Goal: Task Accomplishment & Management: Manage account settings

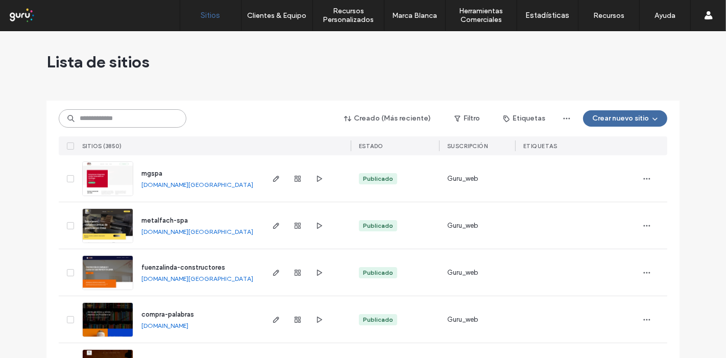
click at [128, 118] on input at bounding box center [123, 118] width 128 height 18
click at [120, 118] on input at bounding box center [123, 118] width 128 height 18
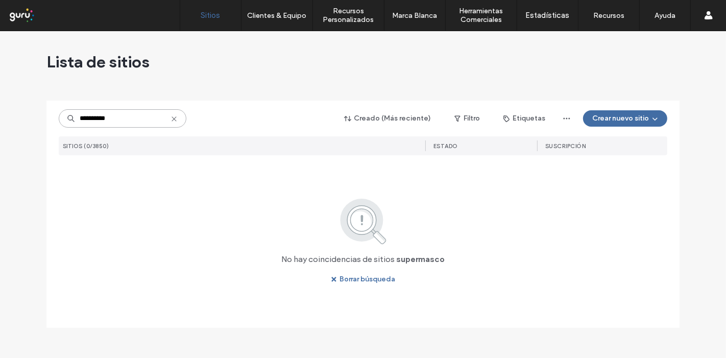
drag, startPoint x: 142, startPoint y: 125, endPoint x: 68, endPoint y: 124, distance: 74.0
click at [68, 124] on input "**********" at bounding box center [123, 118] width 128 height 18
type input "**********"
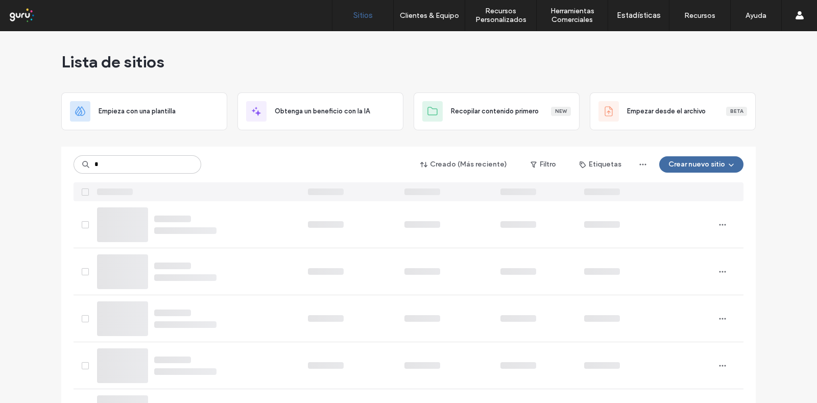
type input "*"
click at [123, 161] on input at bounding box center [138, 164] width 128 height 18
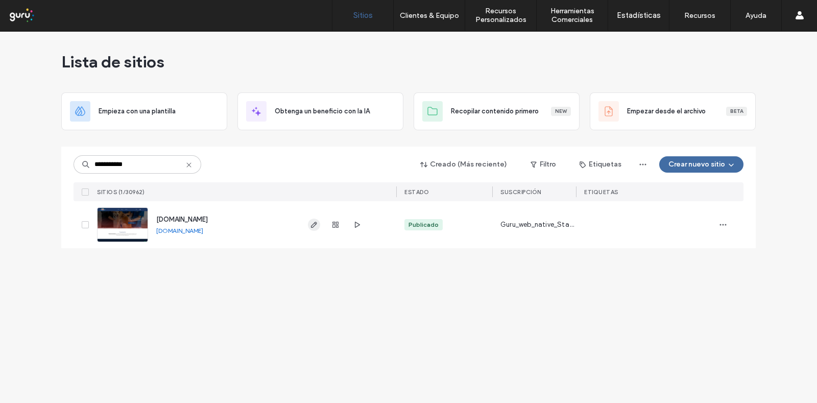
type input "**********"
click at [314, 224] on icon "button" at bounding box center [314, 225] width 8 height 8
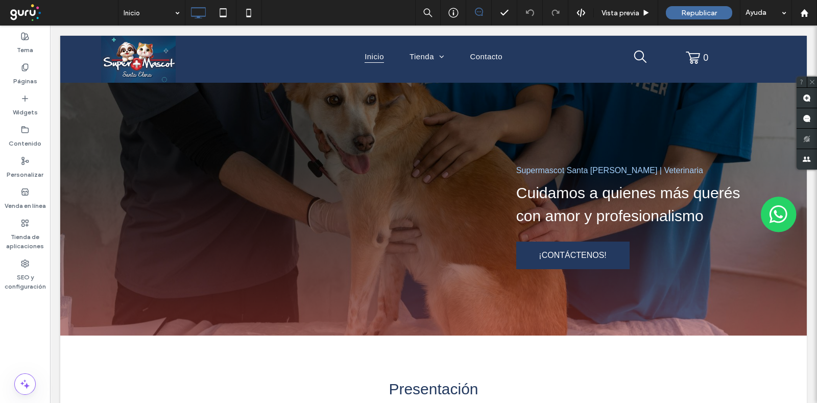
drag, startPoint x: 308, startPoint y: 274, endPoint x: 346, endPoint y: 19, distance: 258.0
click at [761, 215] on img at bounding box center [779, 215] width 36 height 36
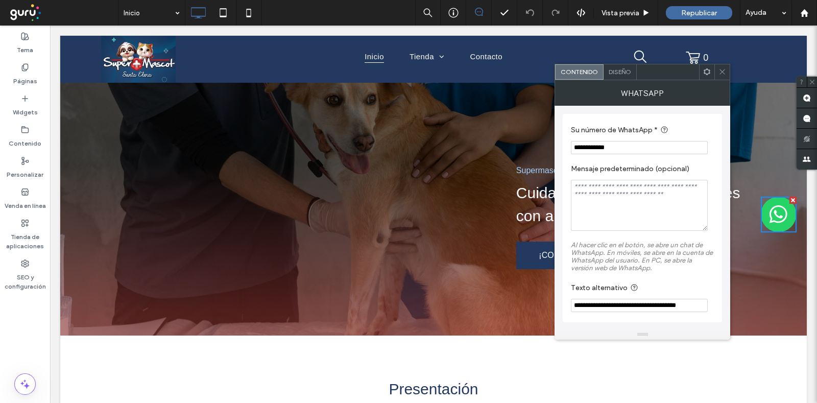
click at [718, 72] on icon at bounding box center [722, 72] width 8 height 8
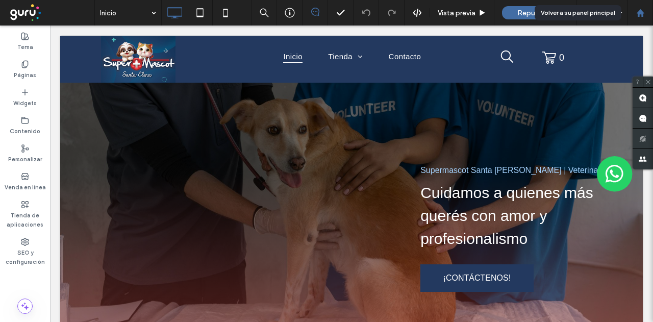
click at [639, 12] on use at bounding box center [641, 13] width 8 height 8
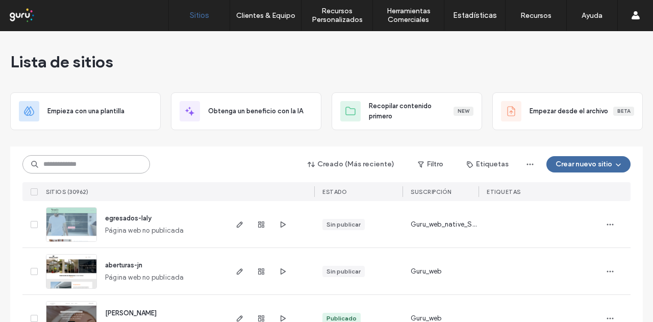
click at [110, 166] on input at bounding box center [86, 164] width 128 height 18
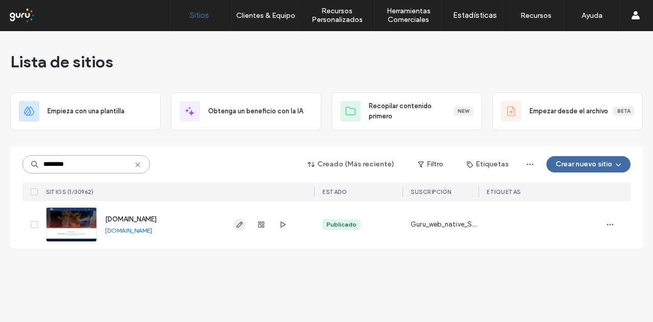
type input "********"
click at [239, 221] on icon "button" at bounding box center [240, 225] width 8 height 8
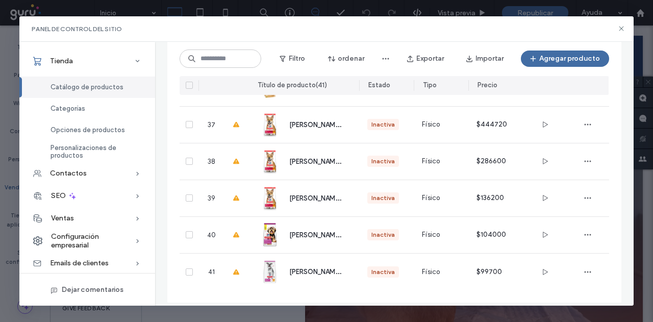
scroll to position [1391, 0]
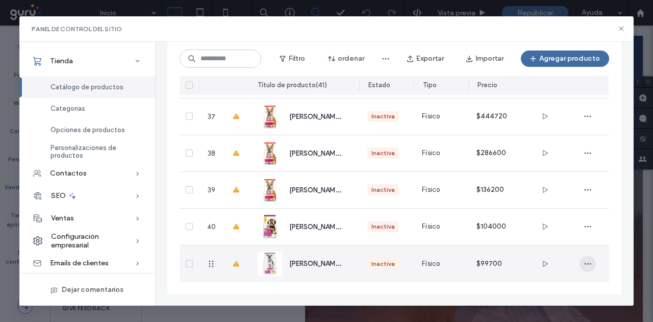
click at [588, 266] on icon "button" at bounding box center [588, 264] width 8 height 8
click at [562, 237] on span "Eliminar producto" at bounding box center [552, 237] width 55 height 10
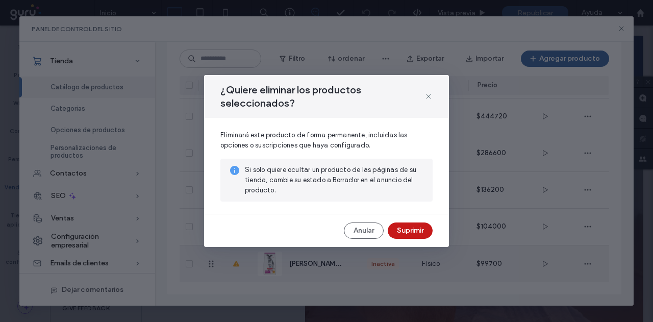
click at [403, 235] on button "Suprimir" at bounding box center [410, 231] width 45 height 16
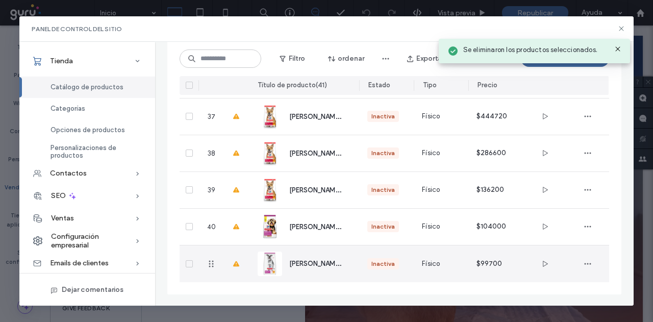
scroll to position [1354, 0]
drag, startPoint x: 584, startPoint y: 266, endPoint x: 524, endPoint y: 266, distance: 60.2
click at [584, 266] on icon "button" at bounding box center [588, 263] width 8 height 8
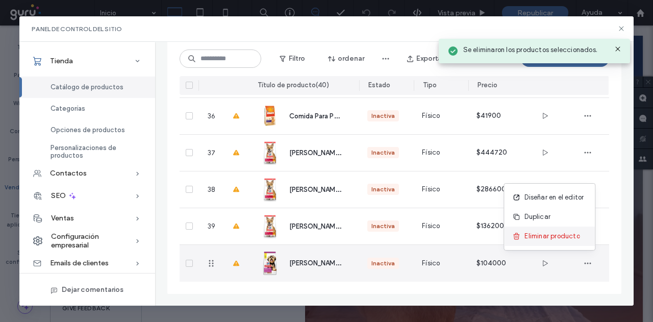
click at [519, 238] on icon at bounding box center [517, 236] width 8 height 8
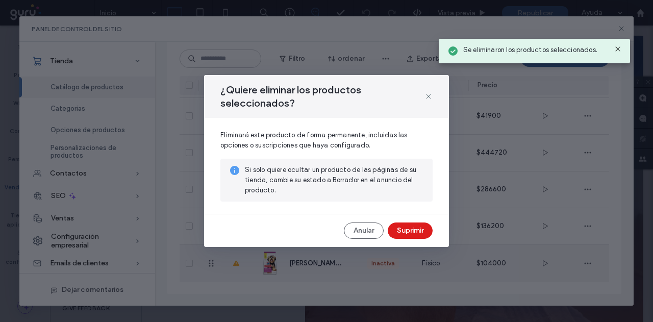
drag, startPoint x: 412, startPoint y: 227, endPoint x: 437, endPoint y: 224, distance: 24.7
click at [412, 227] on button "Suprimir" at bounding box center [410, 231] width 45 height 16
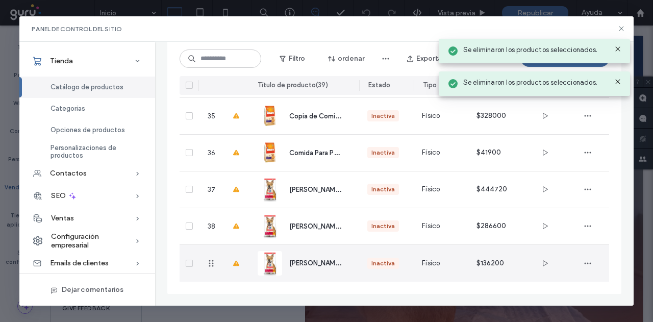
scroll to position [1318, 0]
click at [585, 266] on icon "button" at bounding box center [588, 263] width 8 height 8
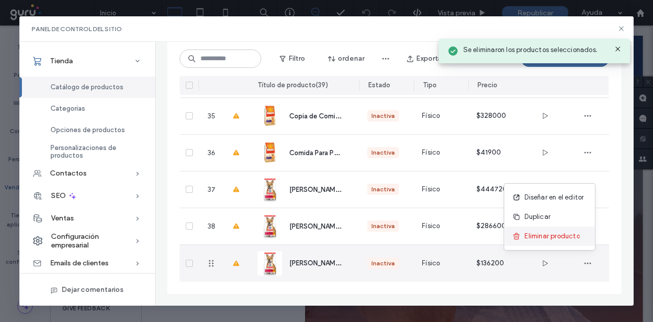
click at [537, 238] on span "Eliminar producto" at bounding box center [552, 236] width 55 height 10
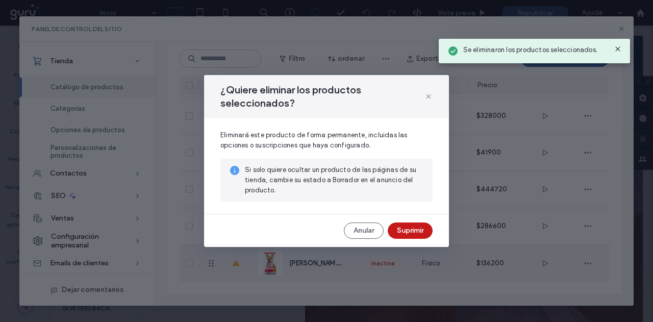
click at [419, 227] on button "Suprimir" at bounding box center [410, 231] width 45 height 16
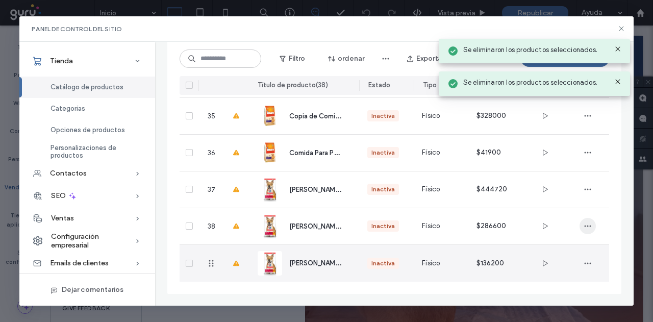
scroll to position [1281, 0]
drag, startPoint x: 589, startPoint y: 261, endPoint x: 531, endPoint y: 259, distance: 57.7
click at [589, 262] on icon "button" at bounding box center [588, 263] width 8 height 8
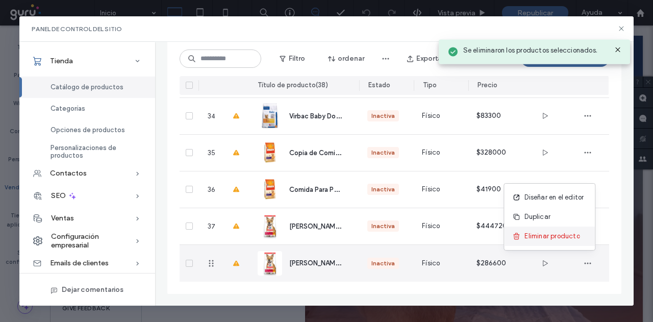
click at [524, 241] on span at bounding box center [519, 236] width 12 height 11
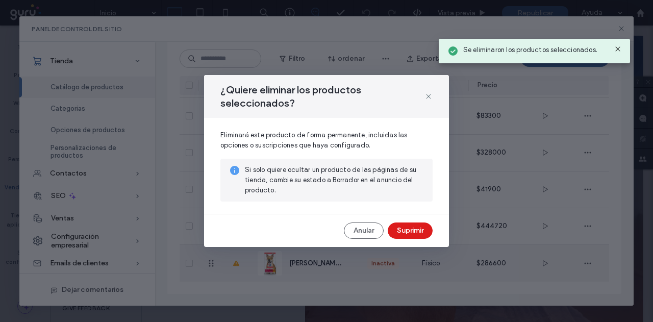
click at [415, 232] on button "Suprimir" at bounding box center [410, 231] width 45 height 16
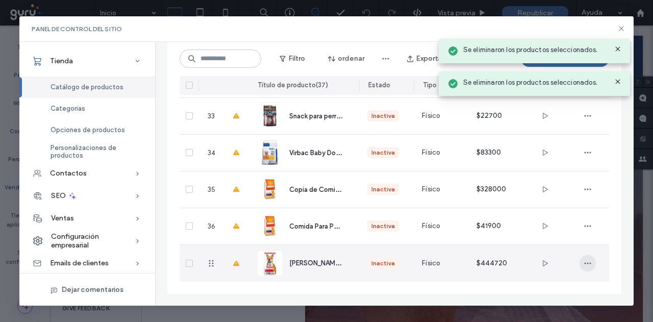
scroll to position [1244, 0]
click at [580, 260] on span "button" at bounding box center [588, 263] width 16 height 16
click at [519, 241] on span at bounding box center [519, 236] width 12 height 11
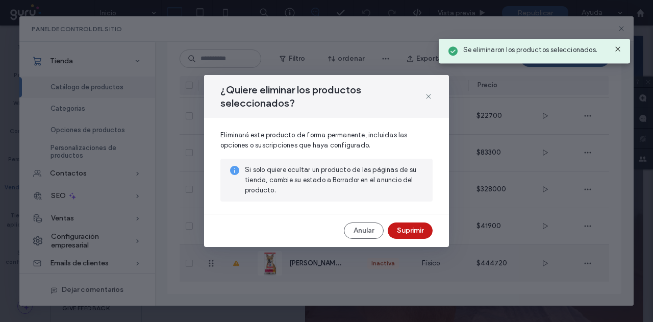
click at [401, 232] on button "Suprimir" at bounding box center [410, 231] width 45 height 16
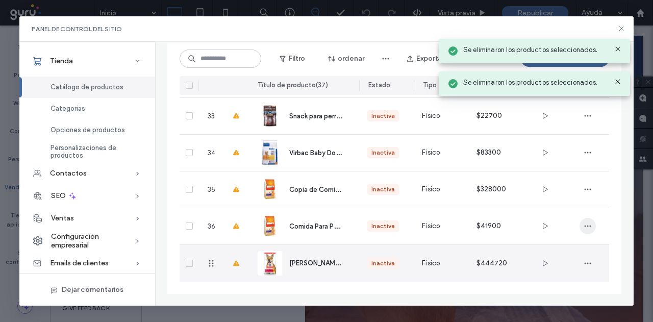
scroll to position [1207, 0]
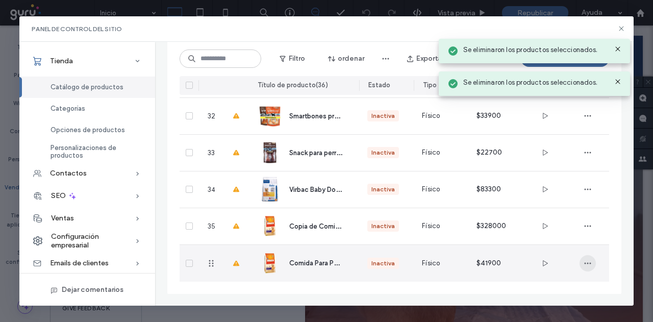
click at [590, 264] on icon "button" at bounding box center [588, 263] width 8 height 8
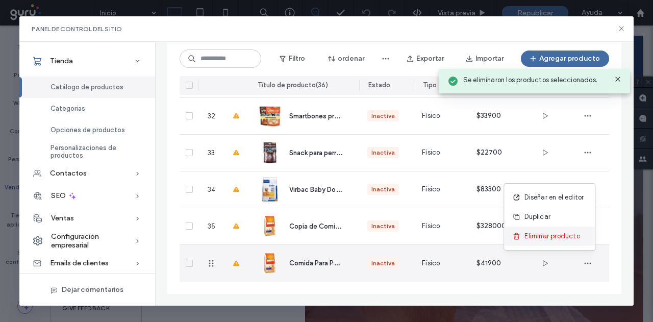
click at [522, 237] on span at bounding box center [519, 236] width 12 height 11
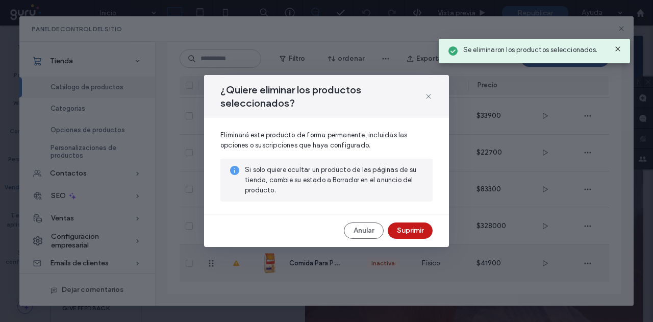
click at [413, 228] on button "Suprimir" at bounding box center [410, 231] width 45 height 16
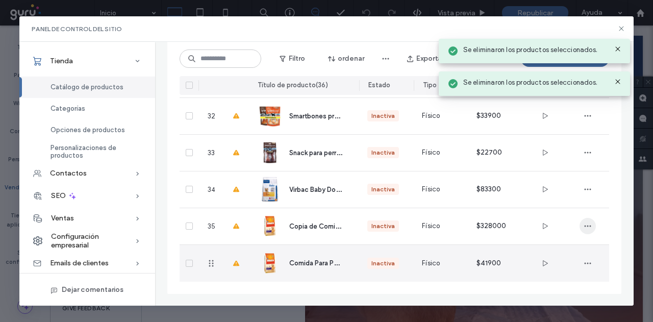
scroll to position [1171, 0]
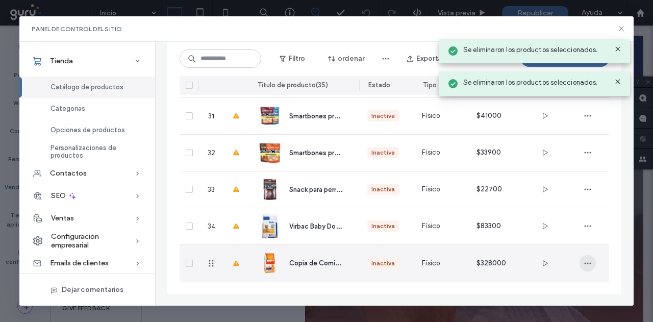
click at [588, 263] on use "button" at bounding box center [587, 263] width 7 height 2
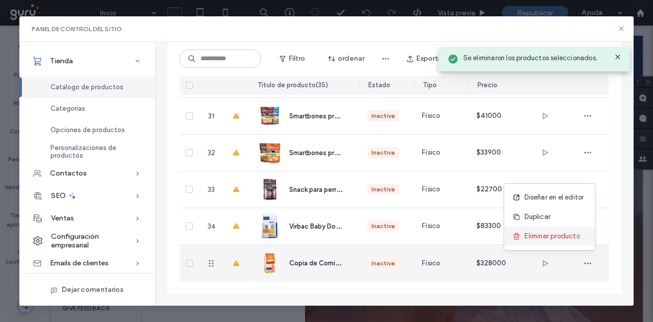
click at [529, 239] on span "Eliminar producto" at bounding box center [552, 236] width 55 height 10
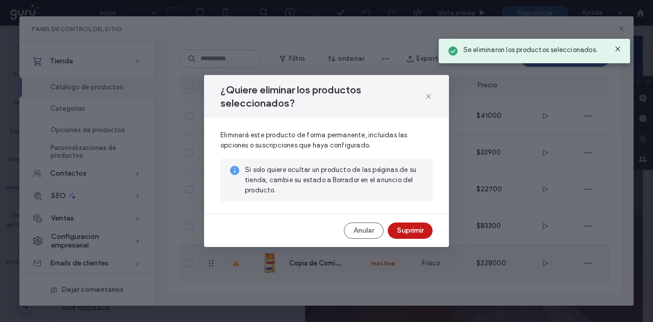
click at [408, 233] on button "Suprimir" at bounding box center [410, 231] width 45 height 16
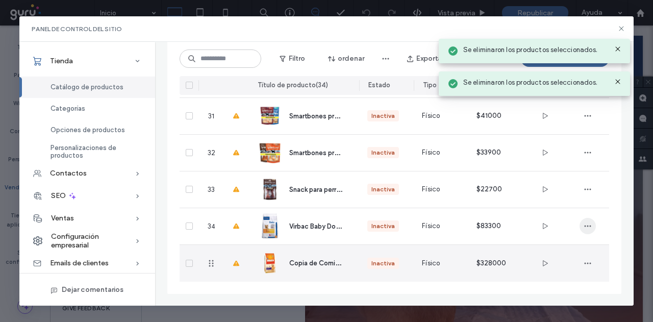
scroll to position [1134, 0]
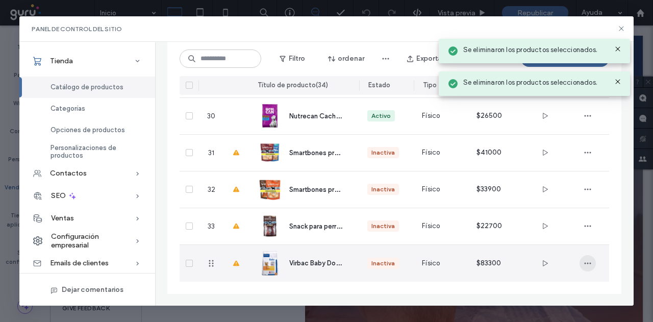
click at [586, 263] on icon "button" at bounding box center [588, 263] width 8 height 8
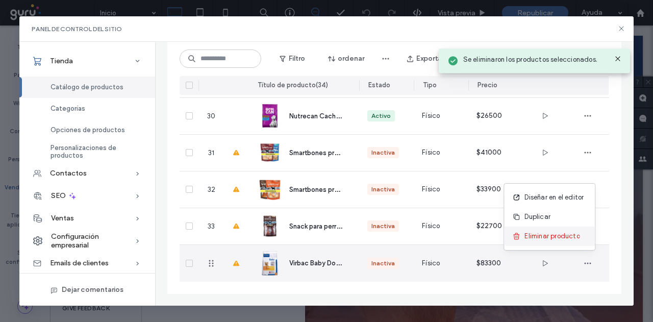
click at [522, 241] on span at bounding box center [519, 236] width 12 height 11
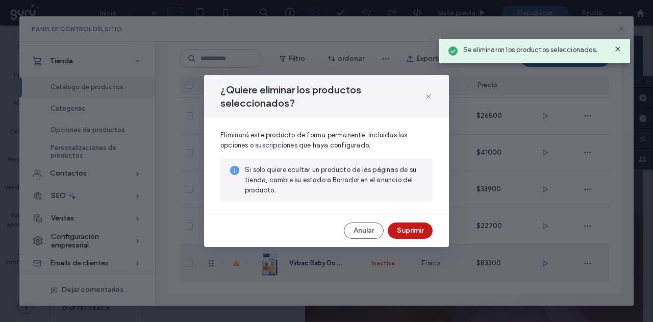
click at [412, 226] on button "Suprimir" at bounding box center [410, 231] width 45 height 16
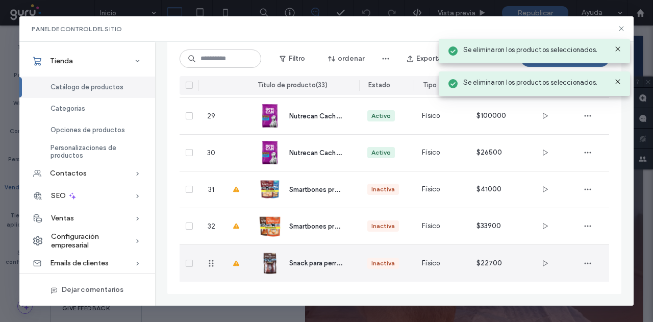
scroll to position [1097, 0]
click at [587, 261] on icon "button" at bounding box center [588, 263] width 8 height 8
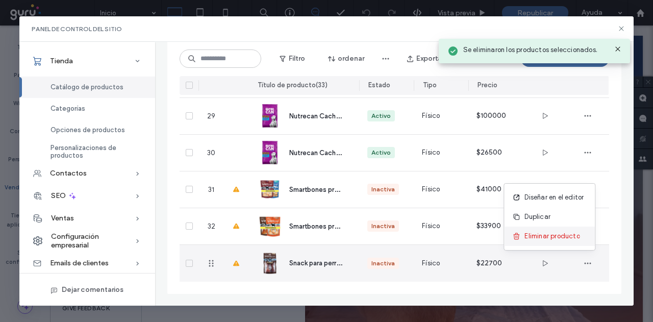
click at [537, 238] on span "Eliminar producto" at bounding box center [552, 236] width 55 height 10
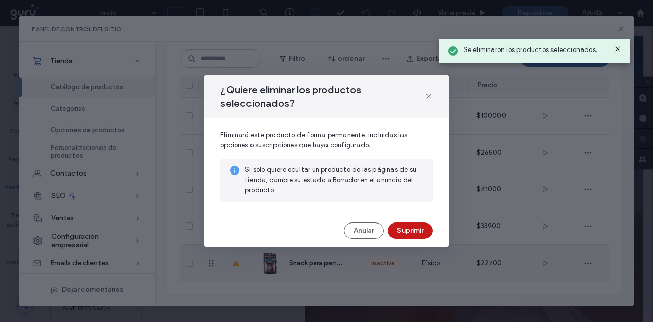
click at [410, 231] on button "Suprimir" at bounding box center [410, 231] width 45 height 16
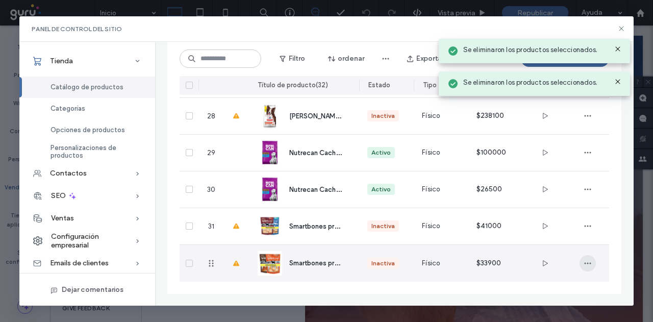
scroll to position [1060, 0]
click at [590, 264] on icon "button" at bounding box center [588, 263] width 8 height 8
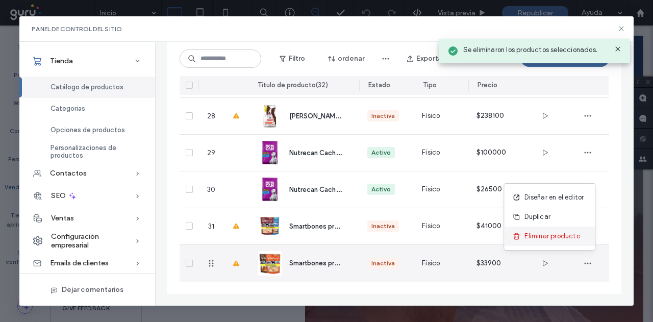
click at [534, 240] on span "Eliminar producto" at bounding box center [552, 236] width 55 height 10
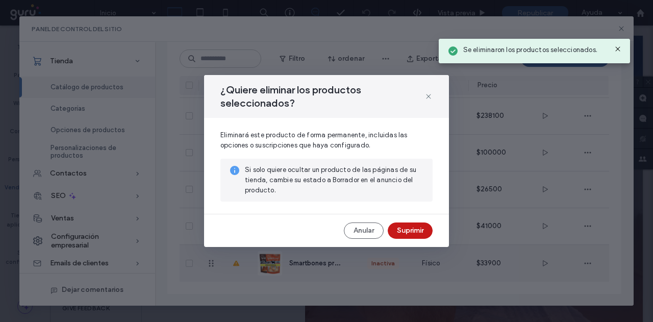
click at [418, 235] on button "Suprimir" at bounding box center [410, 231] width 45 height 16
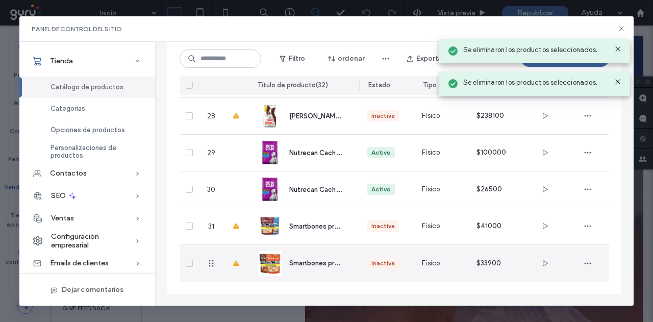
scroll to position [1024, 0]
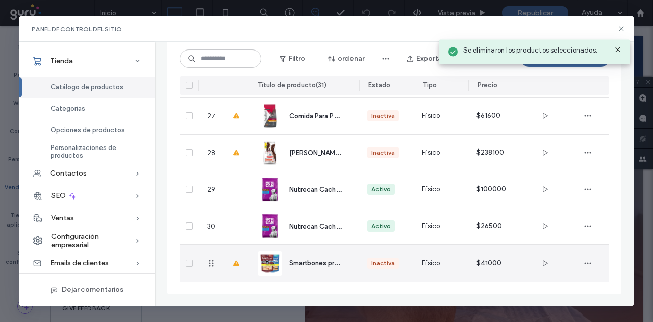
click at [597, 265] on div at bounding box center [588, 263] width 43 height 37
click at [590, 260] on icon "button" at bounding box center [588, 263] width 8 height 8
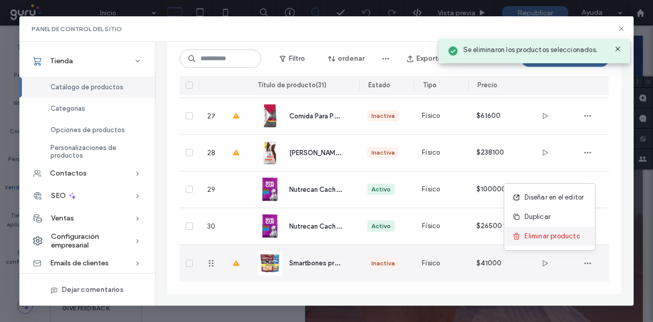
click at [550, 236] on span "Eliminar producto" at bounding box center [552, 236] width 55 height 10
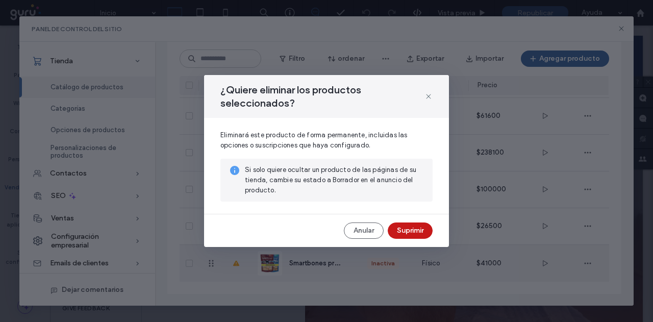
click at [423, 230] on button "Suprimir" at bounding box center [410, 231] width 45 height 16
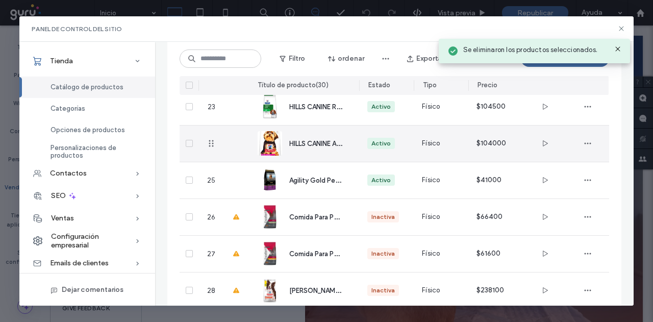
scroll to position [936, 0]
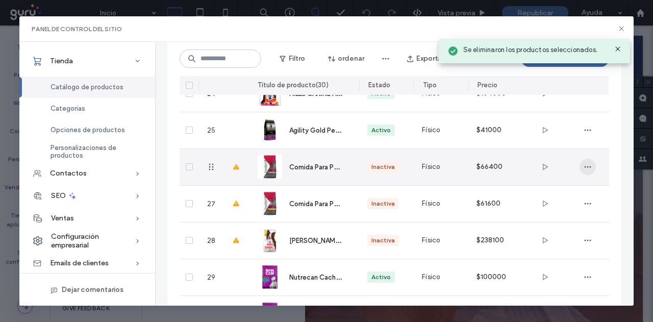
click at [592, 168] on span "button" at bounding box center [588, 167] width 16 height 16
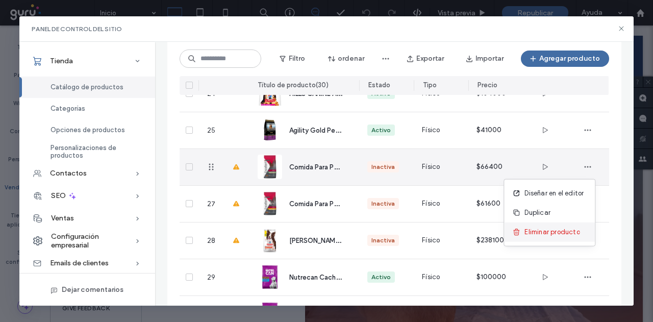
click at [533, 227] on span "Eliminar producto" at bounding box center [552, 232] width 55 height 10
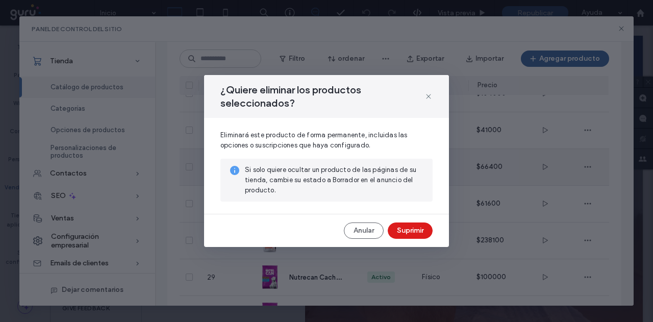
click at [402, 232] on button "Suprimir" at bounding box center [410, 231] width 45 height 16
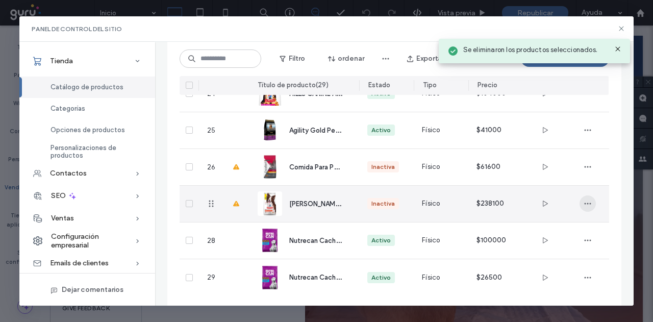
click at [592, 206] on span "button" at bounding box center [588, 204] width 16 height 16
click at [531, 268] on span "Eliminar producto" at bounding box center [552, 269] width 55 height 10
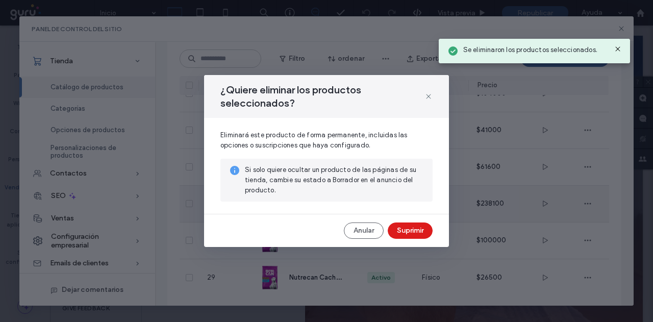
click at [411, 228] on button "Suprimir" at bounding box center [410, 231] width 45 height 16
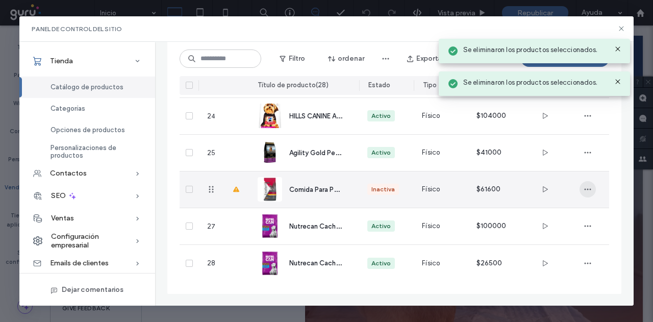
scroll to position [913, 0]
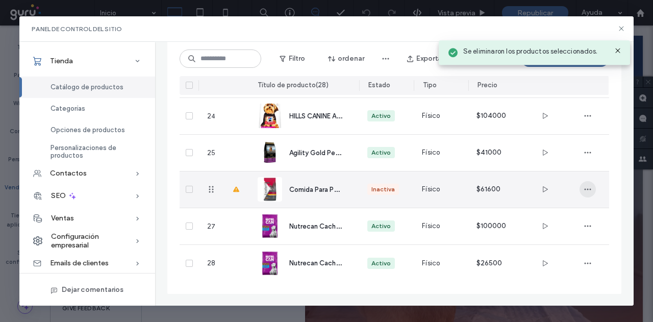
click at [587, 189] on icon "button" at bounding box center [588, 189] width 8 height 8
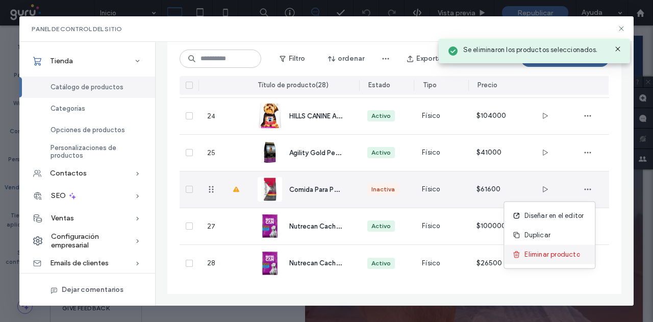
click at [525, 258] on span "Eliminar producto" at bounding box center [552, 255] width 55 height 10
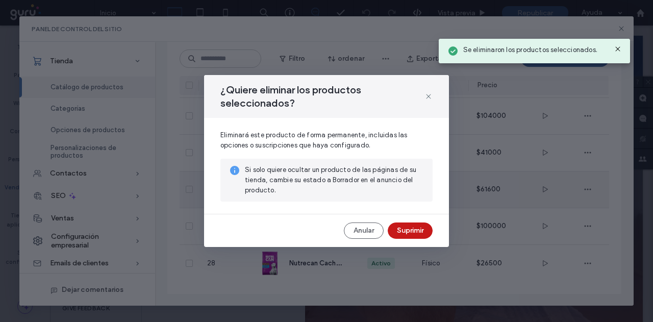
click at [432, 233] on button "Suprimir" at bounding box center [410, 231] width 45 height 16
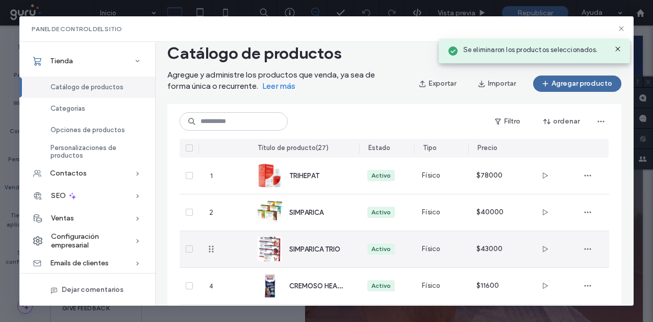
scroll to position [0, 0]
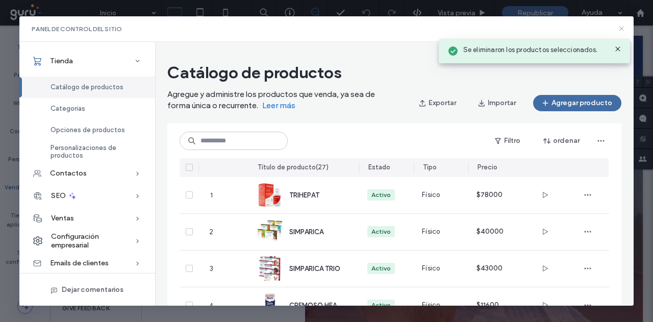
click at [623, 28] on icon at bounding box center [622, 29] width 8 height 8
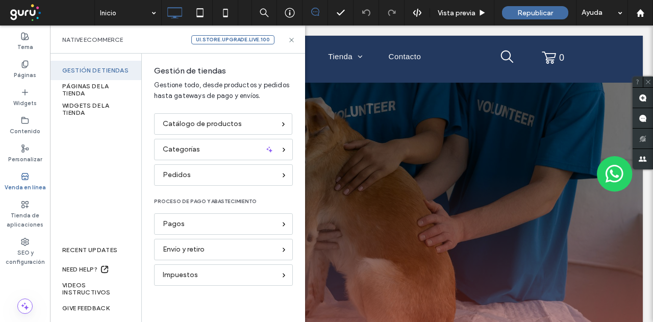
click at [285, 40] on div "Native eCommerce ui.store.upgrade.live.100" at bounding box center [177, 39] width 231 height 9
click at [293, 39] on icon at bounding box center [292, 40] width 8 height 8
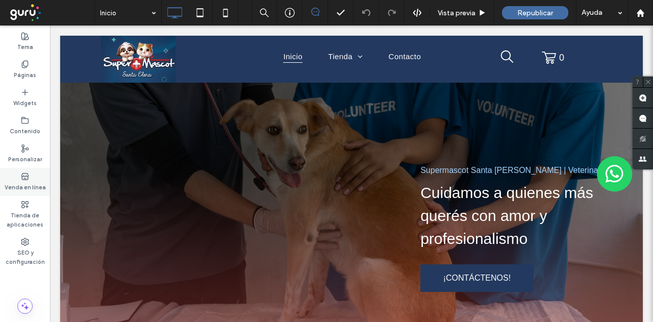
click at [28, 177] on use at bounding box center [24, 176] width 7 height 6
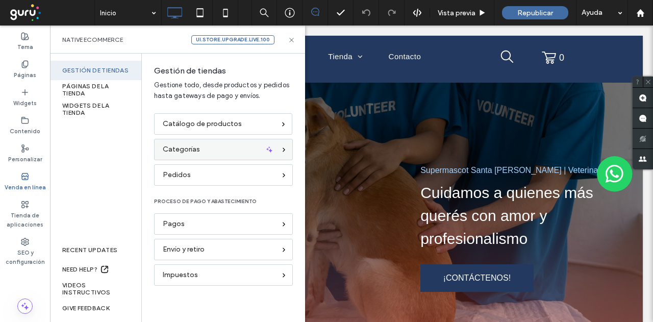
click at [176, 145] on span "Categorías" at bounding box center [181, 149] width 37 height 11
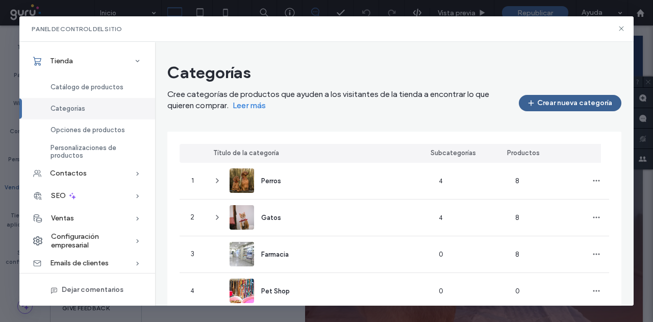
click at [556, 104] on button "Crear nueva categoría" at bounding box center [570, 103] width 103 height 16
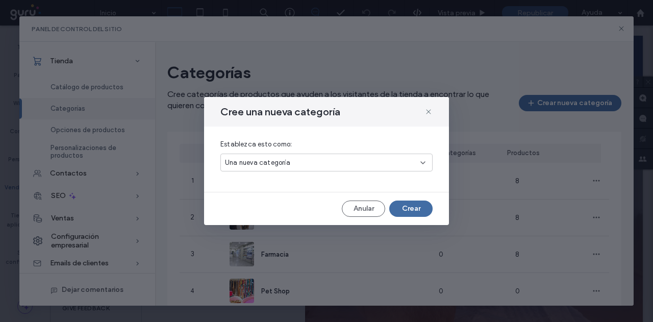
drag, startPoint x: 287, startPoint y: 166, endPoint x: 281, endPoint y: 166, distance: 6.6
click at [287, 166] on span "Una nueva categoría" at bounding box center [257, 163] width 65 height 10
click at [259, 191] on div "Una nueva subcategoría" at bounding box center [327, 198] width 212 height 18
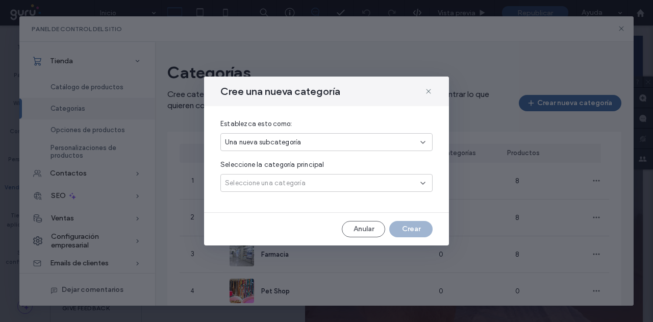
click at [250, 186] on span "Seleccione una categoría" at bounding box center [265, 183] width 81 height 10
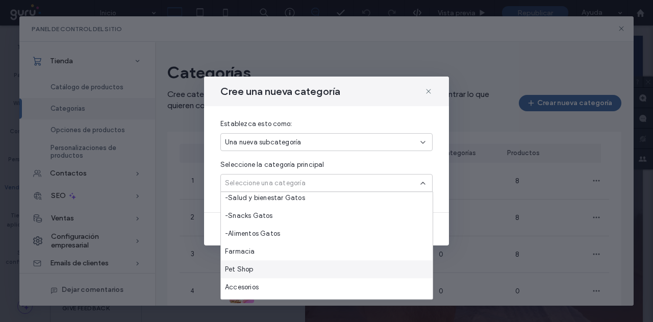
scroll to position [143, 0]
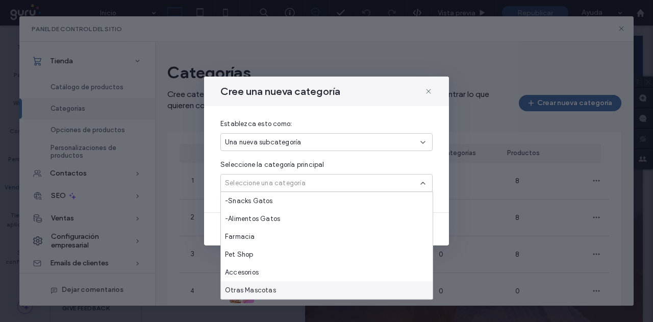
click at [261, 286] on span "Otras Mascotas" at bounding box center [250, 290] width 51 height 10
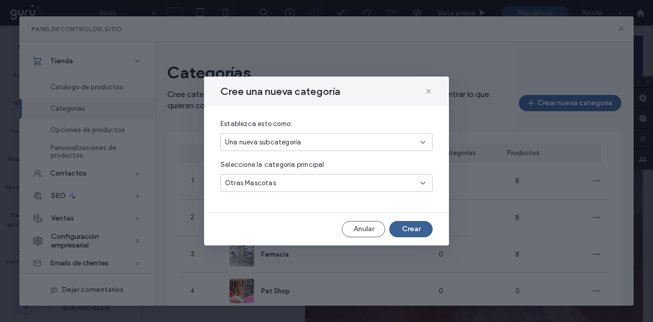
click at [396, 224] on button "Crear" at bounding box center [410, 229] width 43 height 16
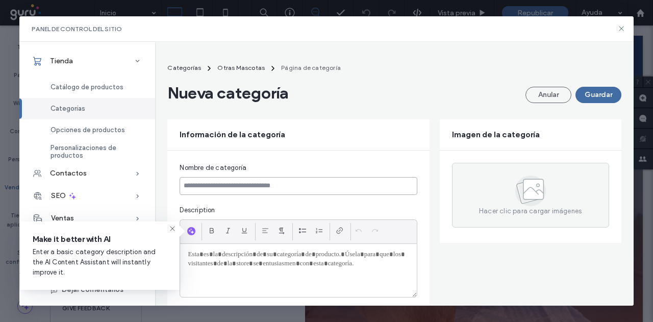
click at [228, 177] on input at bounding box center [298, 186] width 237 height 18
paste input "********"
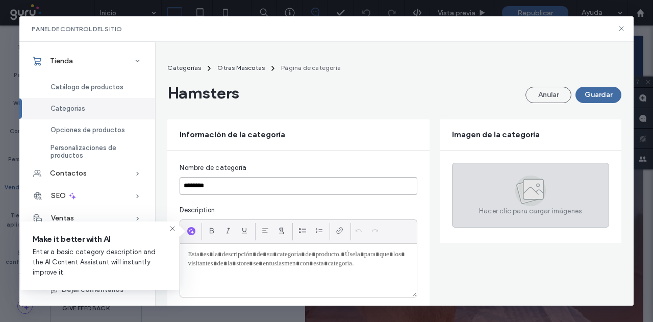
type input "********"
click at [528, 167] on div "Hacer clic para cargar imágenes" at bounding box center [530, 195] width 157 height 65
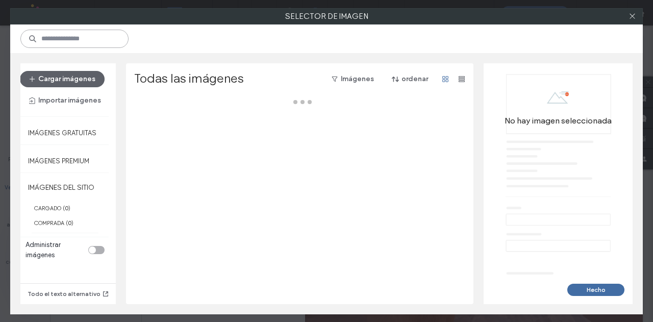
click at [81, 43] on input at bounding box center [74, 39] width 108 height 18
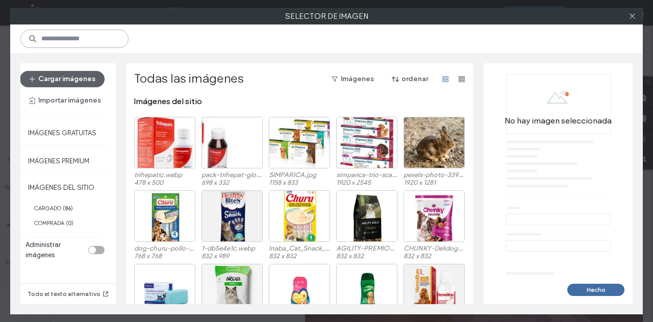
paste input "********"
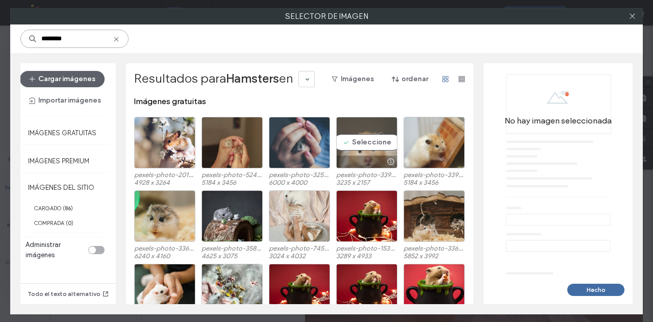
type input "********"
drag, startPoint x: 361, startPoint y: 140, endPoint x: 389, endPoint y: 147, distance: 28.5
click at [360, 141] on div "Seleccione" at bounding box center [366, 143] width 61 height 52
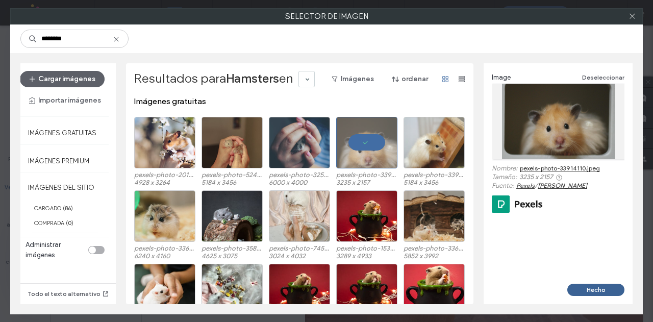
click at [616, 289] on button "Hecho" at bounding box center [596, 290] width 57 height 12
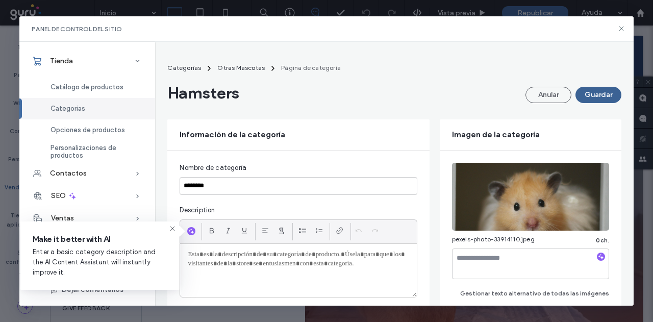
click at [583, 93] on button "Guardar" at bounding box center [599, 95] width 46 height 16
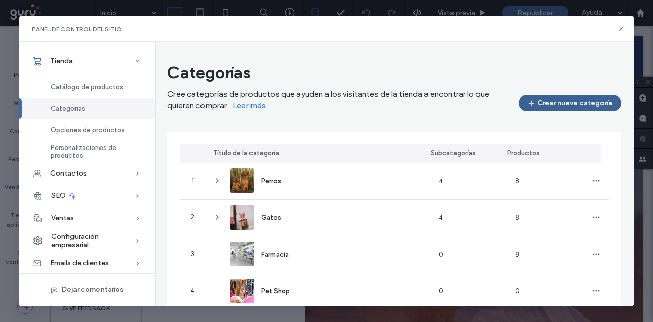
click at [537, 99] on button "Crear nueva categoría" at bounding box center [570, 103] width 103 height 16
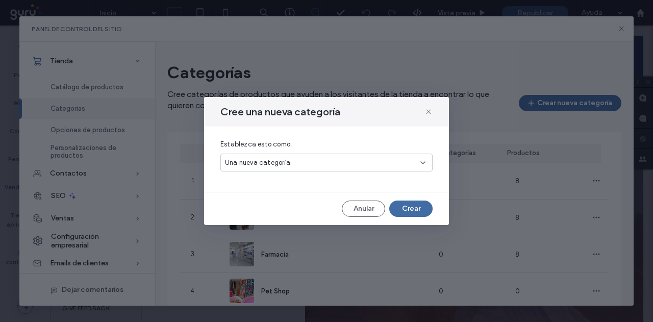
click at [312, 160] on div "Una nueva categoría" at bounding box center [323, 163] width 196 height 10
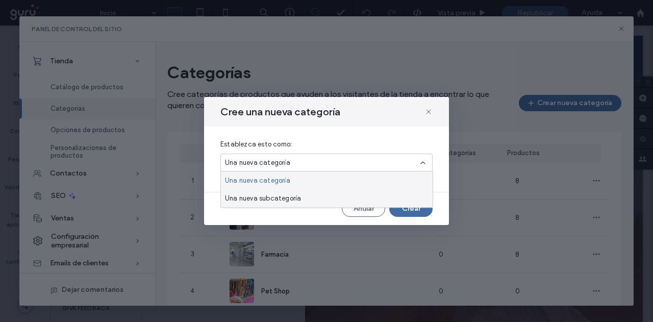
click at [262, 194] on span "Una nueva subcategoría" at bounding box center [263, 198] width 76 height 10
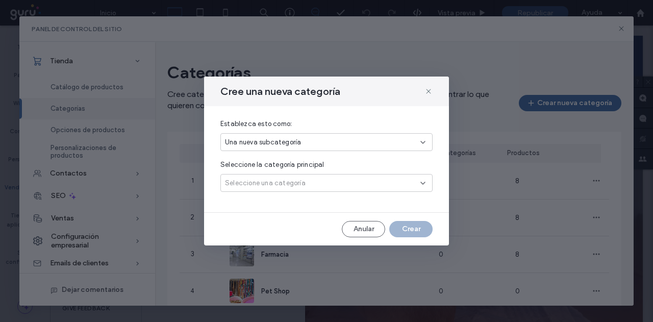
drag, startPoint x: 311, startPoint y: 182, endPoint x: 302, endPoint y: 186, distance: 10.1
click at [309, 182] on div "Seleccione una categoría" at bounding box center [323, 183] width 196 height 10
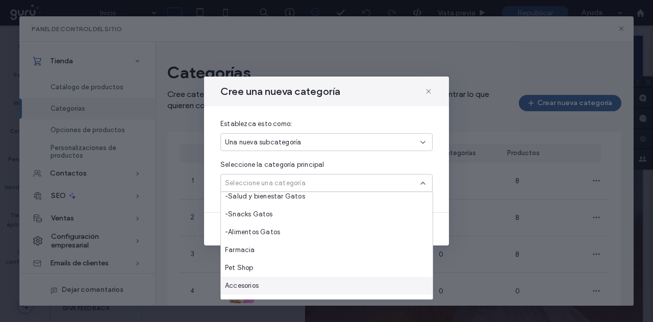
scroll to position [161, 0]
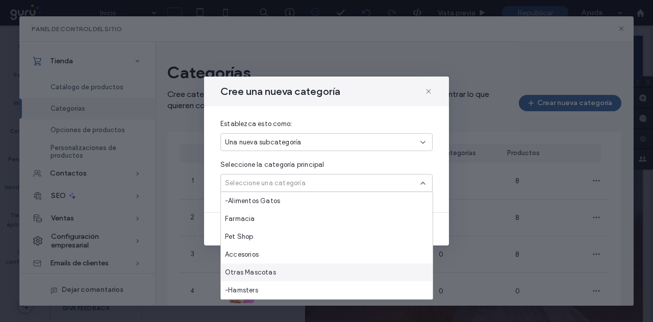
click at [272, 278] on div "Otras Mascotas" at bounding box center [327, 272] width 212 height 18
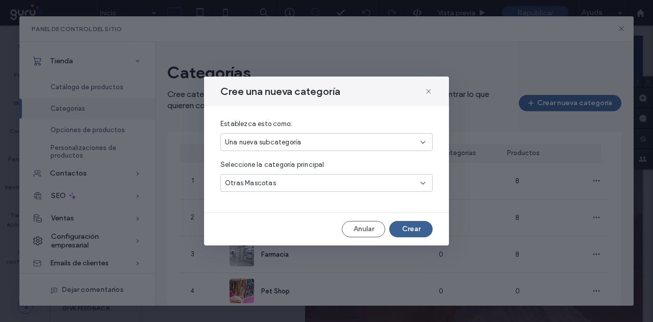
click at [416, 228] on button "Crear" at bounding box center [410, 229] width 43 height 16
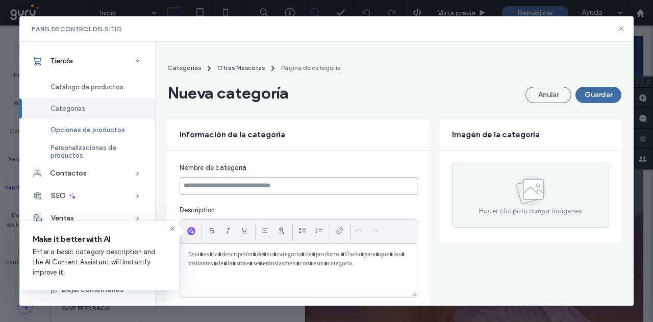
click at [207, 182] on input at bounding box center [298, 186] width 237 height 18
paste input "*******"
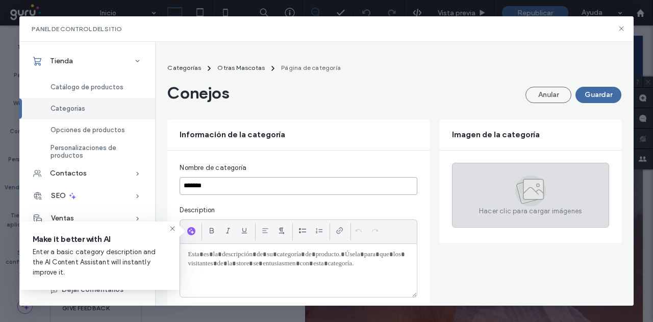
type input "*******"
click at [487, 211] on span "Hacer clic para cargar imágenes" at bounding box center [530, 211] width 103 height 10
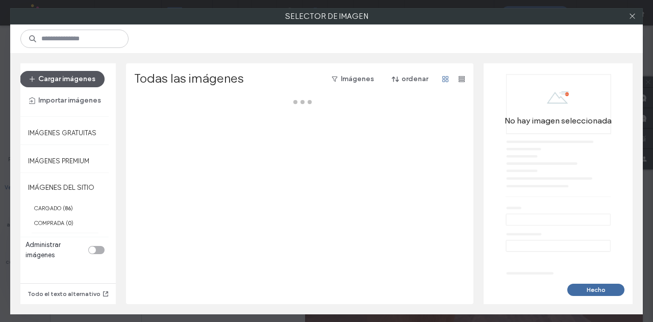
click at [84, 78] on button "Cargar imágenes" at bounding box center [62, 79] width 85 height 16
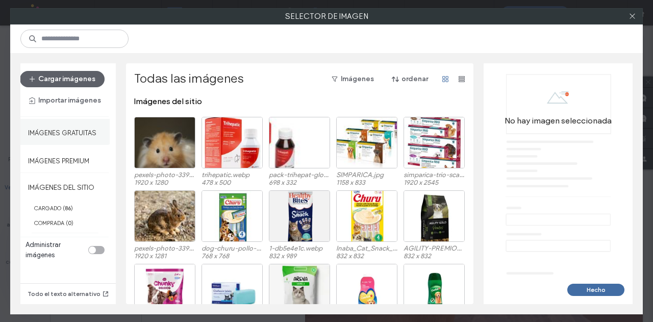
click at [60, 134] on label "Imágenes gratuitas" at bounding box center [62, 130] width 68 height 13
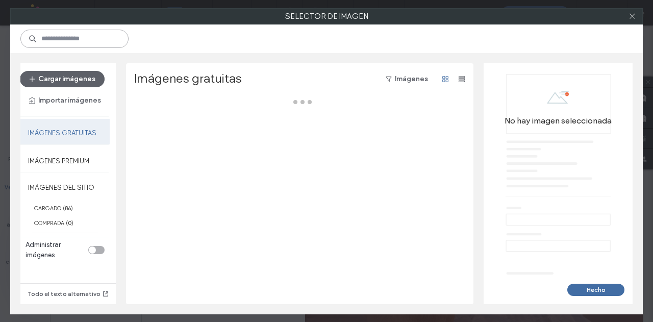
click at [70, 32] on input at bounding box center [74, 39] width 108 height 18
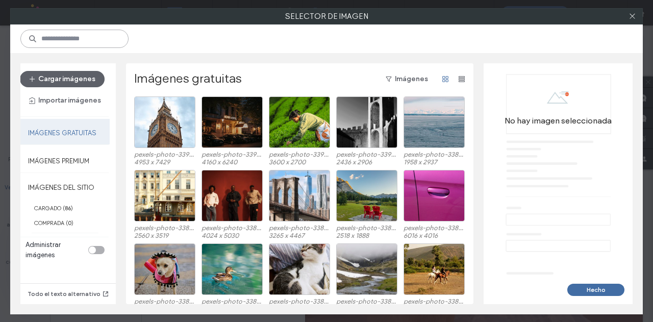
paste input "*******"
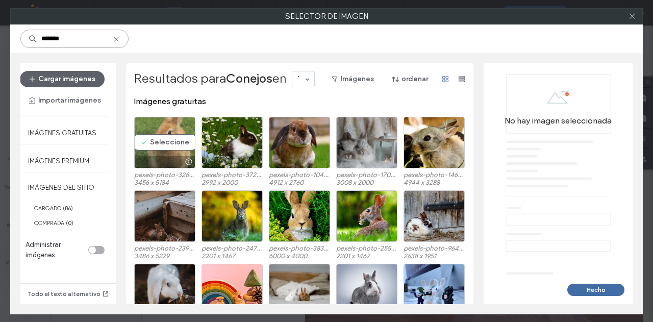
type input "*******"
click at [178, 145] on div "Seleccione" at bounding box center [164, 143] width 61 height 52
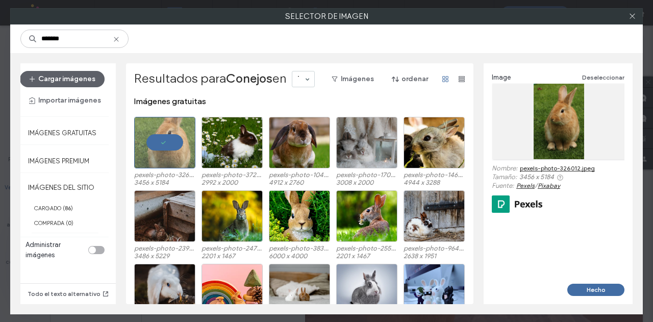
click at [594, 281] on div "Image Deseleccionar Nombre: pexels-photo-326012.jpeg Tamaño: 3456 x 5184 Fuente…" at bounding box center [558, 173] width 149 height 221
click at [594, 284] on button "Hecho" at bounding box center [596, 290] width 57 height 12
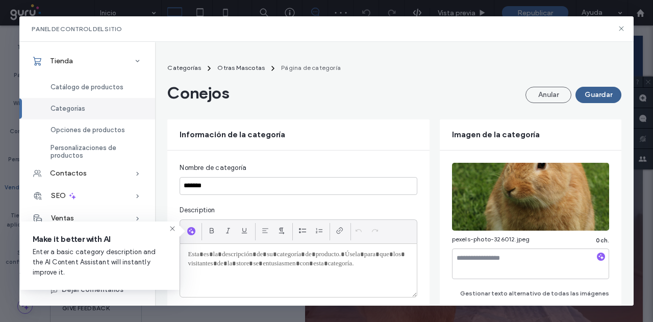
click at [589, 93] on button "Guardar" at bounding box center [599, 95] width 46 height 16
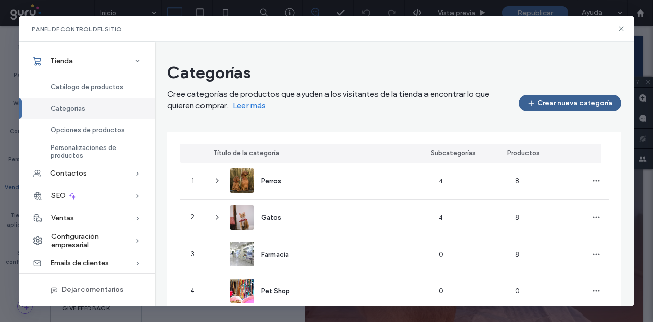
click at [527, 110] on span "button" at bounding box center [532, 102] width 10 height 15
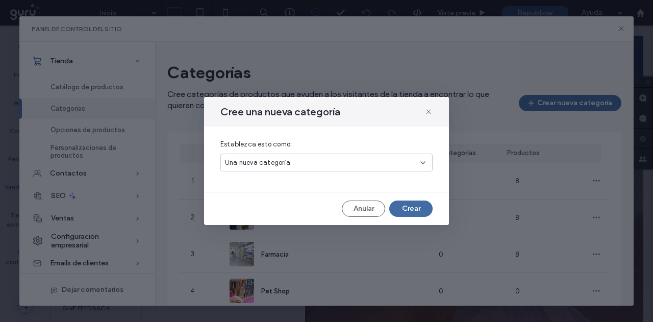
click at [300, 166] on div "Una nueva categoría" at bounding box center [323, 163] width 196 height 10
click at [259, 197] on span "Una nueva subcategoría" at bounding box center [263, 198] width 76 height 10
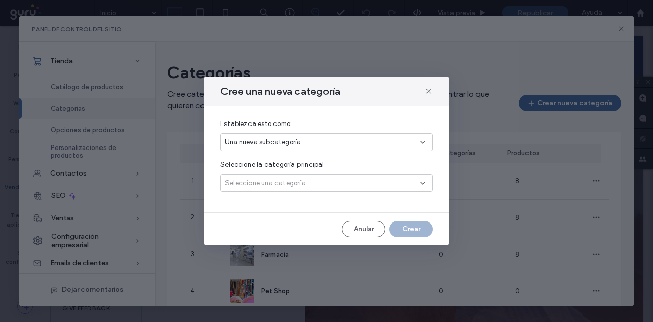
click at [304, 185] on div "Seleccione una categoría" at bounding box center [323, 183] width 196 height 10
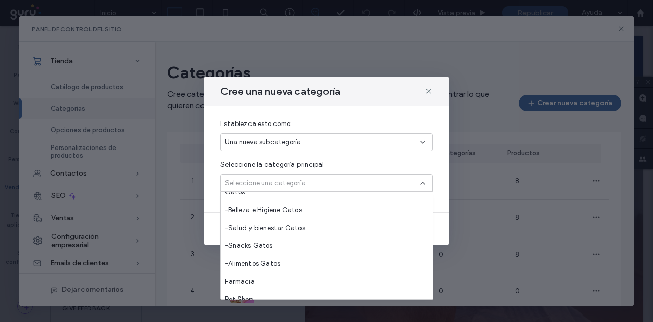
scroll to position [179, 0]
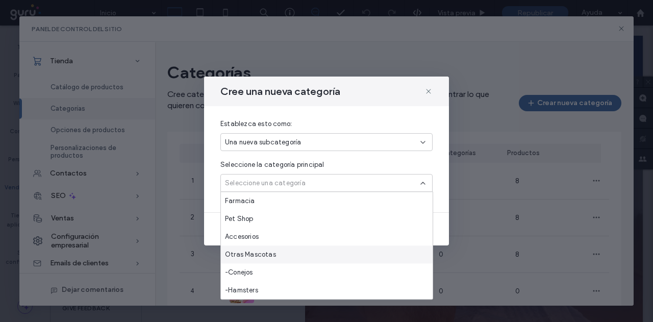
click at [258, 255] on span "Otras Mascotas" at bounding box center [250, 255] width 51 height 10
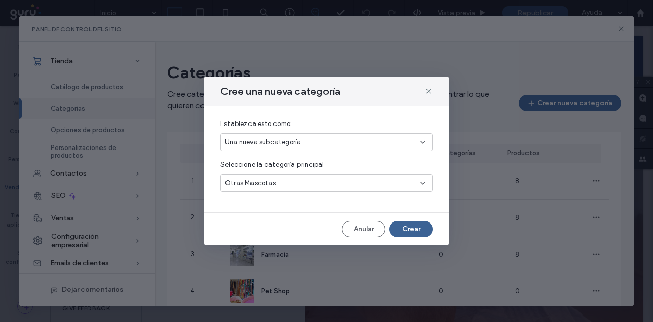
click at [408, 225] on button "Crear" at bounding box center [410, 229] width 43 height 16
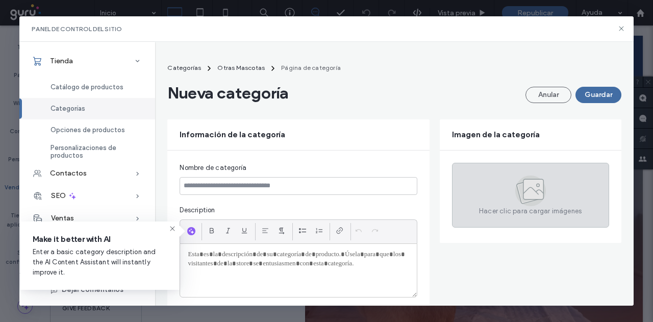
click at [455, 166] on div "Hacer clic para cargar imágenes" at bounding box center [530, 195] width 157 height 65
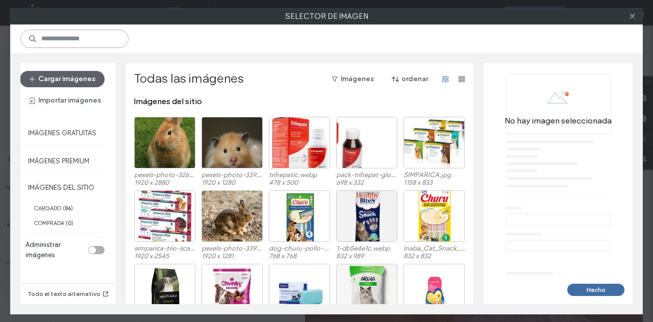
click at [91, 42] on input at bounding box center [74, 39] width 108 height 18
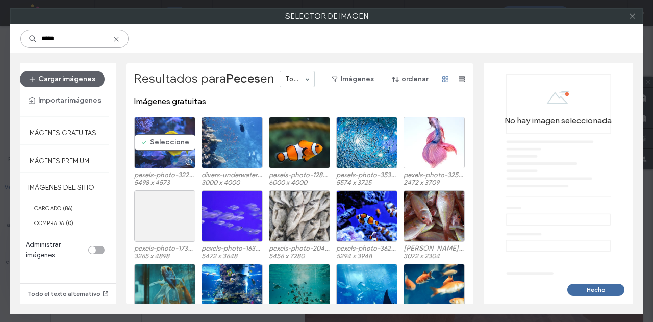
type input "*****"
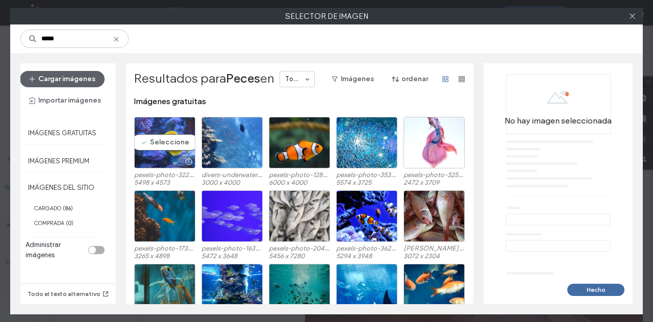
click at [151, 138] on div "Seleccione" at bounding box center [164, 143] width 61 height 52
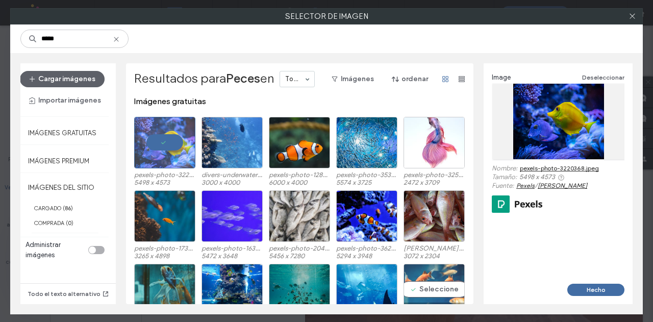
click at [417, 271] on div "Seleccione" at bounding box center [434, 290] width 61 height 52
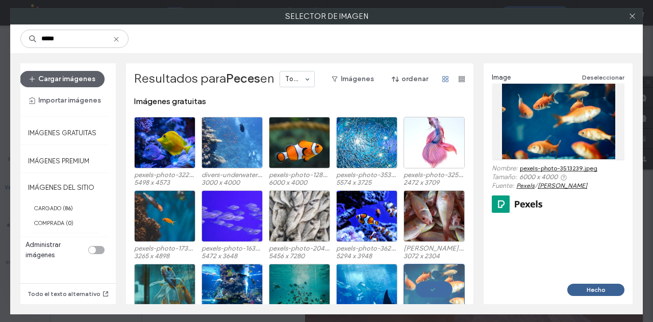
click at [584, 289] on button "Hecho" at bounding box center [596, 290] width 57 height 12
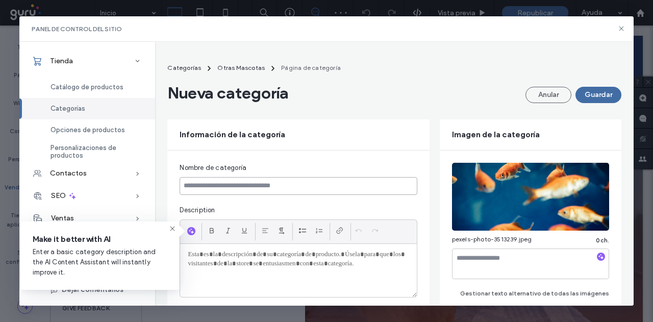
click at [351, 186] on input at bounding box center [298, 186] width 237 height 18
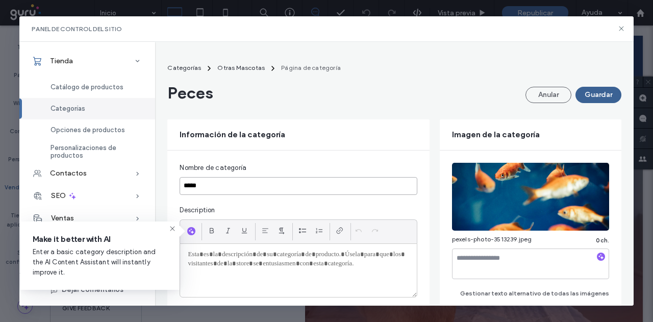
type input "*****"
click at [594, 99] on button "Guardar" at bounding box center [599, 95] width 46 height 16
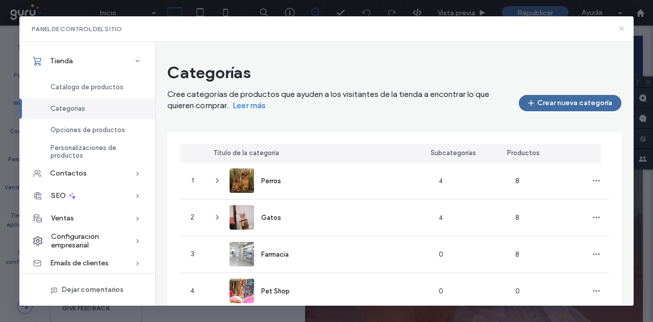
click at [620, 29] on icon at bounding box center [622, 29] width 8 height 8
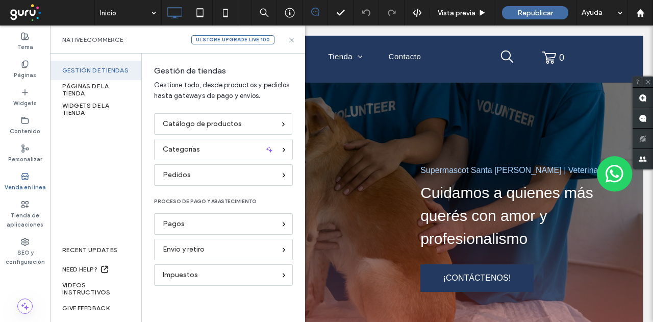
click at [196, 160] on div "Catálogo de productos Categorías Pedidos PROCESO DE PAGO Y ABASTECIMIENTO Pagos…" at bounding box center [223, 201] width 139 height 177
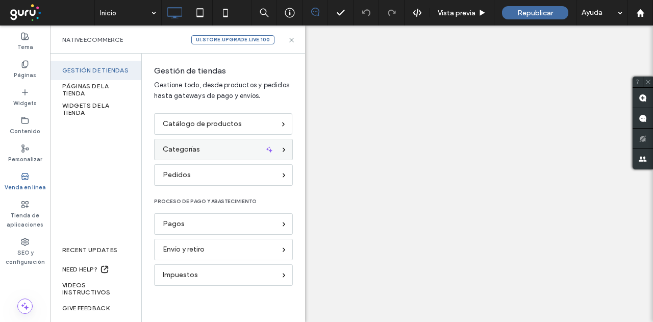
click at [198, 154] on span "Categorías" at bounding box center [181, 149] width 37 height 11
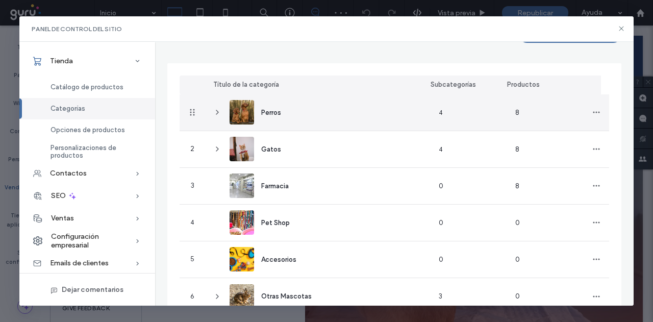
scroll to position [101, 0]
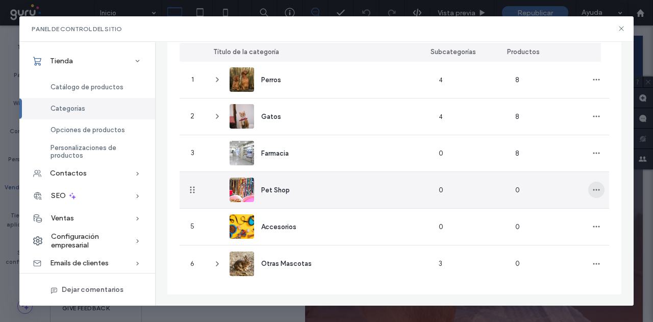
click at [593, 192] on icon "button" at bounding box center [597, 190] width 8 height 8
click at [528, 232] on span "Suprimir categoría" at bounding box center [555, 235] width 59 height 10
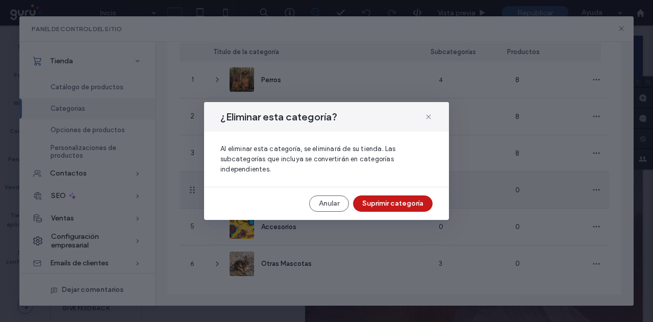
click at [393, 208] on button "Suprimir categoría" at bounding box center [393, 204] width 80 height 16
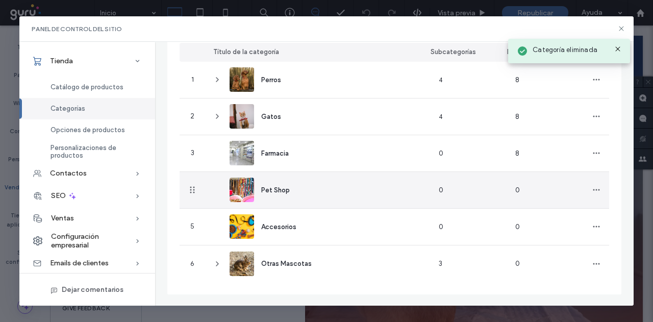
scroll to position [65, 0]
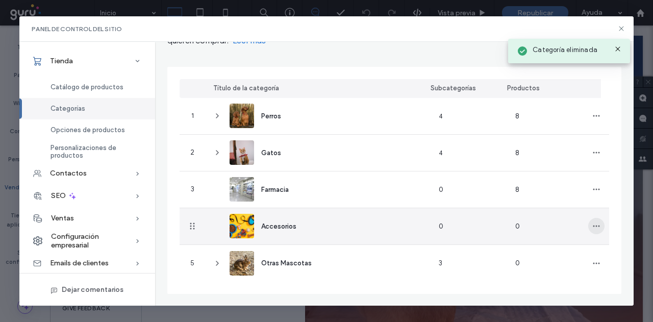
click at [593, 226] on icon "button" at bounding box center [597, 226] width 8 height 8
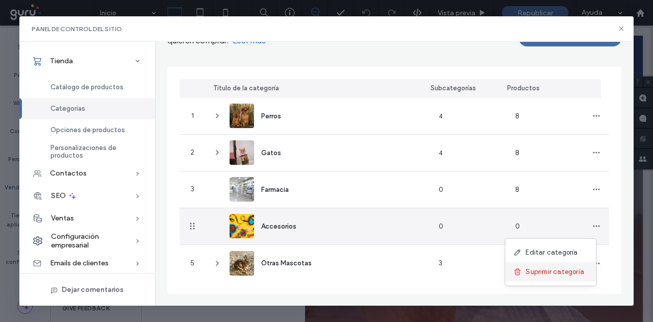
click at [531, 269] on span "Suprimir categoría" at bounding box center [555, 272] width 59 height 10
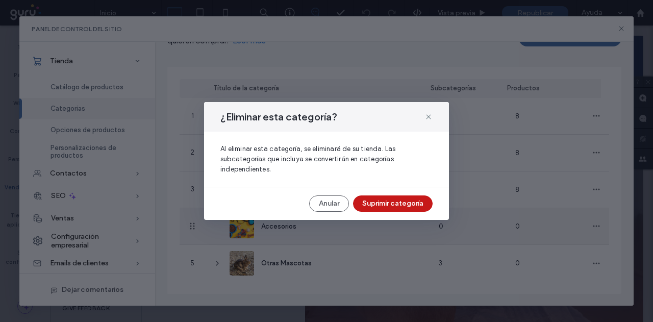
click at [399, 207] on button "Suprimir categoría" at bounding box center [393, 204] width 80 height 16
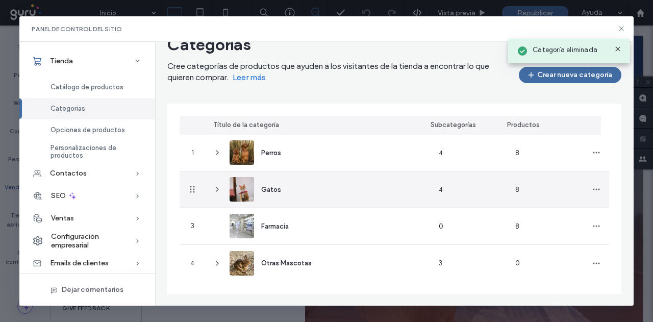
scroll to position [28, 0]
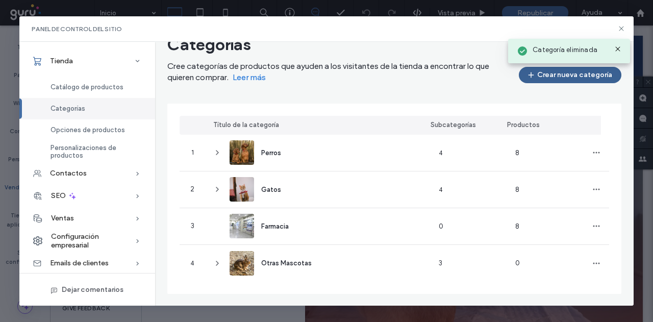
click at [538, 75] on button "Crear nueva categoría" at bounding box center [570, 75] width 103 height 16
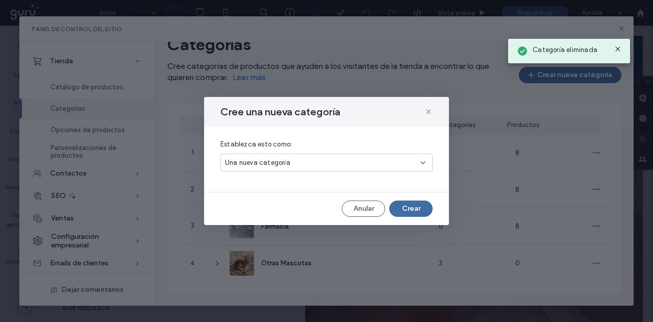
click at [310, 164] on div "Una nueva categoría" at bounding box center [323, 163] width 196 height 10
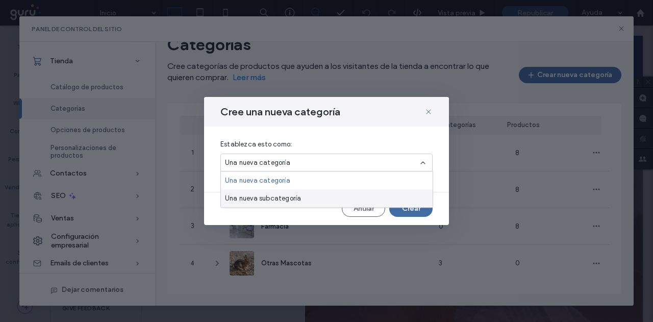
click at [249, 198] on span "Una nueva subcategoría" at bounding box center [263, 198] width 76 height 10
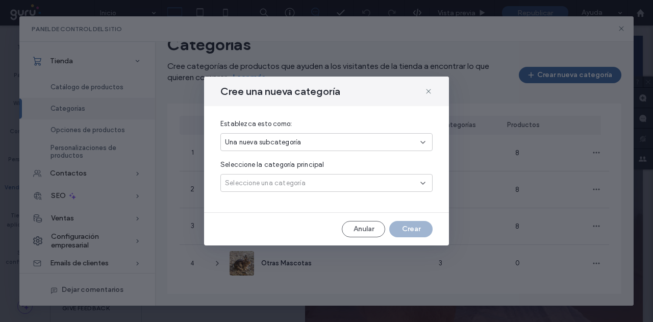
click at [256, 187] on span "Seleccione una categoría" at bounding box center [265, 183] width 81 height 10
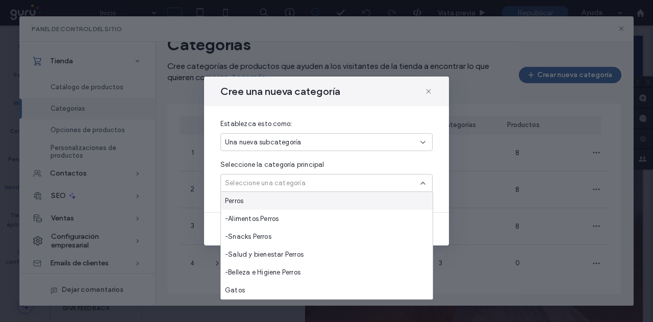
click at [253, 201] on div "Perros" at bounding box center [327, 201] width 212 height 18
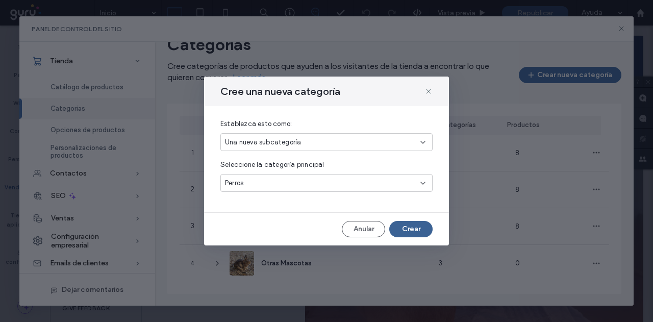
click at [403, 229] on button "Crear" at bounding box center [410, 229] width 43 height 16
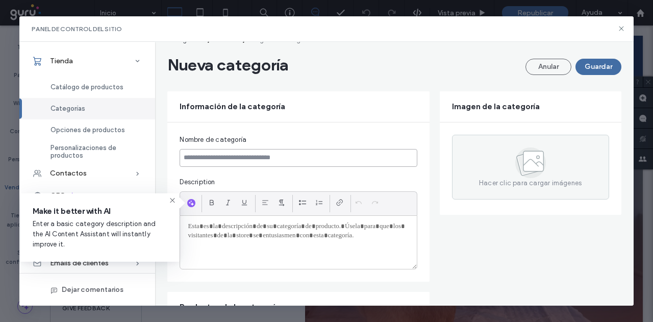
click at [250, 159] on input at bounding box center [298, 158] width 237 height 18
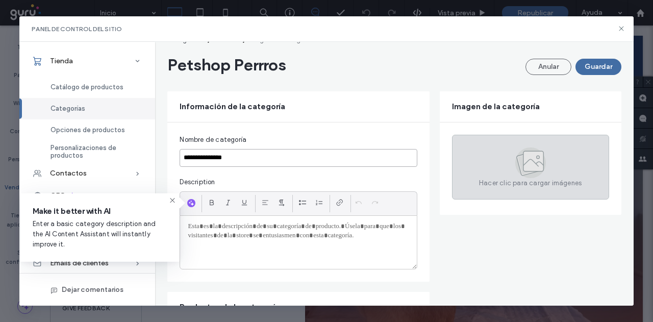
type input "**********"
click at [485, 154] on div "Hacer clic para cargar imágenes" at bounding box center [530, 167] width 157 height 65
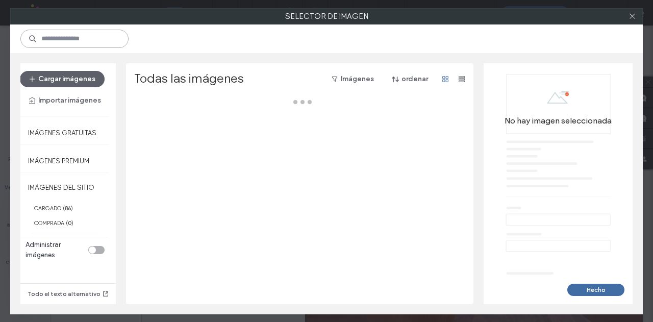
click at [74, 41] on input at bounding box center [74, 39] width 108 height 18
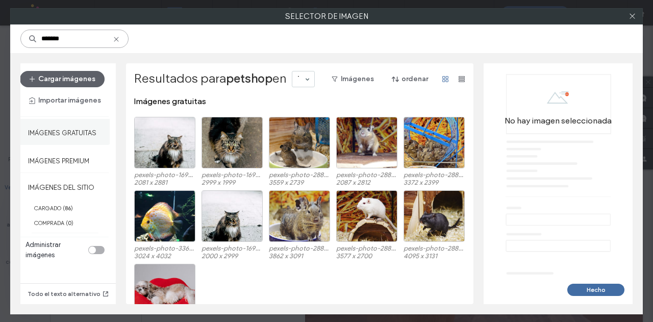
type input "*******"
click at [62, 131] on label "Imágenes gratuitas" at bounding box center [62, 130] width 68 height 13
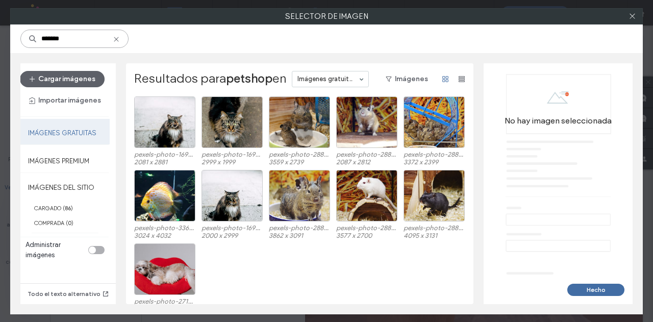
click at [62, 40] on input "*******" at bounding box center [74, 39] width 108 height 18
click at [45, 77] on button "Cargar imágenes" at bounding box center [62, 79] width 85 height 16
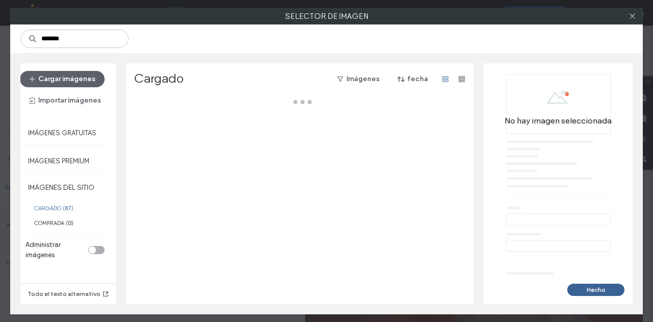
click at [587, 286] on button "Hecho" at bounding box center [596, 290] width 57 height 12
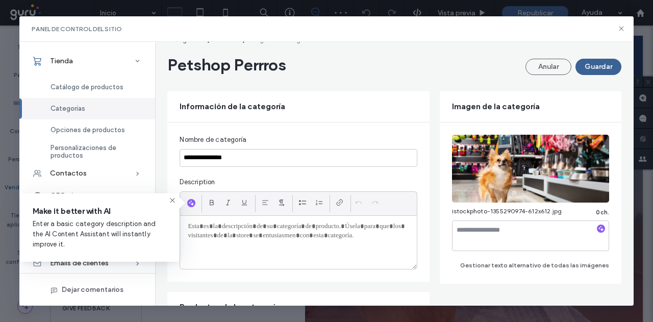
click at [594, 68] on button "Guardar" at bounding box center [599, 67] width 46 height 16
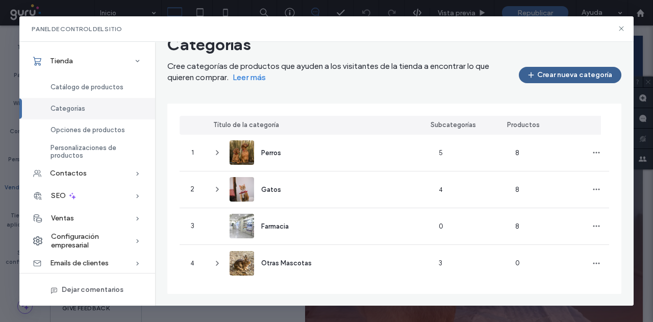
click at [519, 73] on button "Crear nueva categoría" at bounding box center [570, 75] width 103 height 16
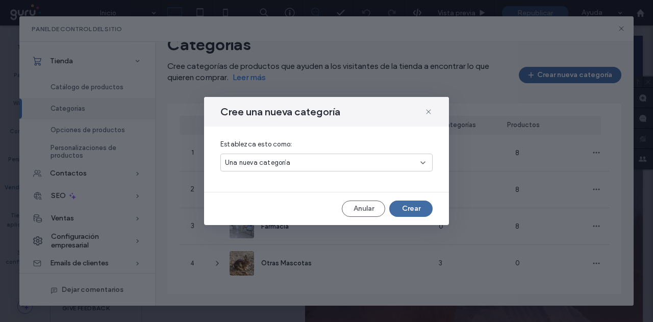
click at [336, 166] on div "Una nueva categoría" at bounding box center [323, 163] width 196 height 10
click at [296, 196] on span "Una nueva subcategoría" at bounding box center [263, 198] width 76 height 10
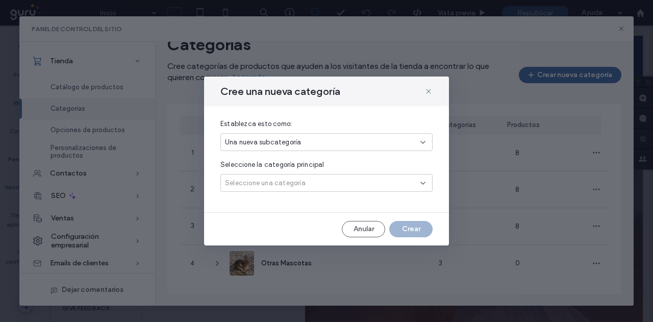
click at [327, 191] on div "Seleccione una categoría" at bounding box center [327, 183] width 212 height 18
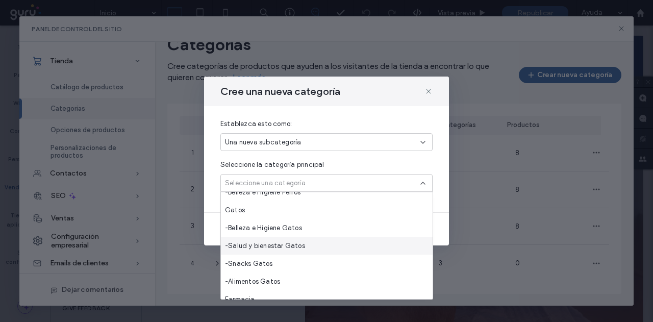
scroll to position [102, 0]
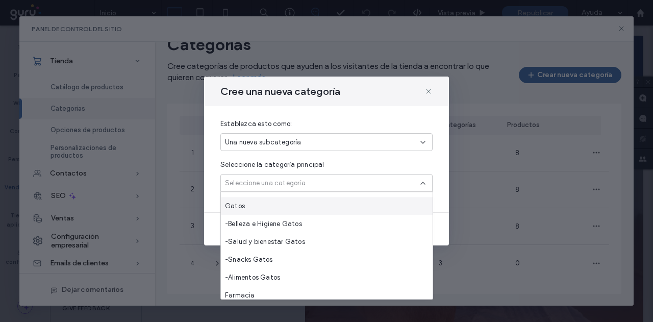
click at [269, 205] on div "Gatos" at bounding box center [327, 206] width 212 height 18
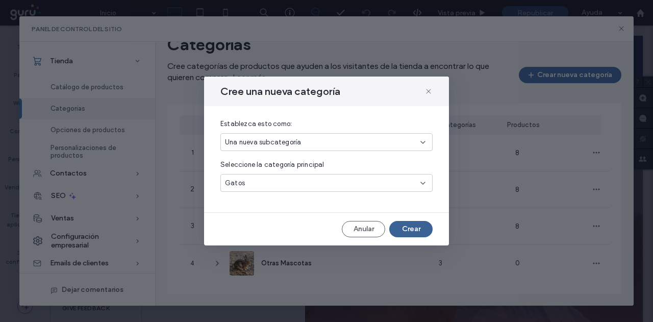
click at [408, 224] on button "Crear" at bounding box center [410, 229] width 43 height 16
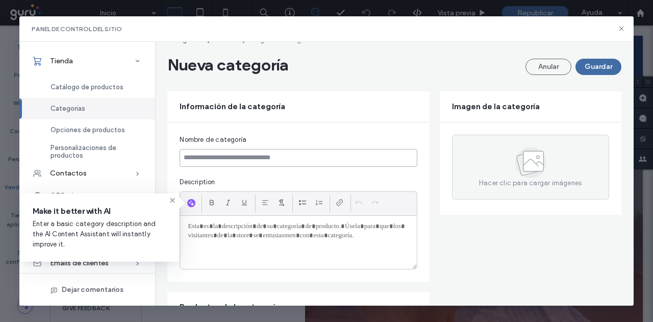
click at [279, 159] on input at bounding box center [298, 158] width 237 height 18
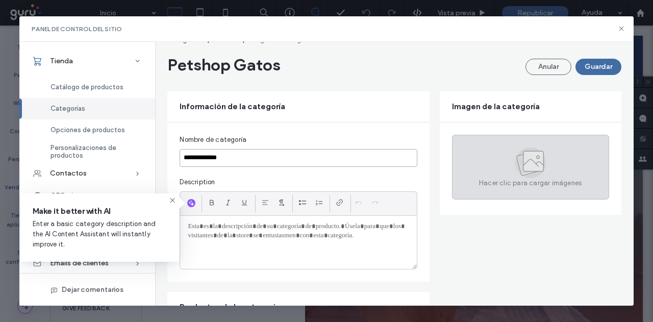
type input "**********"
click at [517, 162] on icon at bounding box center [529, 163] width 24 height 24
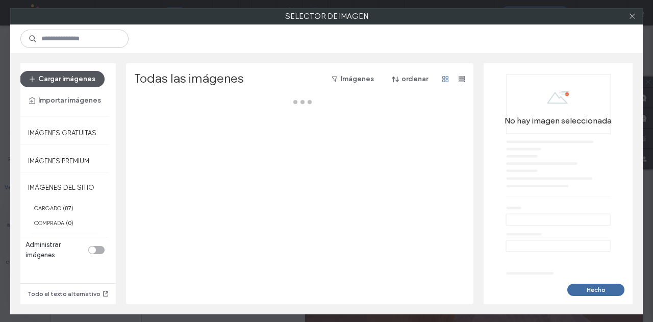
click at [72, 82] on button "Cargar imágenes" at bounding box center [62, 79] width 85 height 16
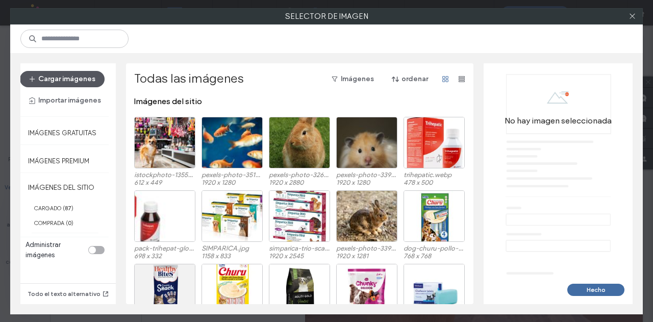
click at [78, 80] on button "Cargar imágenes" at bounding box center [62, 79] width 85 height 16
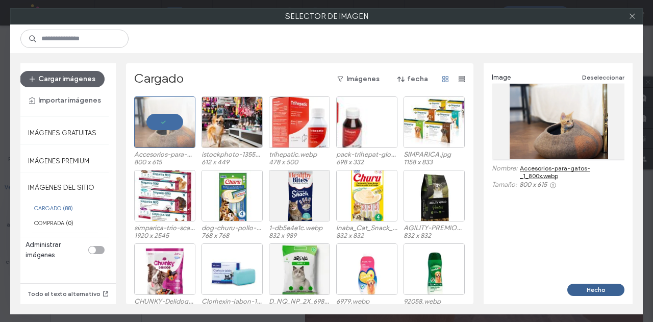
click at [593, 294] on button "Hecho" at bounding box center [596, 290] width 57 height 12
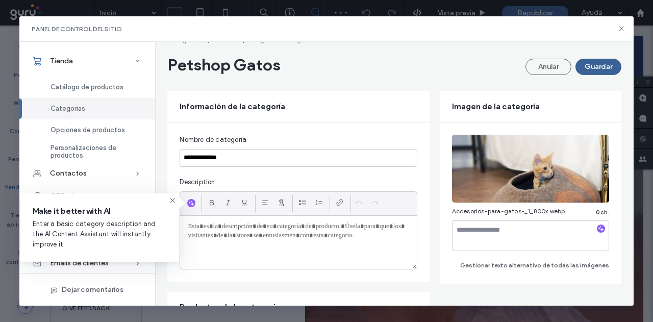
click at [593, 70] on button "Guardar" at bounding box center [599, 67] width 46 height 16
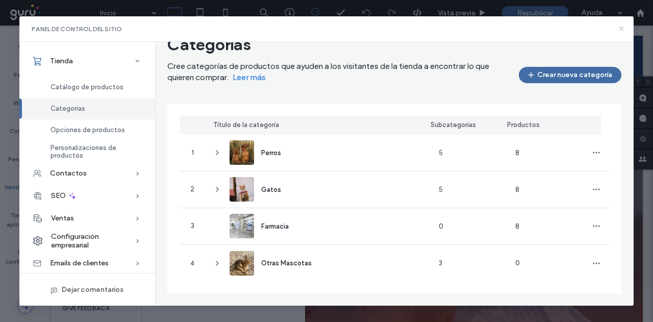
click at [620, 32] on icon at bounding box center [622, 29] width 8 height 8
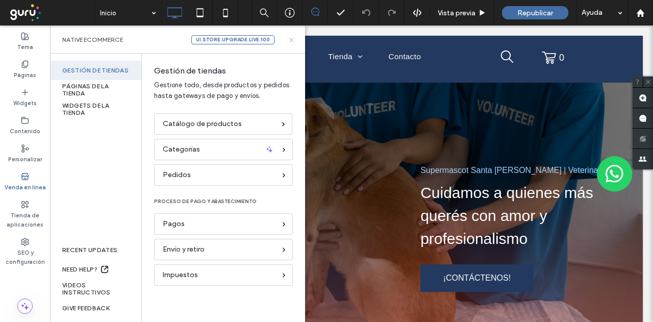
click at [291, 41] on icon at bounding box center [292, 40] width 8 height 8
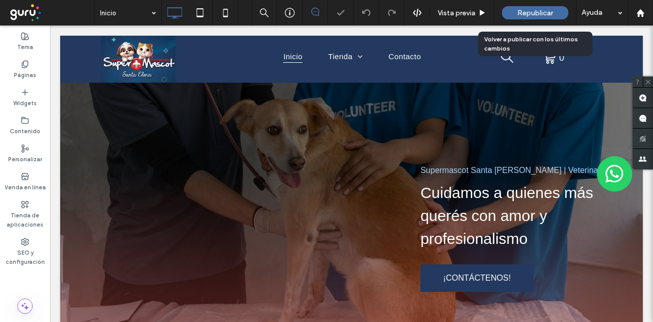
click at [531, 11] on span "Republicar" at bounding box center [536, 13] width 36 height 9
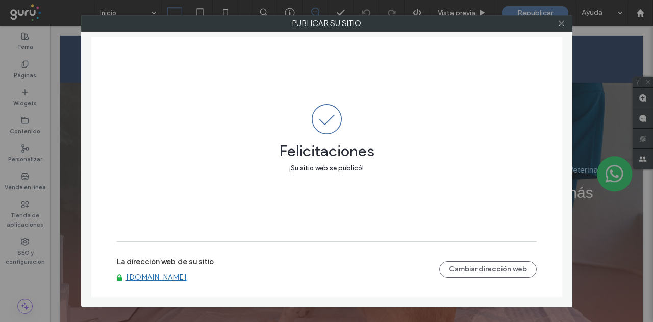
scroll to position [0, 0]
click at [559, 21] on use at bounding box center [561, 23] width 5 height 5
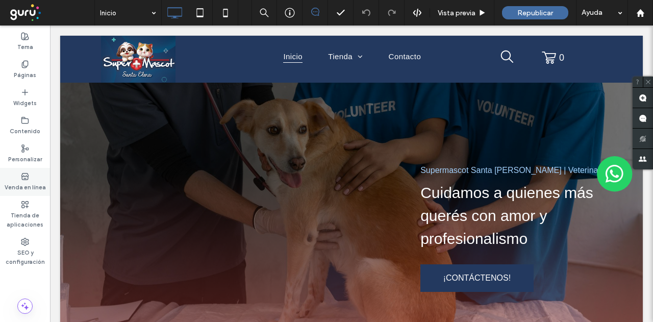
click at [29, 182] on label "Venda en línea" at bounding box center [25, 186] width 41 height 11
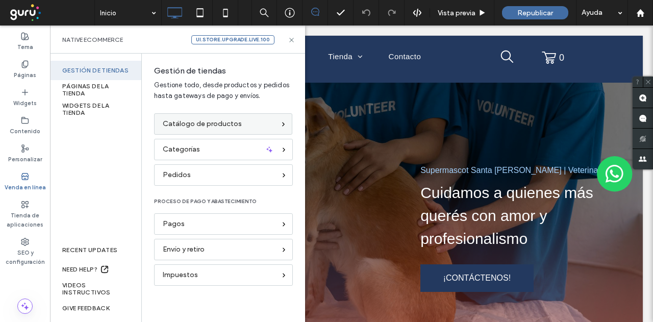
click at [203, 125] on span "Catálogo de productos" at bounding box center [202, 123] width 79 height 11
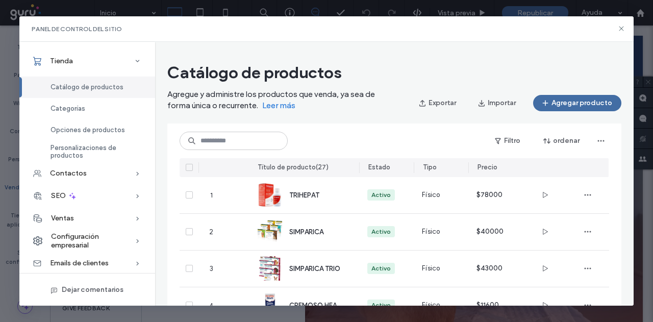
scroll to position [127, 0]
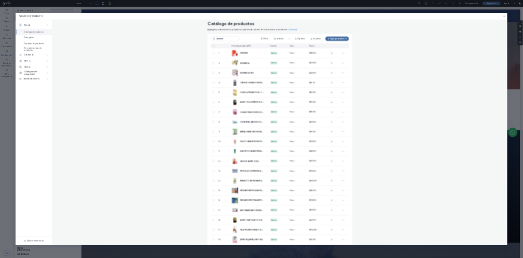
scroll to position [159, 0]
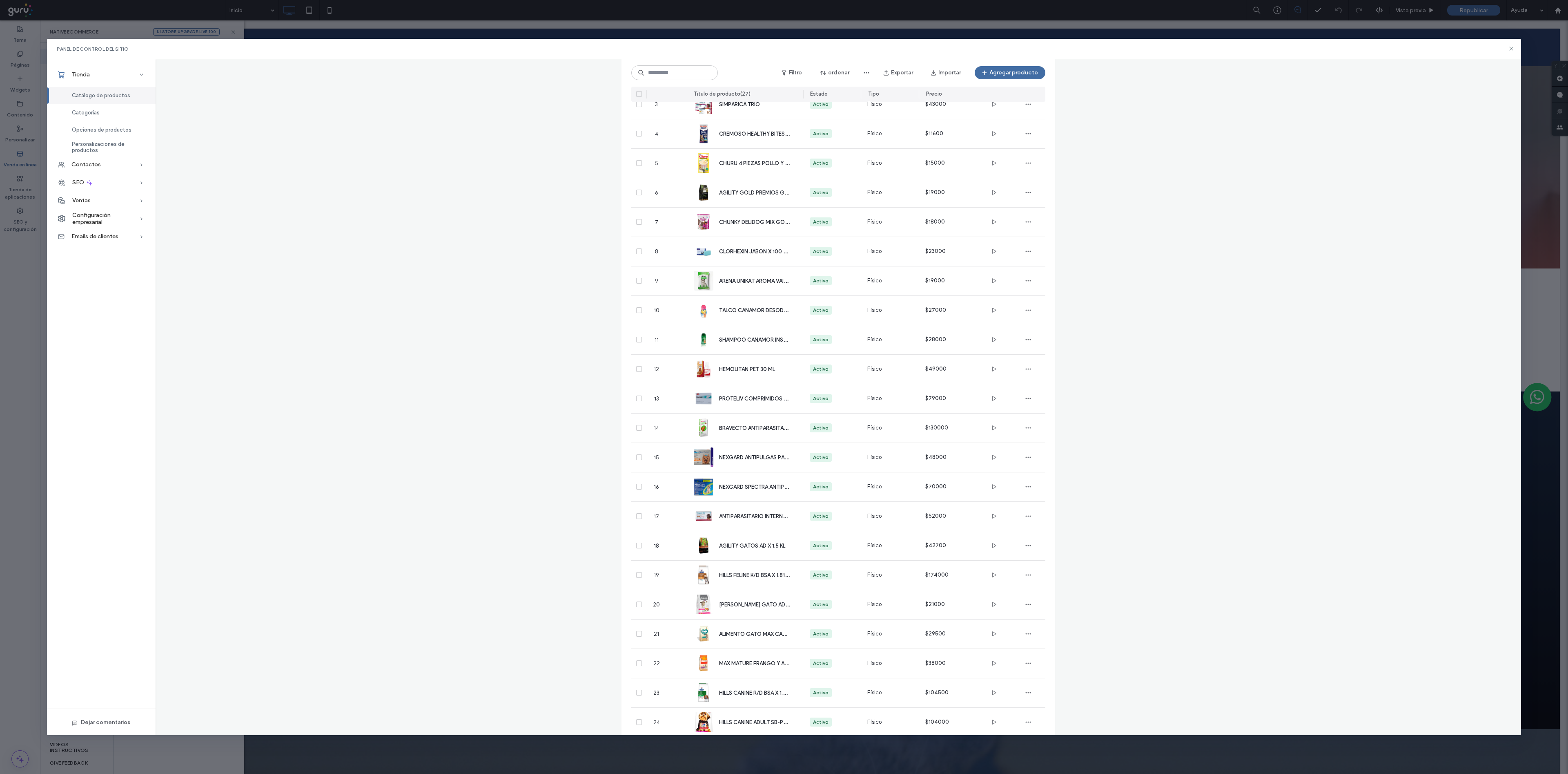
drag, startPoint x: 585, startPoint y: 506, endPoint x: 564, endPoint y: 593, distance: 89.5
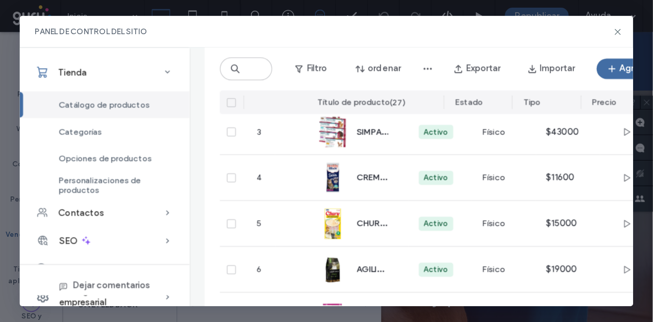
scroll to position [159, 0]
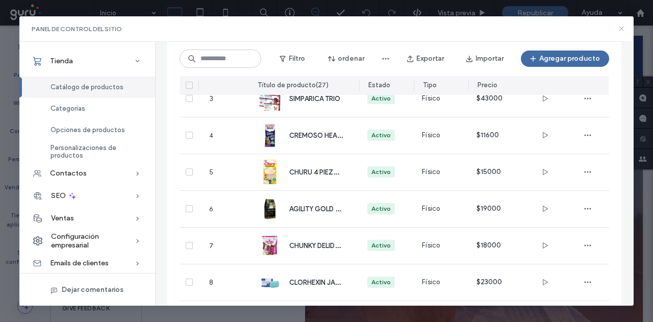
click at [622, 28] on icon at bounding box center [622, 29] width 8 height 8
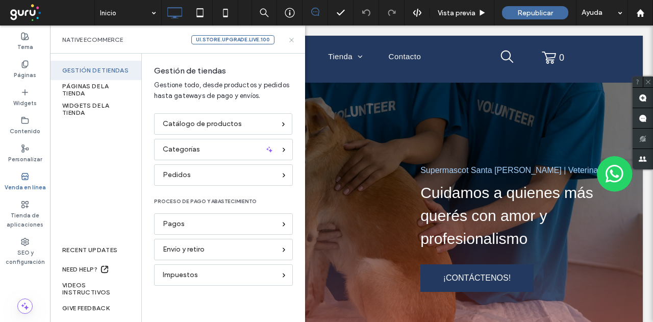
click at [294, 41] on icon at bounding box center [292, 40] width 8 height 8
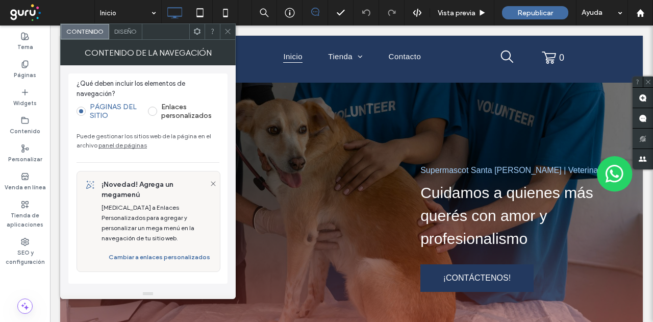
click at [104, 147] on link "panel de páginas" at bounding box center [123, 145] width 48 height 8
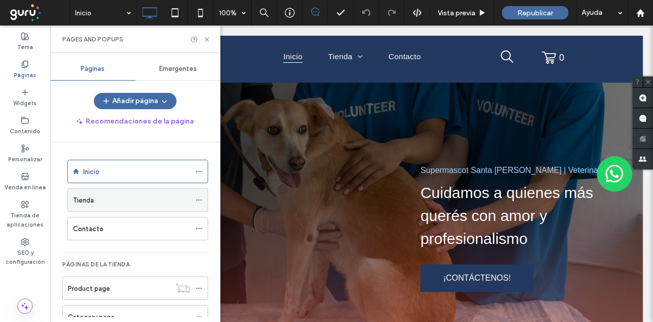
click at [131, 195] on div "Tienda" at bounding box center [131, 200] width 117 height 11
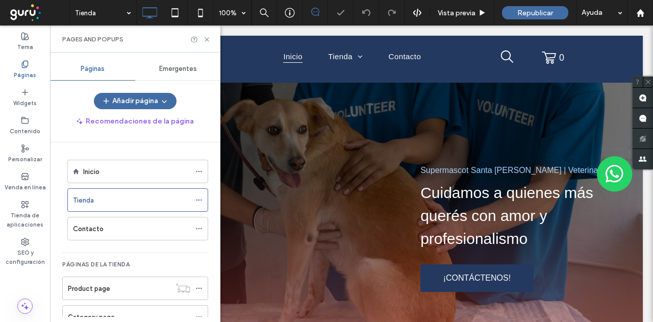
click at [208, 39] on icon at bounding box center [207, 40] width 8 height 8
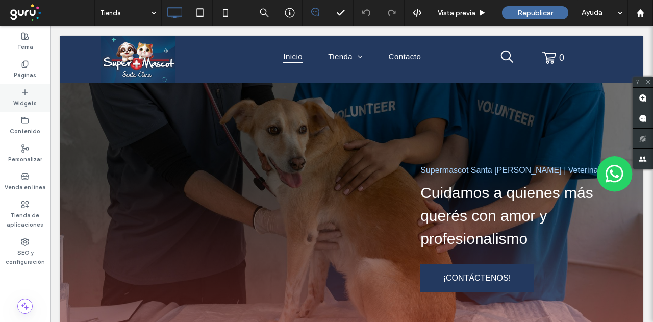
click at [26, 95] on icon at bounding box center [25, 92] width 8 height 8
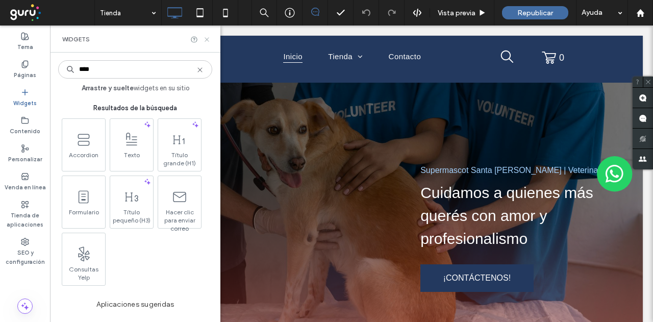
type input "****"
click at [205, 36] on icon at bounding box center [207, 40] width 8 height 8
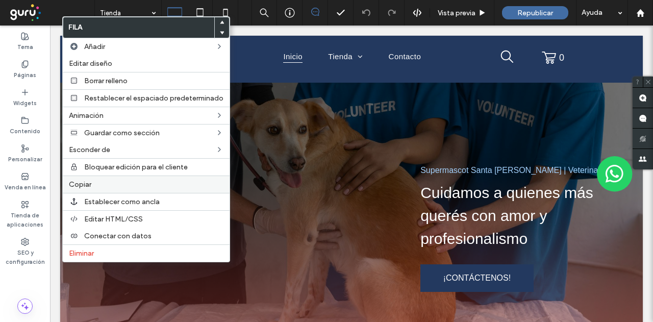
click at [101, 182] on label "Copiar" at bounding box center [146, 184] width 155 height 9
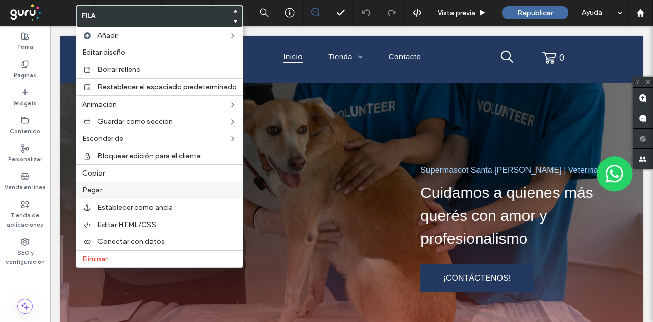
click at [116, 189] on label "Pegar" at bounding box center [159, 190] width 155 height 9
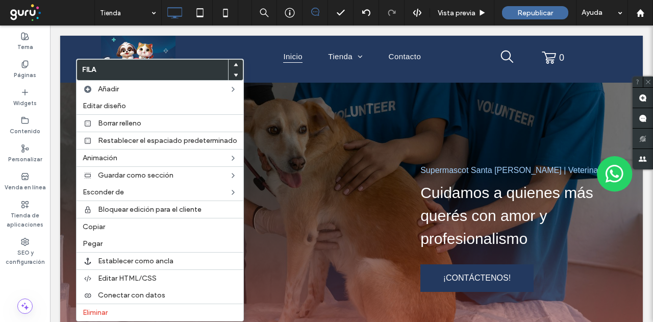
click at [235, 74] on use at bounding box center [236, 75] width 5 height 3
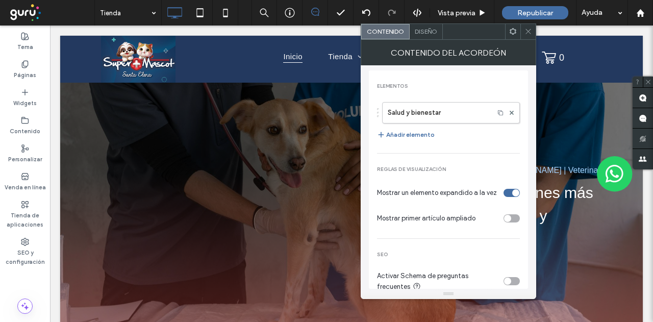
click at [529, 28] on icon at bounding box center [529, 32] width 8 height 8
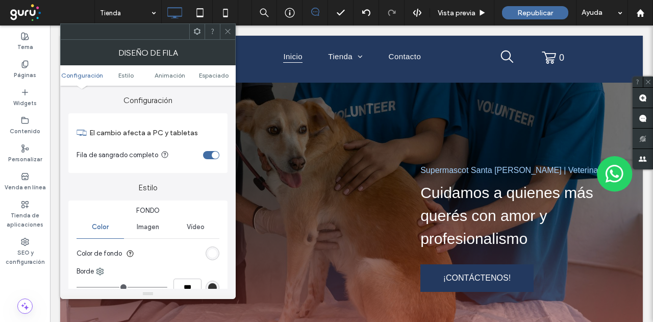
click at [228, 35] on icon at bounding box center [228, 32] width 8 height 8
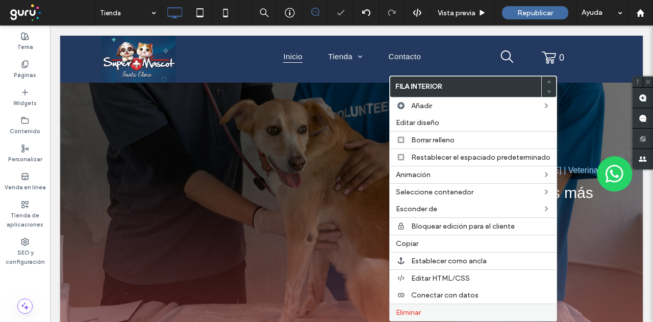
click at [408, 308] on span "Eliminar" at bounding box center [408, 312] width 25 height 9
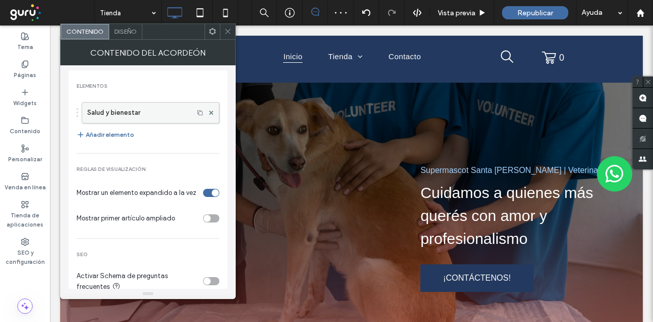
click at [121, 114] on label "Salud y bienestar" at bounding box center [137, 113] width 101 height 20
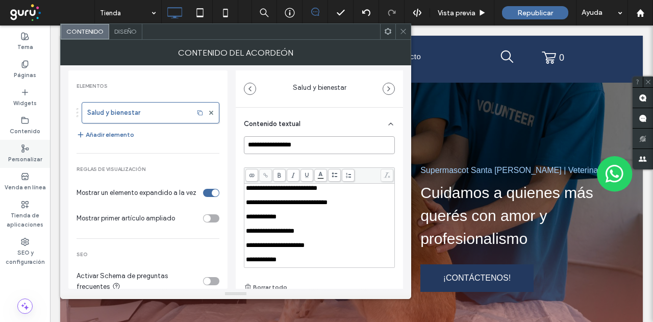
drag, startPoint x: 298, startPoint y: 152, endPoint x: 45, endPoint y: 150, distance: 253.2
click at [45, 152] on body ".wqwq-1{fill:#231f20;} .cls-1q, .cls-2q { fill-rule: evenodd; } .cls-2q { fill:…" at bounding box center [326, 161] width 653 height 322
type input "*"
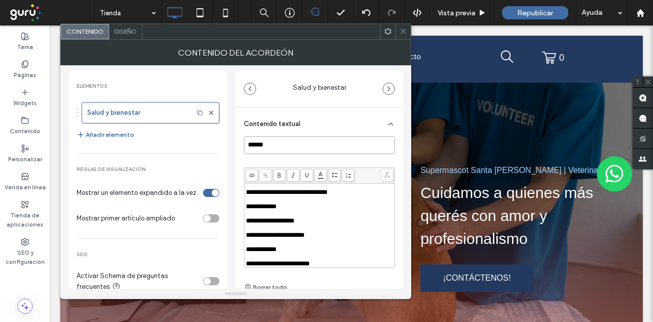
type input "******"
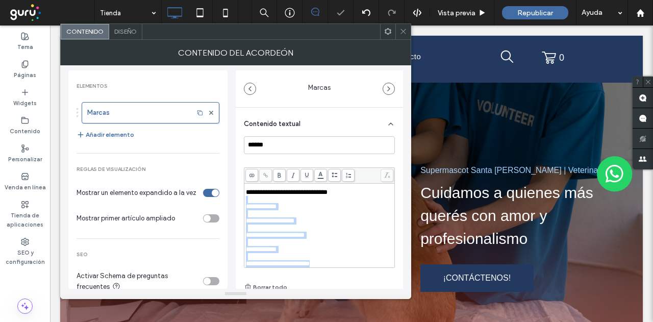
scroll to position [0, 0]
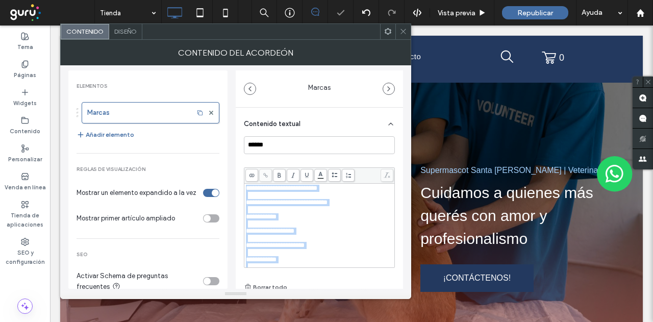
drag, startPoint x: 337, startPoint y: 253, endPoint x: 237, endPoint y: 154, distance: 140.4
click at [237, 154] on div "**********" at bounding box center [319, 234] width 167 height 253
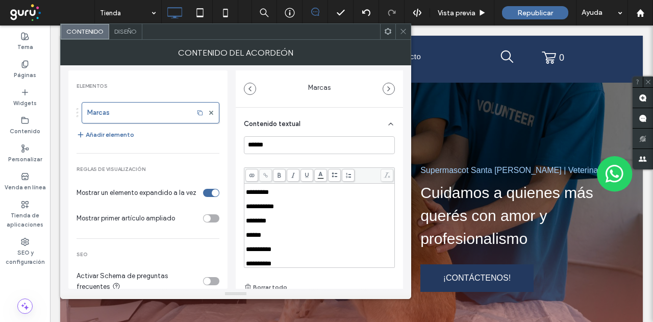
scroll to position [276, 0]
click at [401, 29] on use at bounding box center [403, 31] width 5 height 5
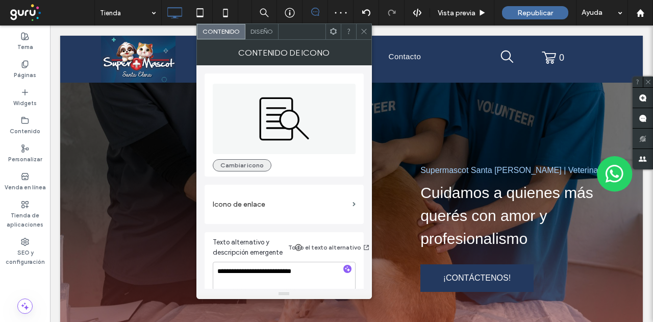
click at [238, 164] on button "Cambiar icono" at bounding box center [242, 165] width 59 height 12
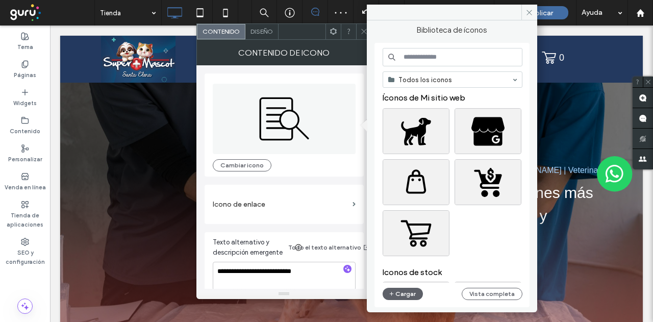
click at [396, 57] on input at bounding box center [453, 57] width 140 height 18
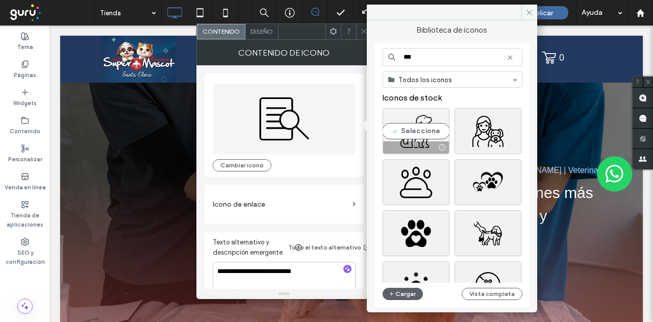
type input "***"
click at [434, 126] on div "Seleccione" at bounding box center [416, 131] width 67 height 46
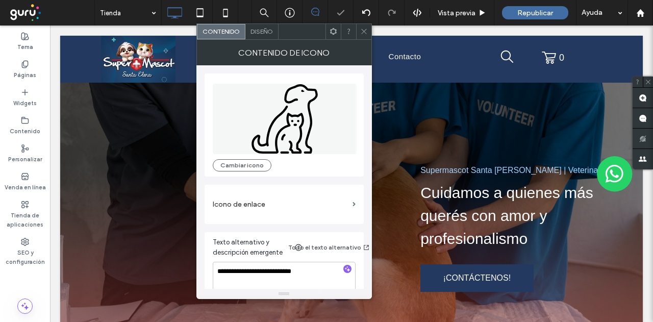
click at [360, 31] on icon at bounding box center [364, 32] width 8 height 8
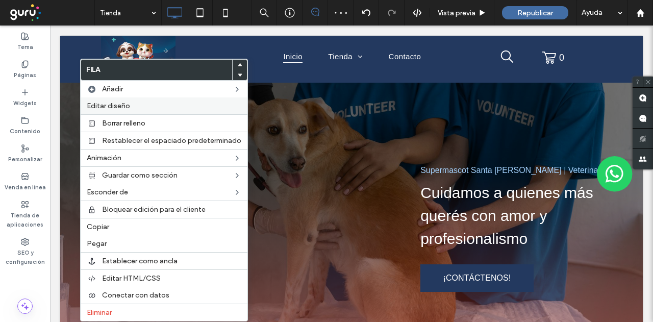
click at [133, 107] on label "Editar diseño" at bounding box center [164, 106] width 155 height 9
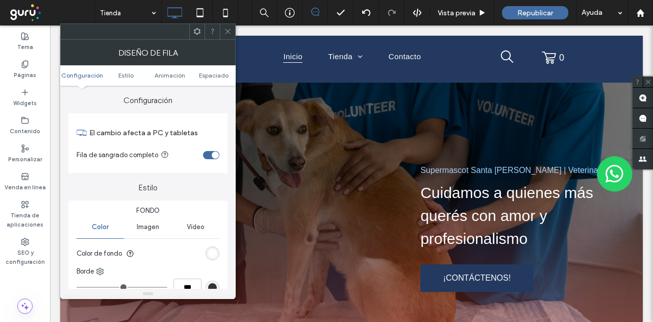
click at [211, 254] on div "rgb(255, 255, 255)" at bounding box center [212, 253] width 9 height 9
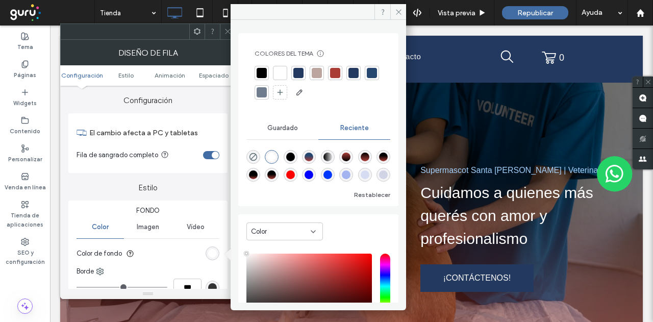
click at [295, 172] on div "rgba(255, 0, 0, 1)" at bounding box center [290, 175] width 9 height 9
click at [331, 70] on div at bounding box center [335, 73] width 10 height 10
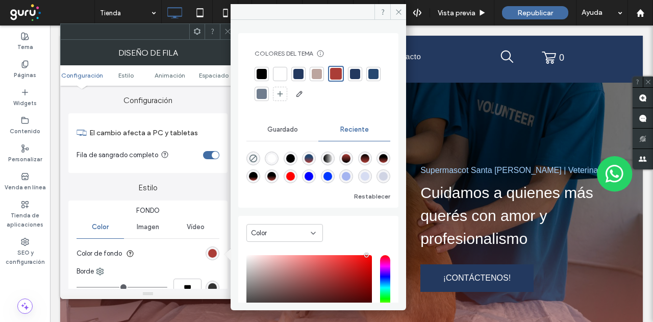
scroll to position [16, 0]
click at [293, 259] on div "saturation and value" at bounding box center [310, 287] width 126 height 65
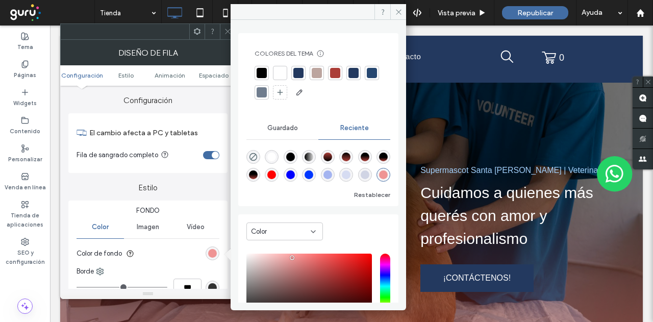
click at [311, 257] on div "saturation and value" at bounding box center [310, 286] width 126 height 65
type input "*******"
click at [333, 257] on div "saturation and value" at bounding box center [310, 286] width 126 height 65
click at [330, 74] on div at bounding box center [335, 73] width 14 height 14
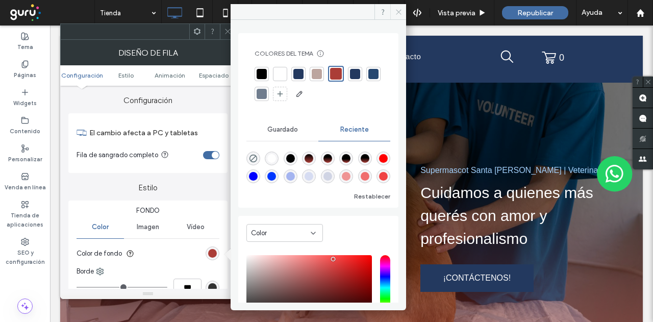
click at [396, 9] on icon at bounding box center [399, 12] width 8 height 8
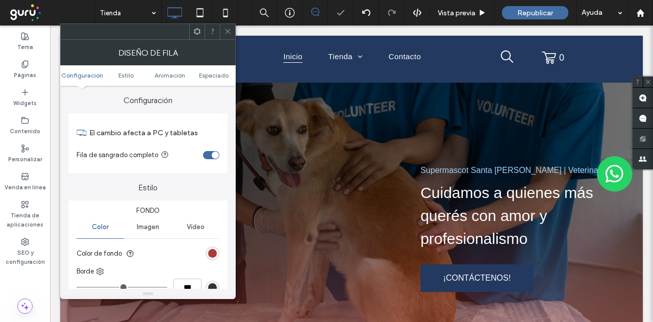
click at [227, 32] on use at bounding box center [227, 31] width 5 height 5
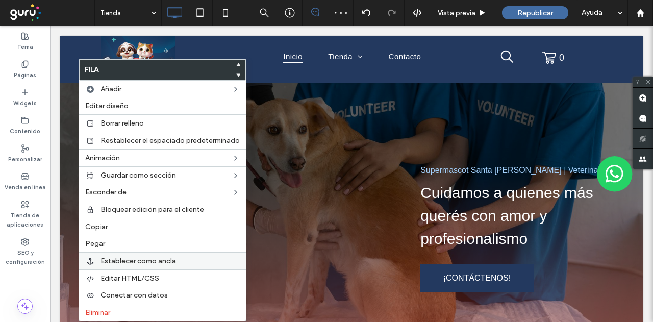
click at [112, 258] on span "Establecer como ancla" at bounding box center [139, 261] width 76 height 9
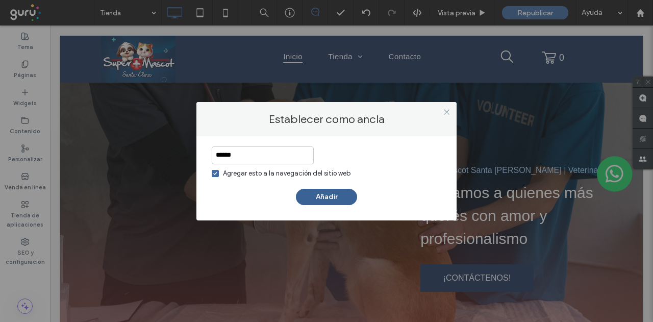
type input "******"
click at [342, 194] on button "Añadir" at bounding box center [326, 197] width 61 height 16
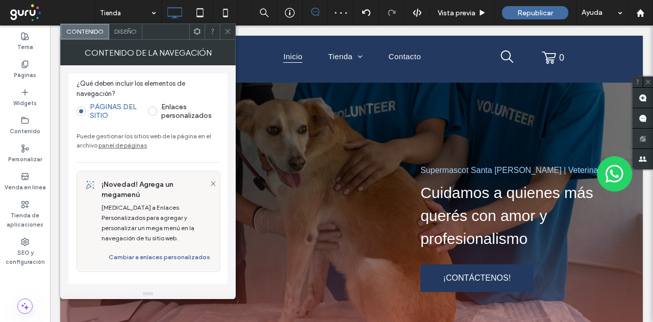
click at [117, 148] on link "panel de páginas" at bounding box center [123, 145] width 48 height 8
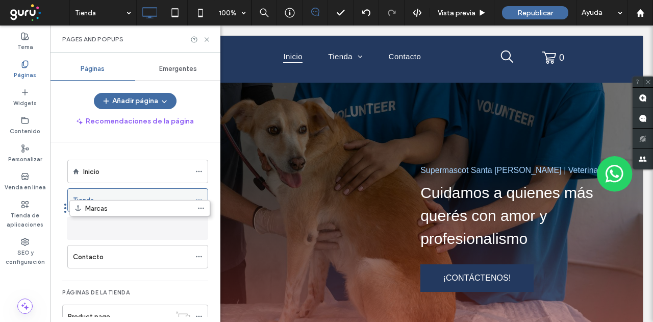
drag, startPoint x: 110, startPoint y: 226, endPoint x: 112, endPoint y: 210, distance: 16.0
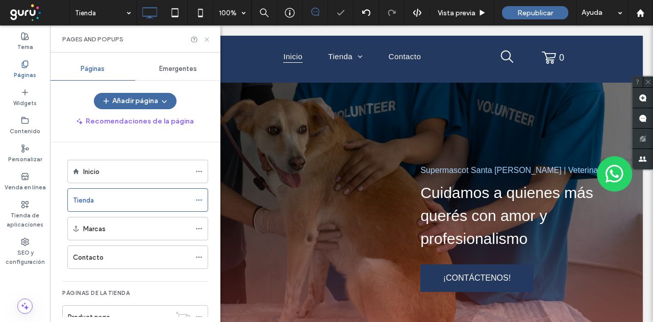
click at [202, 38] on div at bounding box center [200, 40] width 20 height 8
click at [204, 39] on icon at bounding box center [207, 40] width 8 height 8
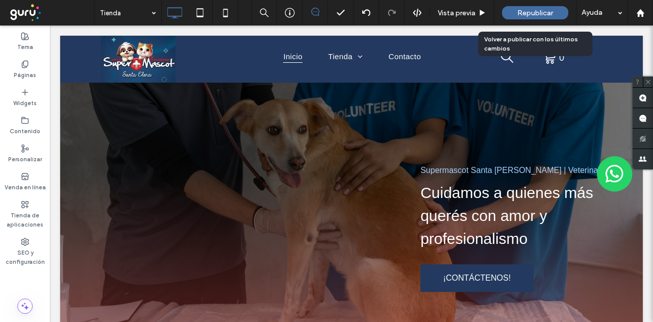
click at [534, 12] on span "Republicar" at bounding box center [536, 13] width 36 height 9
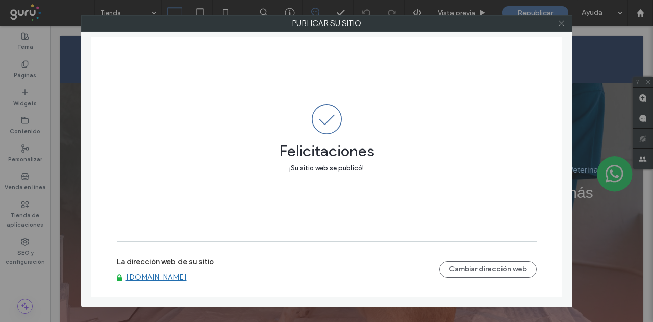
click at [562, 20] on icon at bounding box center [562, 23] width 8 height 8
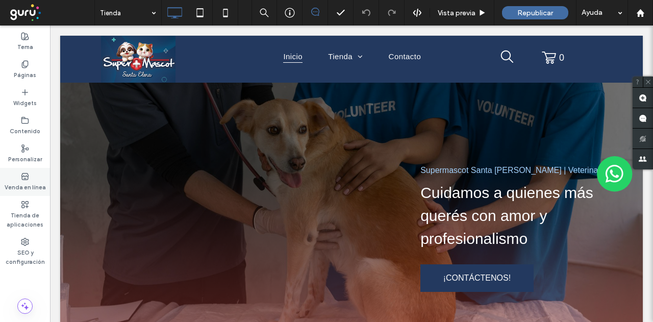
click at [30, 178] on div "Venda en línea" at bounding box center [25, 182] width 50 height 28
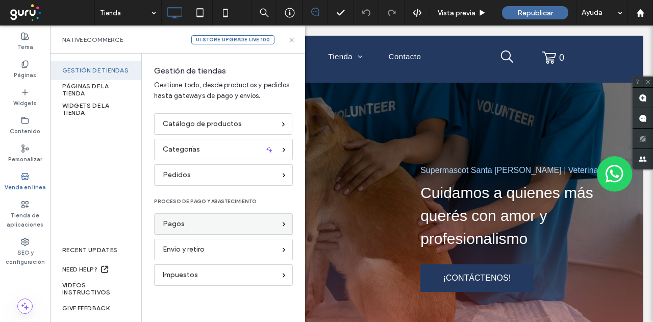
click at [192, 223] on div "Pagos" at bounding box center [219, 223] width 113 height 11
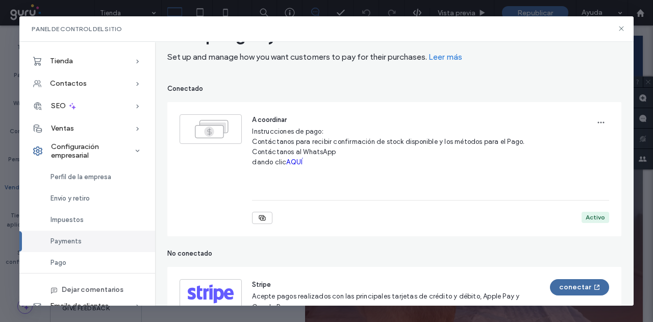
scroll to position [51, 0]
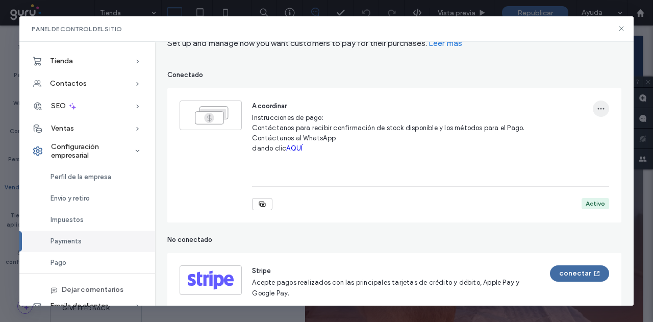
click at [597, 109] on icon "button" at bounding box center [601, 109] width 8 height 8
click at [554, 134] on span "Editar pago manual" at bounding box center [561, 135] width 62 height 10
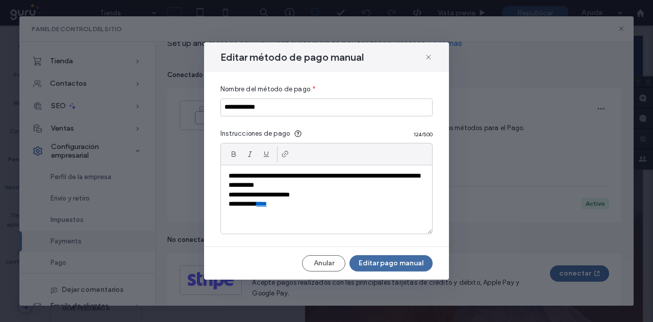
click at [279, 202] on p "**********" at bounding box center [327, 204] width 197 height 9
click at [267, 206] on link "****" at bounding box center [262, 204] width 10 height 7
drag, startPoint x: 286, startPoint y: 205, endPoint x: 263, endPoint y: 205, distance: 23.0
click at [263, 205] on p "**********" at bounding box center [327, 204] width 197 height 9
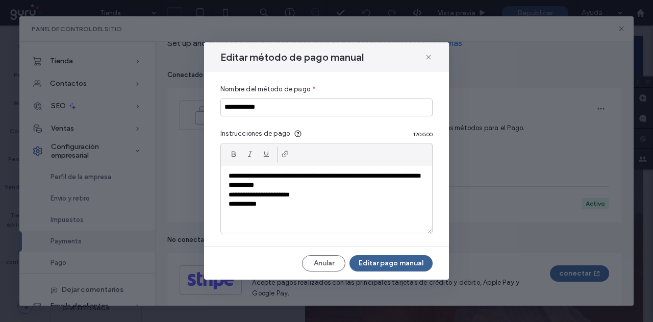
click at [401, 266] on button "Editar pago manual" at bounding box center [391, 263] width 83 height 16
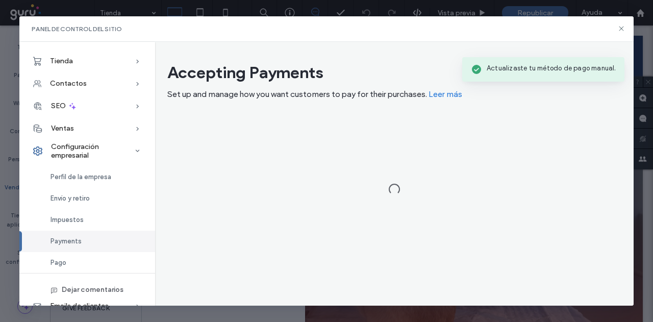
scroll to position [0, 0]
click at [622, 29] on use at bounding box center [621, 29] width 5 height 5
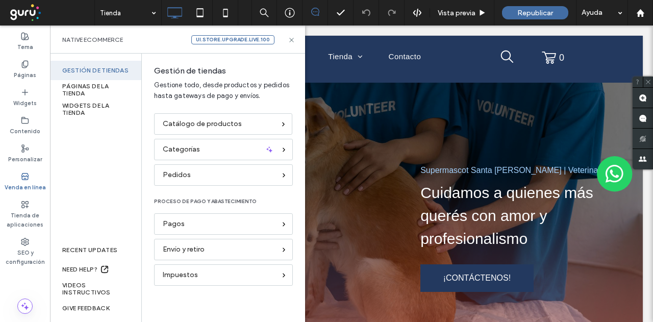
click at [287, 42] on div "Native eCommerce ui.store.upgrade.live.100" at bounding box center [177, 39] width 231 height 9
click at [290, 42] on icon at bounding box center [292, 40] width 8 height 8
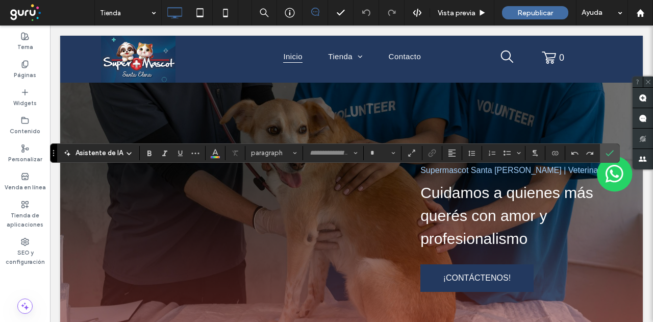
type input "*********"
type input "**"
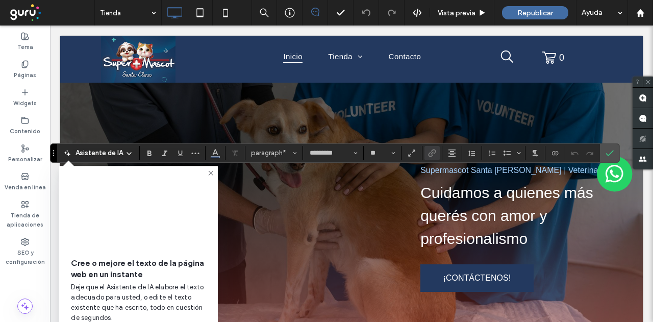
click at [181, 187] on video at bounding box center [138, 211] width 135 height 67
click at [211, 175] on icon at bounding box center [211, 173] width 8 height 8
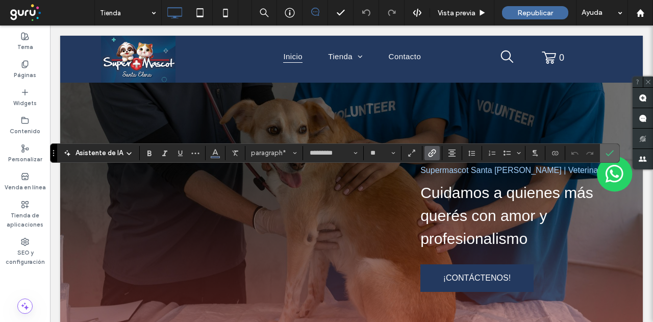
click at [610, 157] on icon "Confirmar" at bounding box center [610, 153] width 8 height 8
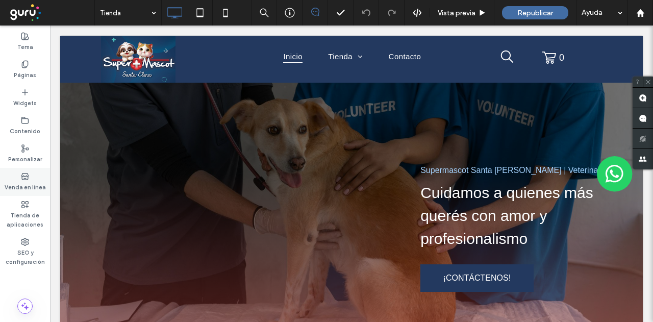
click at [26, 177] on icon at bounding box center [25, 177] width 8 height 8
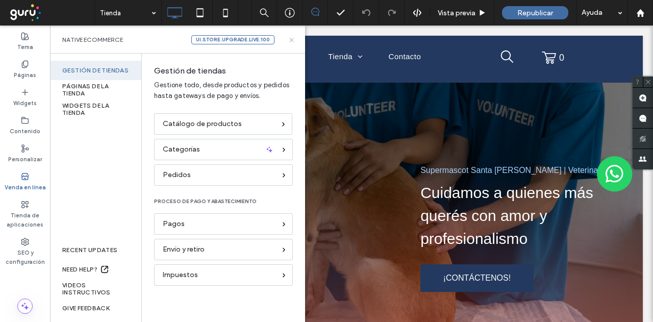
click at [289, 39] on icon at bounding box center [292, 40] width 8 height 8
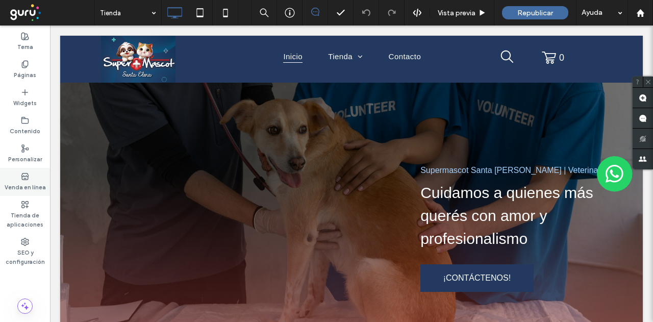
click at [15, 184] on label "Venda en línea" at bounding box center [25, 186] width 41 height 11
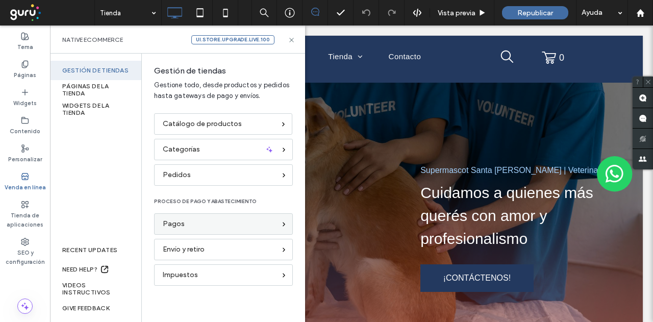
click at [178, 220] on span "Pagos" at bounding box center [174, 223] width 22 height 11
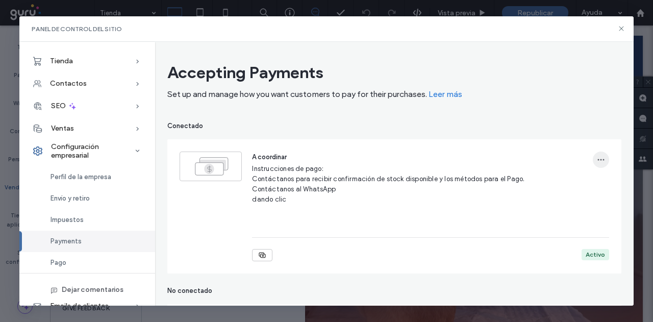
click at [597, 161] on icon "button" at bounding box center [601, 160] width 8 height 8
click at [555, 181] on span "Editar pago manual" at bounding box center [561, 186] width 62 height 10
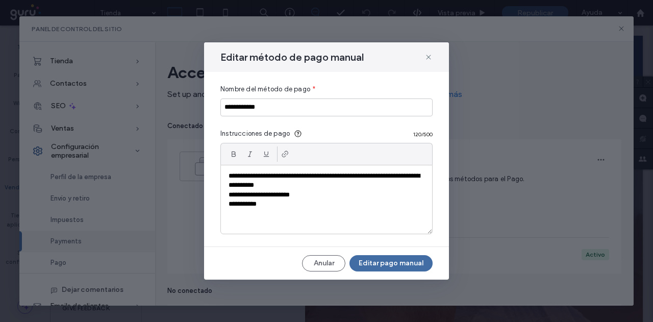
click at [324, 214] on p at bounding box center [327, 213] width 196 height 9
click at [289, 200] on p "**********" at bounding box center [327, 204] width 197 height 9
paste div
click at [398, 262] on button "Editar pago manual" at bounding box center [391, 264] width 83 height 16
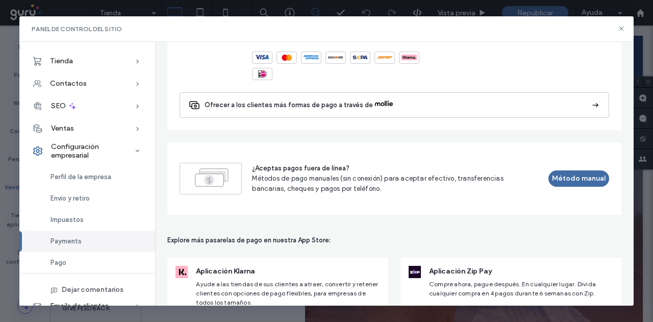
scroll to position [912, 0]
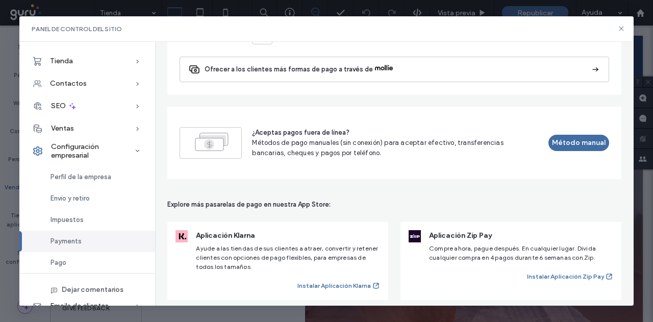
click at [564, 127] on div "¿Aceptas pagos fuera de línea? Métodos de pago manuales (sin conexión) para ace…" at bounding box center [394, 143] width 429 height 32
click at [552, 139] on button "Método manual" at bounding box center [579, 143] width 60 height 16
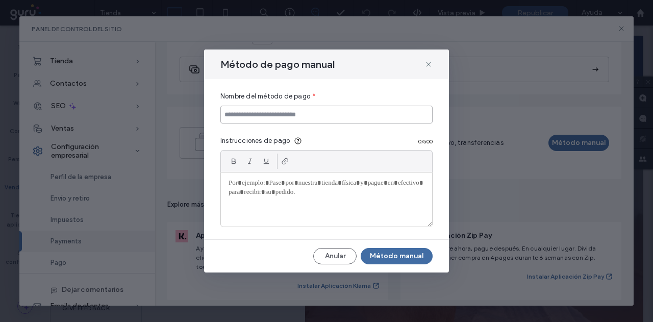
click at [299, 116] on input at bounding box center [327, 115] width 212 height 18
type input "**********"
click at [246, 193] on div at bounding box center [326, 200] width 211 height 54
paste div
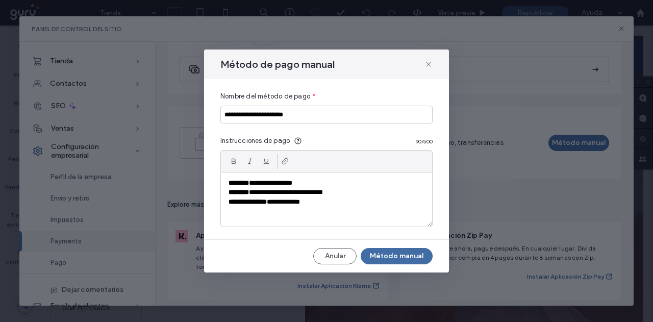
click at [295, 205] on p "**********" at bounding box center [327, 202] width 197 height 9
drag, startPoint x: 273, startPoint y: 194, endPoint x: 256, endPoint y: 196, distance: 16.4
click at [256, 196] on p "**********" at bounding box center [327, 192] width 197 height 9
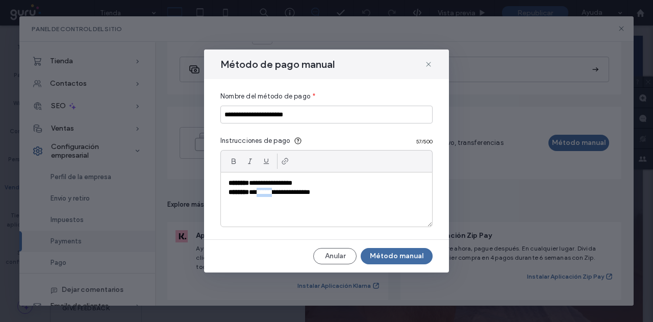
drag, startPoint x: 276, startPoint y: 193, endPoint x: 260, endPoint y: 194, distance: 15.3
click at [260, 194] on p "**********" at bounding box center [327, 192] width 197 height 9
drag, startPoint x: 289, startPoint y: 193, endPoint x: 266, endPoint y: 196, distance: 23.1
click at [266, 196] on p "**********" at bounding box center [327, 192] width 197 height 9
drag, startPoint x: 294, startPoint y: 192, endPoint x: 270, endPoint y: 193, distance: 23.5
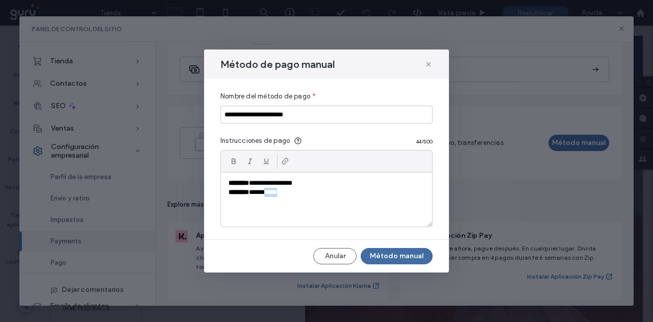
click at [270, 193] on p "**********" at bounding box center [327, 192] width 197 height 9
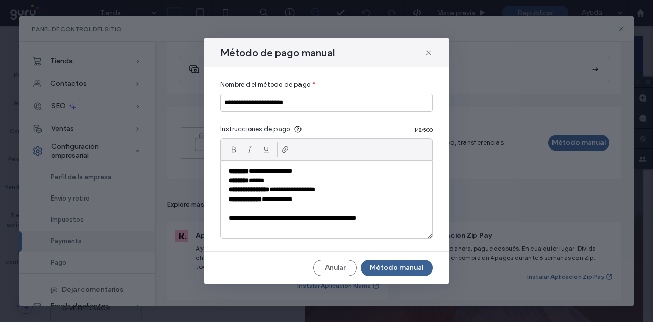
click at [405, 267] on button "Método manual" at bounding box center [397, 268] width 72 height 16
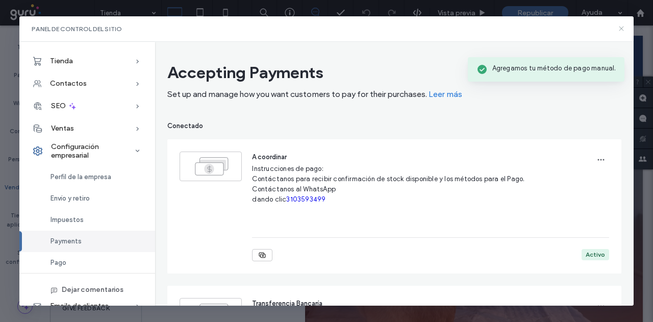
click at [621, 28] on icon at bounding box center [622, 29] width 8 height 8
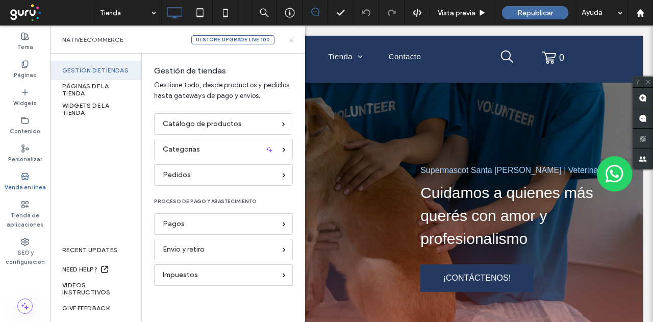
click at [290, 40] on icon at bounding box center [292, 40] width 8 height 8
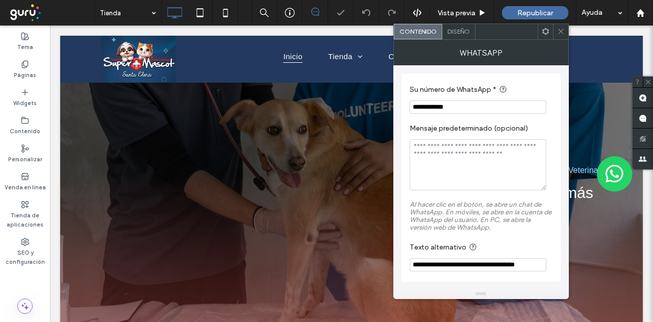
click at [455, 114] on section "**********" at bounding box center [481, 99] width 143 height 40
click at [452, 111] on input "**********" at bounding box center [478, 107] width 137 height 13
click at [564, 29] on icon at bounding box center [561, 32] width 8 height 8
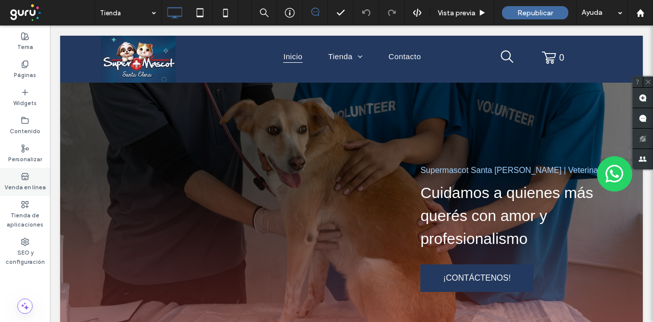
click at [40, 178] on div "Venda en línea" at bounding box center [25, 182] width 50 height 28
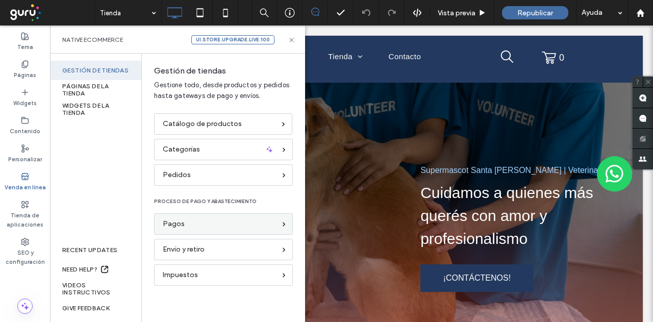
click at [185, 228] on div "Pagos" at bounding box center [219, 223] width 113 height 11
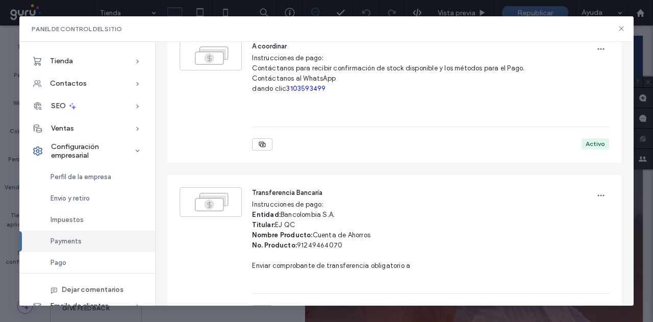
scroll to position [153, 0]
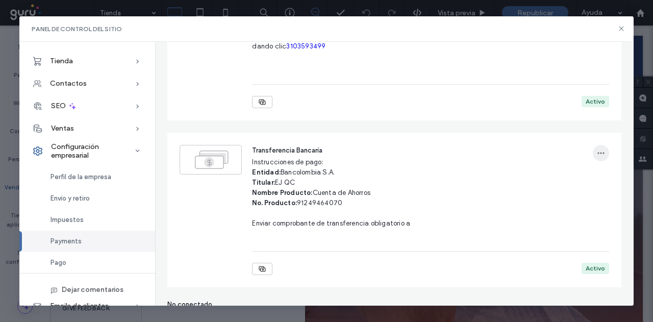
click at [597, 150] on icon "button" at bounding box center [601, 153] width 8 height 8
click at [559, 180] on span "Editar pago manual" at bounding box center [561, 179] width 62 height 10
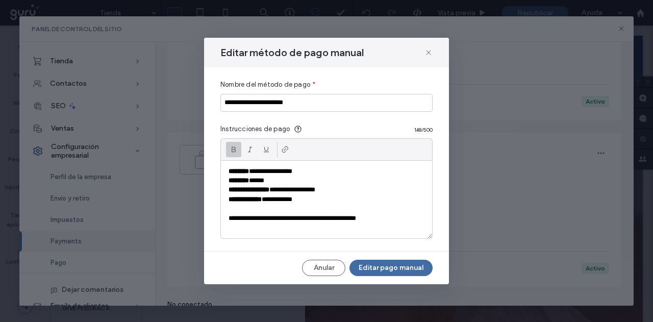
click at [394, 219] on p "**********" at bounding box center [327, 218] width 197 height 9
paste div
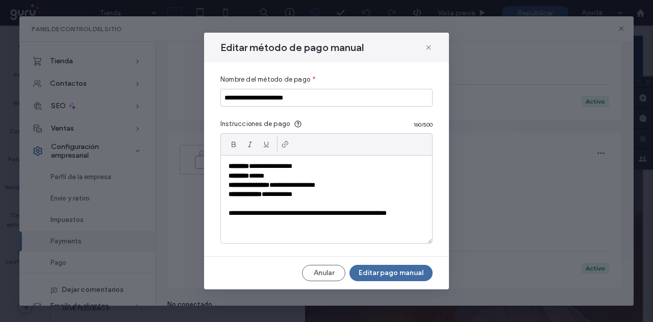
drag, startPoint x: 150, startPoint y: 229, endPoint x: 0, endPoint y: 230, distance: 150.1
click at [0, 229] on div "**********" at bounding box center [326, 161] width 653 height 322
click at [233, 227] on p "**********" at bounding box center [327, 218] width 197 height 19
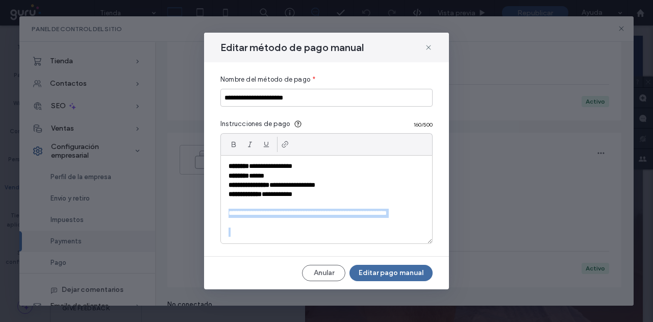
click at [258, 226] on p "**********" at bounding box center [327, 218] width 197 height 19
drag, startPoint x: 276, startPoint y: 225, endPoint x: 214, endPoint y: 229, distance: 62.4
click at [214, 229] on div "**********" at bounding box center [326, 158] width 245 height 193
click at [251, 230] on p at bounding box center [327, 232] width 196 height 9
drag, startPoint x: 276, startPoint y: 223, endPoint x: 222, endPoint y: 223, distance: 54.1
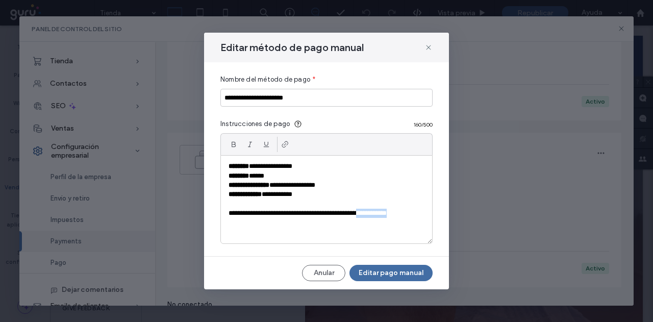
click at [222, 223] on div "**********" at bounding box center [326, 199] width 211 height 87
click at [287, 148] on icon at bounding box center [285, 144] width 8 height 8
click at [395, 248] on div "**********" at bounding box center [326, 158] width 245 height 193
click at [404, 271] on button "Editar pago manual" at bounding box center [391, 273] width 83 height 16
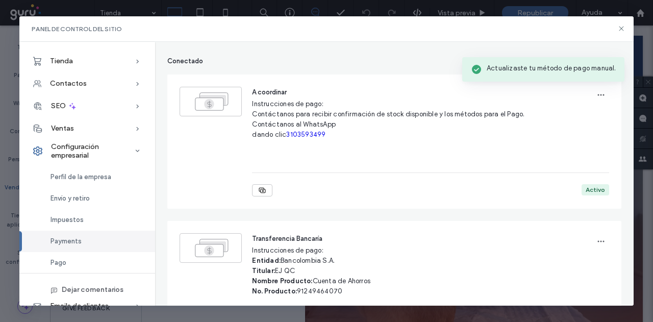
scroll to position [102, 0]
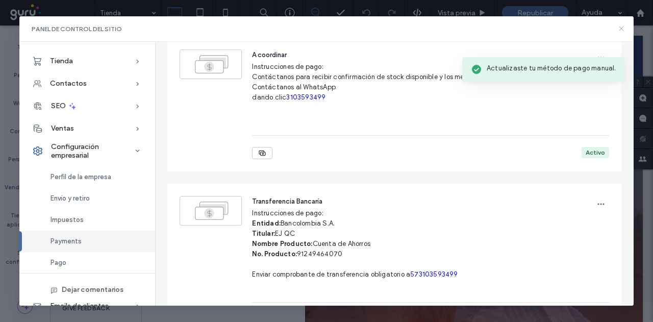
click at [622, 28] on icon at bounding box center [622, 29] width 8 height 8
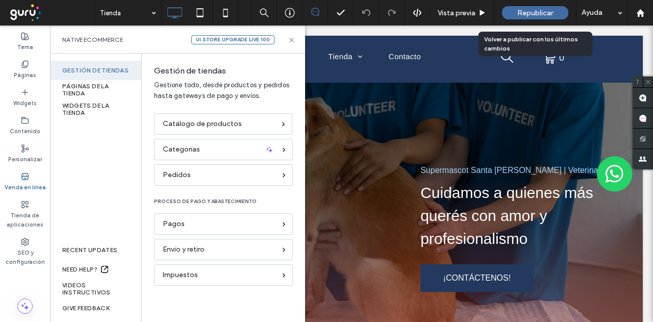
click at [529, 14] on span "Republicar" at bounding box center [536, 13] width 36 height 9
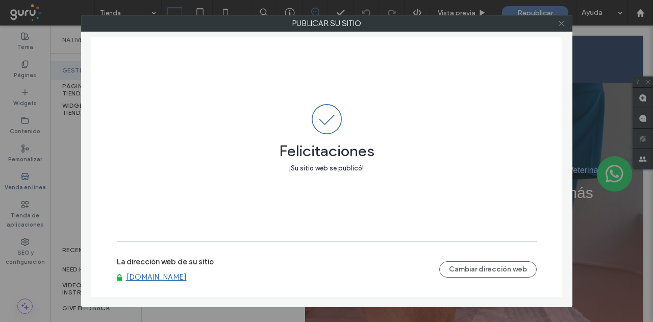
click at [563, 23] on icon at bounding box center [562, 23] width 8 height 8
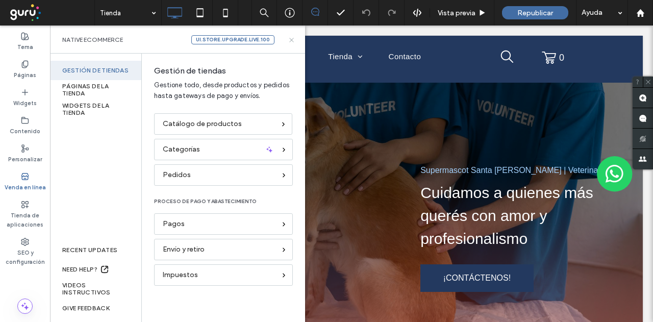
click at [290, 39] on icon at bounding box center [292, 40] width 8 height 8
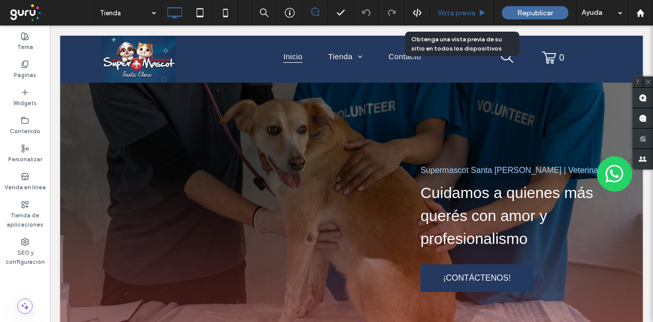
click at [466, 10] on span "Vista previa" at bounding box center [457, 13] width 38 height 9
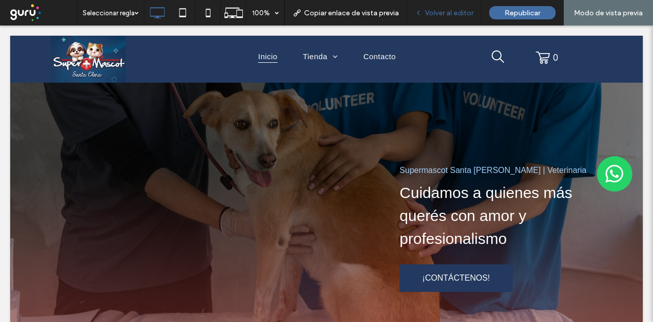
click at [450, 12] on span "Volver al editor" at bounding box center [449, 13] width 48 height 9
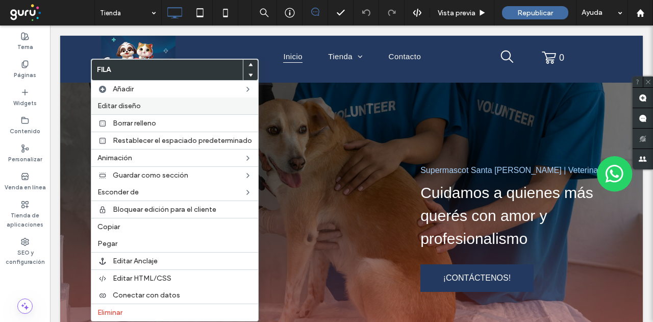
click at [134, 103] on span "Editar diseño" at bounding box center [119, 106] width 43 height 9
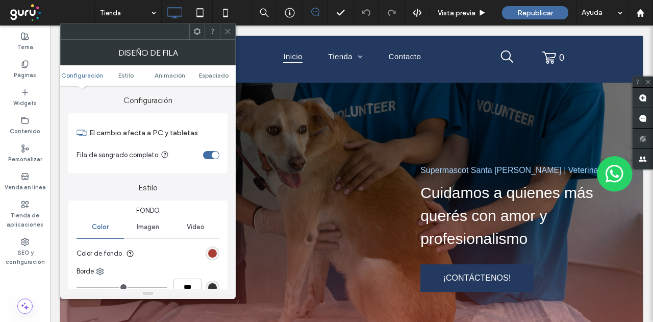
click at [230, 29] on icon at bounding box center [228, 32] width 8 height 8
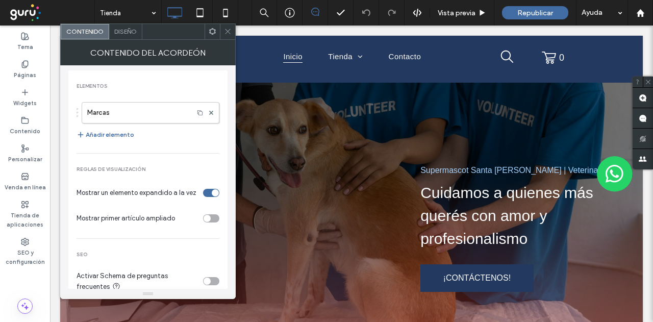
click at [125, 33] on span "Diseño" at bounding box center [125, 32] width 22 height 8
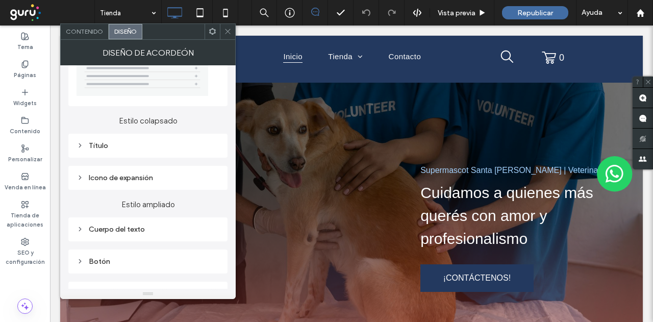
scroll to position [102, 0]
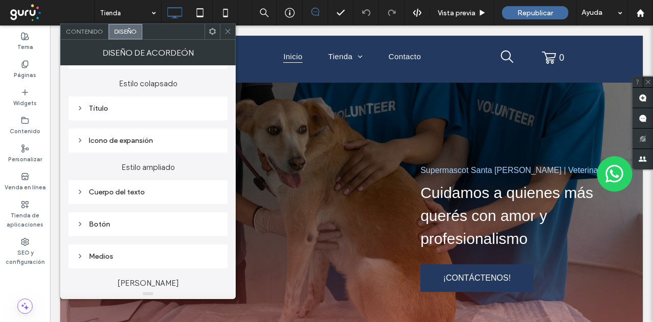
click at [102, 105] on div "Título" at bounding box center [148, 108] width 143 height 9
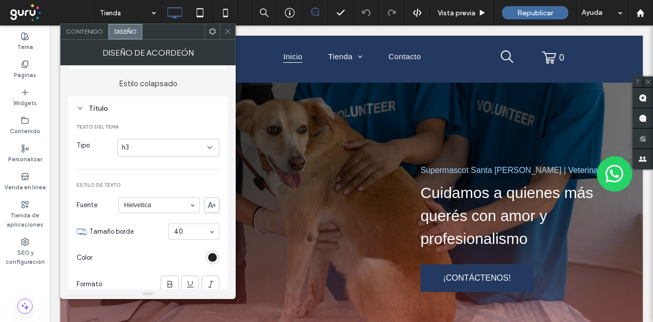
click at [211, 257] on div "rgb(0, 0, 0)" at bounding box center [212, 257] width 9 height 9
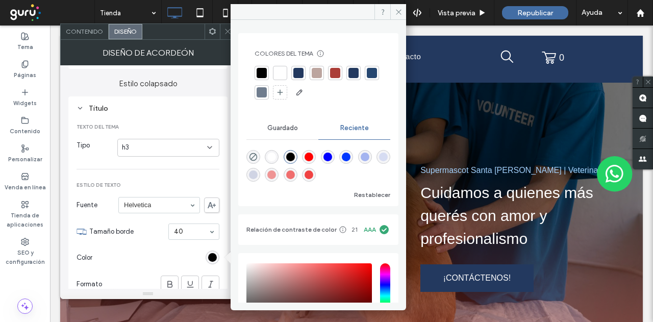
drag, startPoint x: 282, startPoint y: 69, endPoint x: 179, endPoint y: 180, distance: 151.7
click at [282, 69] on div at bounding box center [280, 73] width 10 height 10
type input "*"
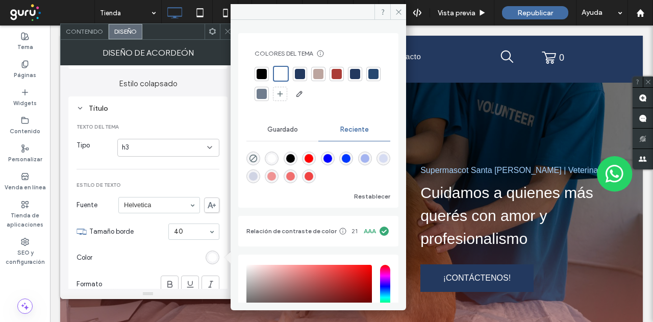
click at [184, 225] on div "40" at bounding box center [193, 232] width 51 height 16
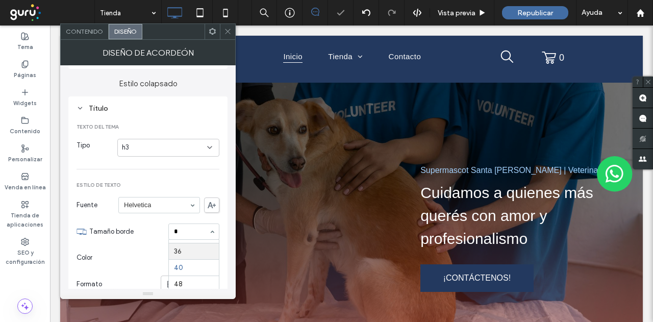
scroll to position [0, 0]
type input "**"
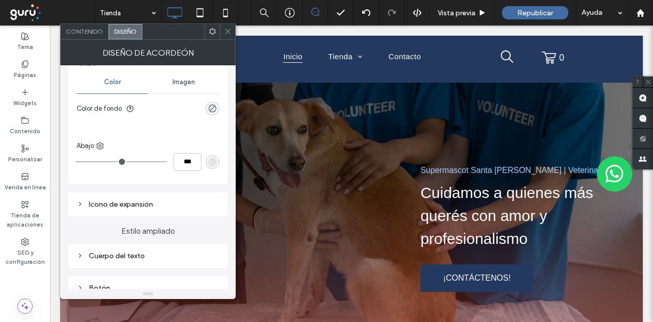
scroll to position [459, 0]
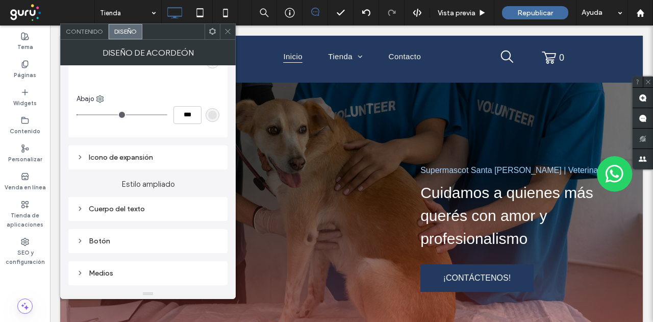
click at [116, 210] on div "Cuerpo del texto" at bounding box center [148, 209] width 143 height 9
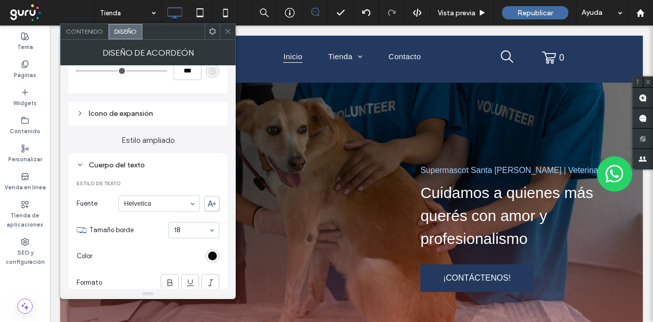
scroll to position [562, 0]
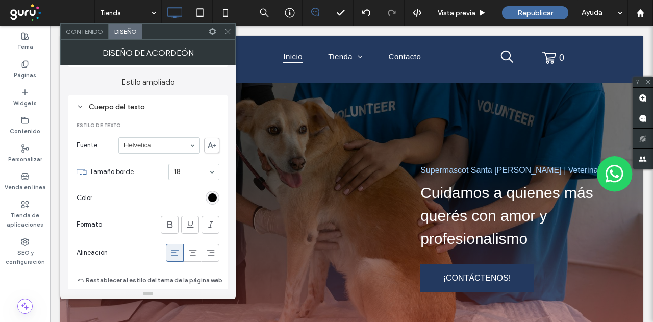
click at [209, 199] on div "rgb(0, 0, 0)" at bounding box center [212, 197] width 9 height 9
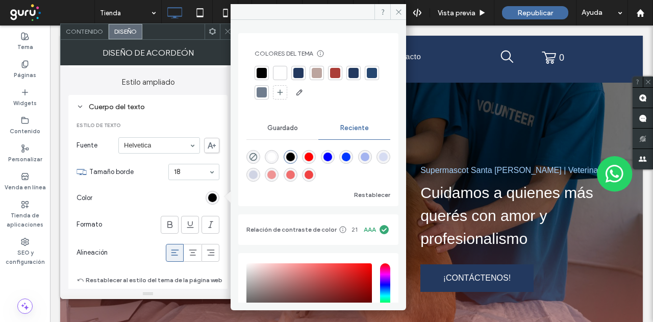
click at [284, 72] on div at bounding box center [280, 73] width 14 height 14
type input "*"
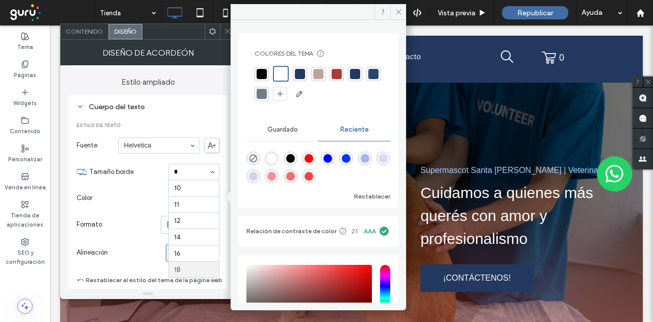
scroll to position [0, 0]
type input "**"
type input "*"
click at [227, 33] on use at bounding box center [227, 31] width 5 height 5
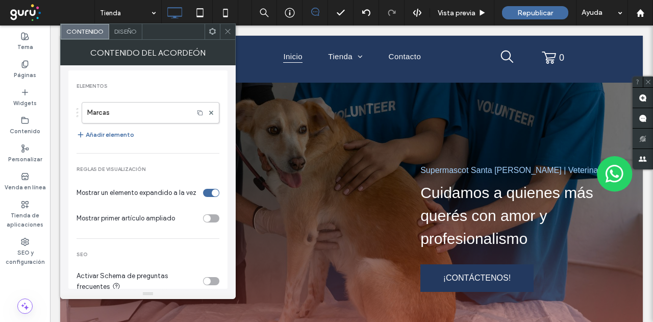
click at [118, 32] on span "Diseño" at bounding box center [125, 32] width 22 height 8
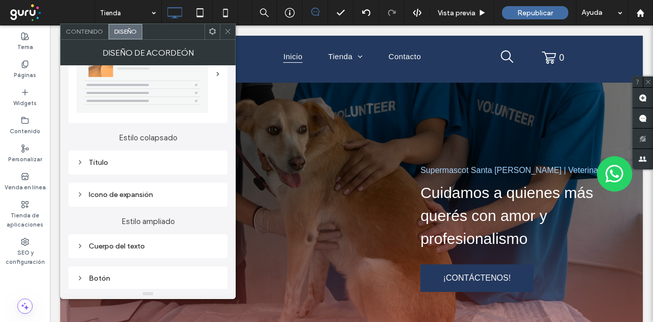
scroll to position [102, 0]
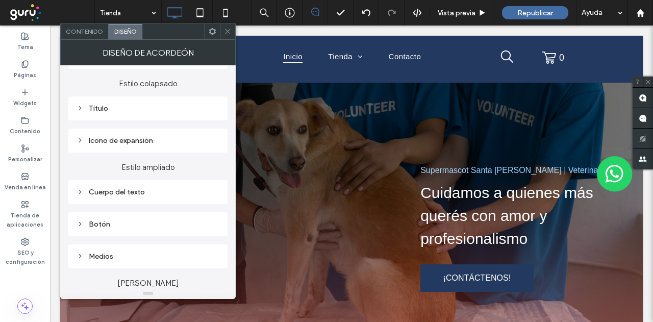
click at [136, 141] on div "Icono de expansión" at bounding box center [148, 140] width 143 height 9
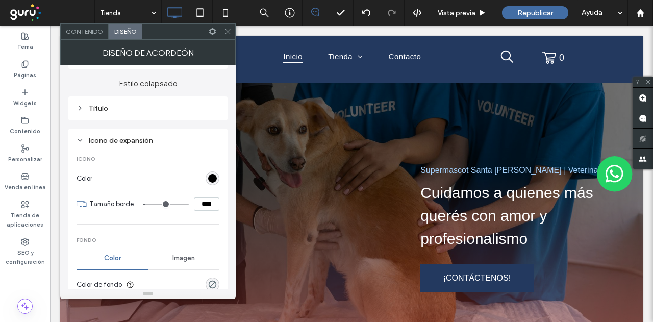
click at [220, 177] on div "Icono de expansión Icono Color Tamaño borde **** Fondo Color Imagen Color de fo…" at bounding box center [147, 254] width 159 height 250
click at [217, 179] on div "rgb(0, 0, 0)" at bounding box center [213, 179] width 14 height 14
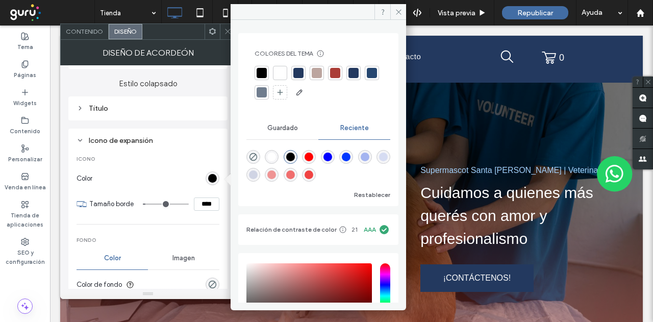
click at [279, 74] on div at bounding box center [280, 73] width 10 height 10
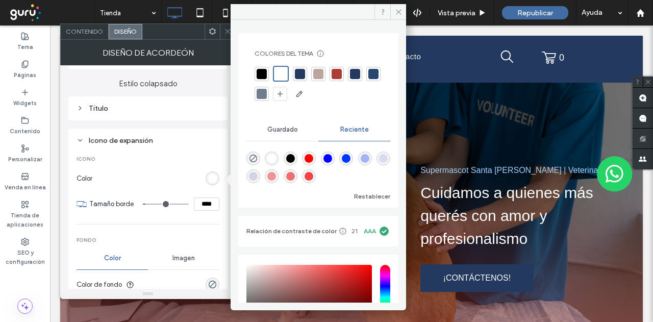
click at [226, 26] on span at bounding box center [228, 31] width 8 height 15
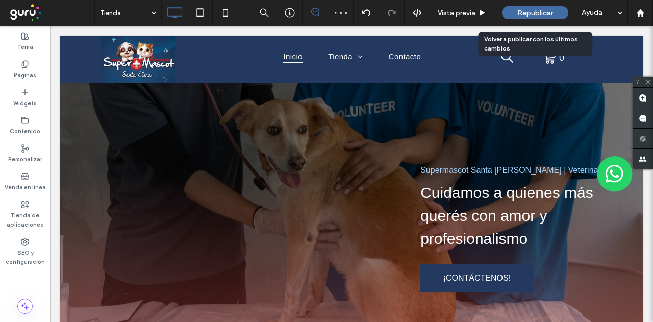
click at [526, 11] on span "Republicar" at bounding box center [536, 13] width 36 height 9
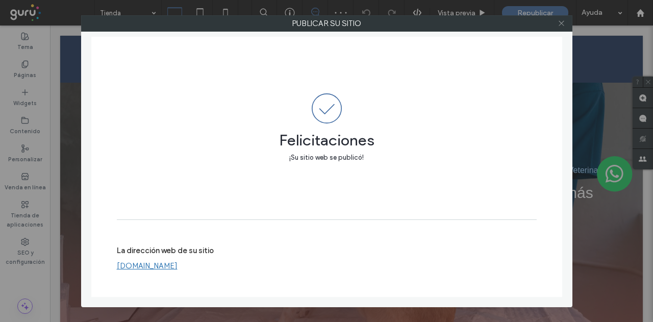
click at [561, 25] on icon at bounding box center [562, 23] width 8 height 8
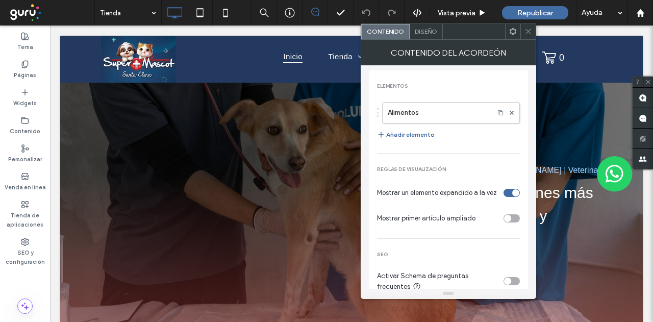
click at [423, 40] on div "Contenido del acordeón" at bounding box center [449, 53] width 176 height 26
click at [433, 27] on div "Diseño" at bounding box center [426, 31] width 33 height 15
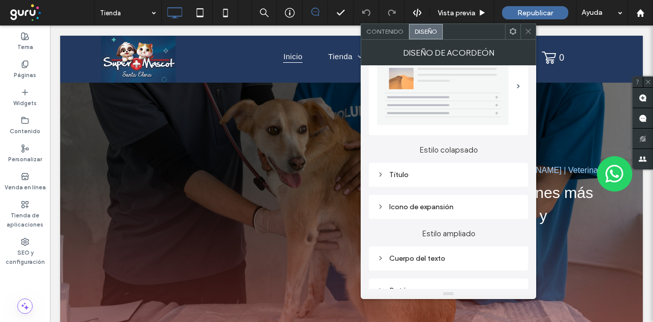
scroll to position [51, 0]
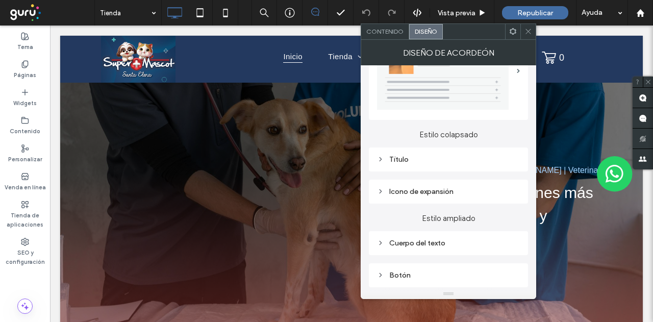
click at [398, 158] on div "Título" at bounding box center [448, 159] width 143 height 9
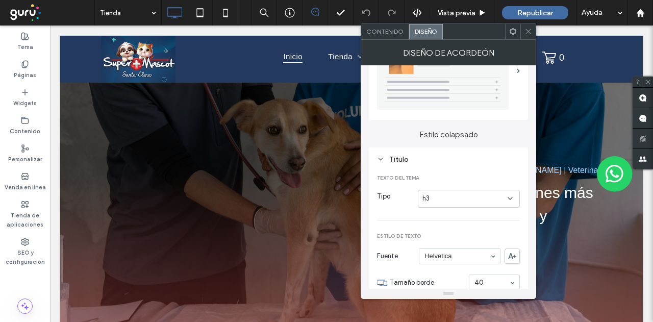
click at [446, 195] on div "h3" at bounding box center [465, 198] width 85 height 10
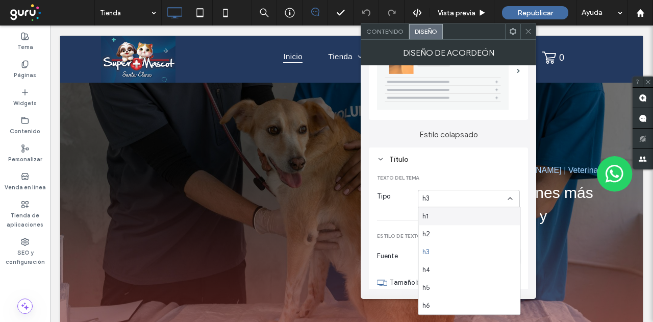
drag, startPoint x: 450, startPoint y: 173, endPoint x: 453, endPoint y: 180, distance: 7.3
type input "*"
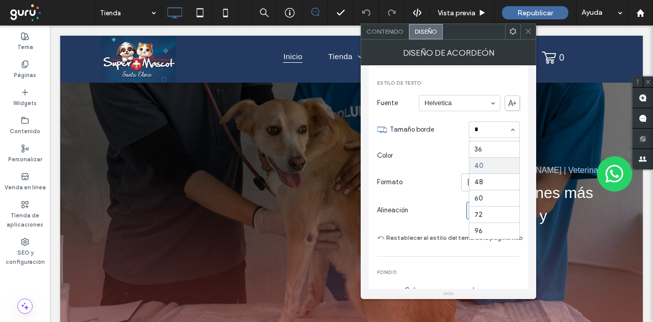
scroll to position [0, 0]
type input "**"
type input "*"
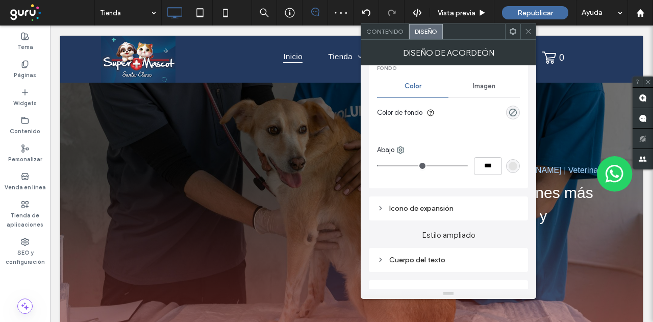
scroll to position [510, 0]
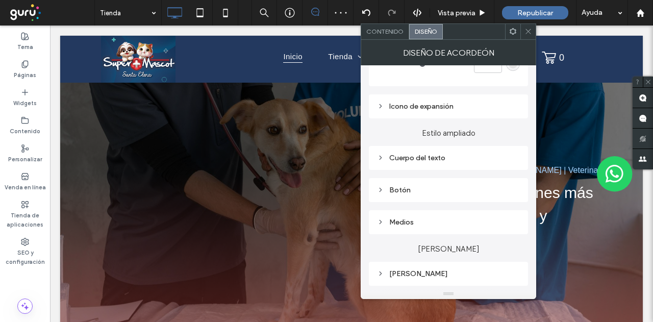
click at [420, 160] on div "Cuerpo del texto" at bounding box center [448, 158] width 143 height 9
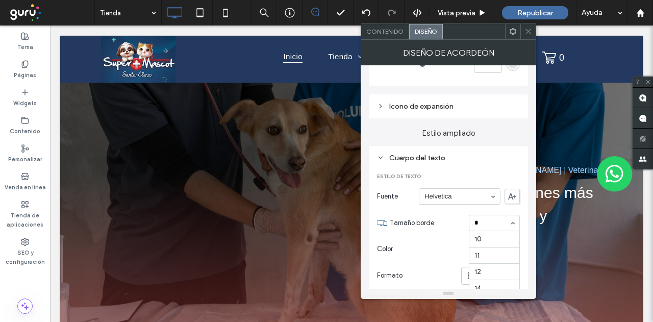
scroll to position [0, 0]
type input "**"
type input "*"
click at [526, 30] on icon at bounding box center [529, 32] width 8 height 8
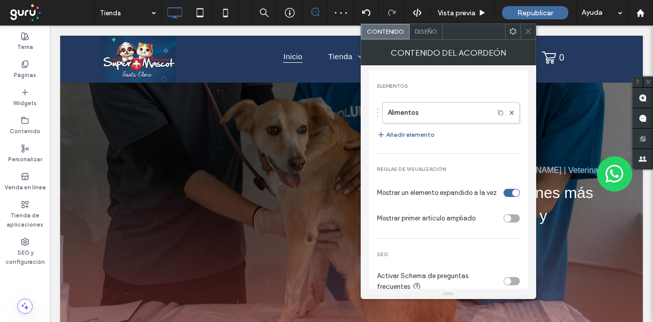
click at [430, 28] on span "Diseño" at bounding box center [426, 32] width 22 height 8
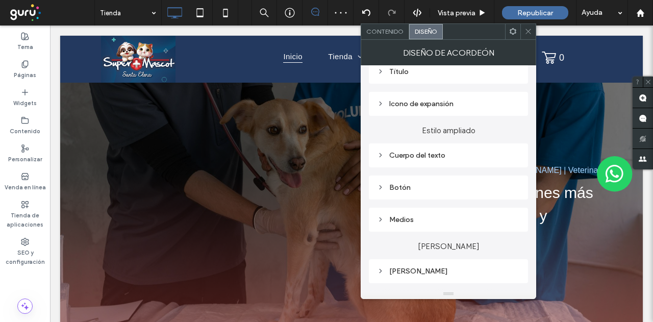
scroll to position [102, 0]
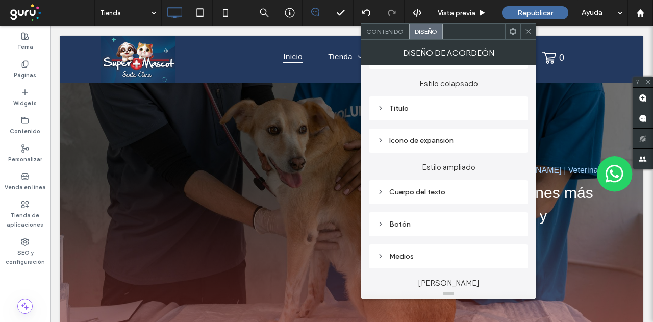
click at [433, 104] on div "Título" at bounding box center [448, 108] width 143 height 9
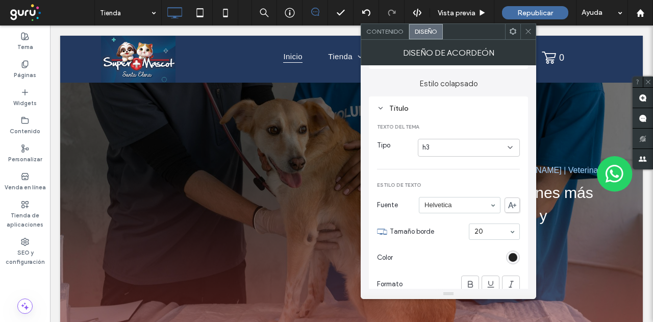
drag, startPoint x: 517, startPoint y: 258, endPoint x: 516, endPoint y: 253, distance: 5.2
click at [517, 259] on div "rgb(0, 0, 0)" at bounding box center [513, 257] width 9 height 9
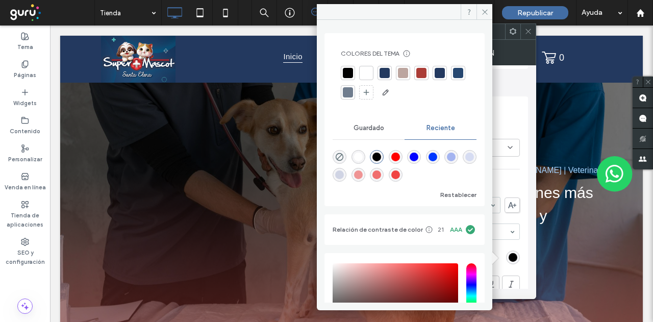
click at [518, 170] on div "Texto del tema Tipo h3 Estilo de texto Fuente Helvetica Tamaño borde 20 Color F…" at bounding box center [448, 302] width 143 height 374
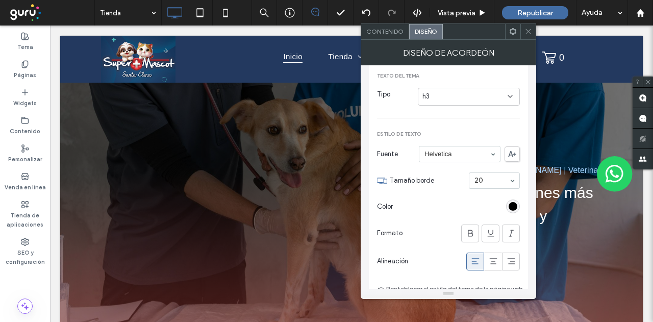
scroll to position [255, 0]
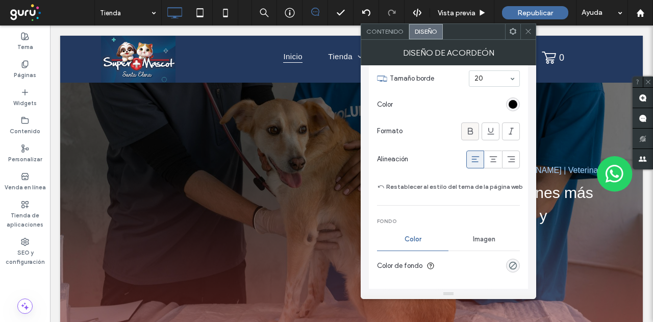
click at [474, 124] on span at bounding box center [471, 131] width 10 height 17
type input "*"
click at [523, 33] on div at bounding box center [528, 31] width 15 height 15
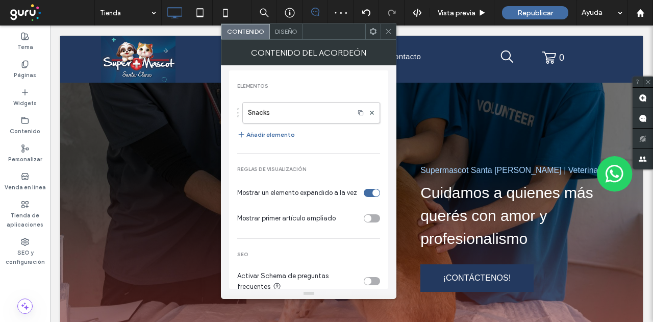
click at [296, 32] on span "Diseño" at bounding box center [286, 32] width 22 height 8
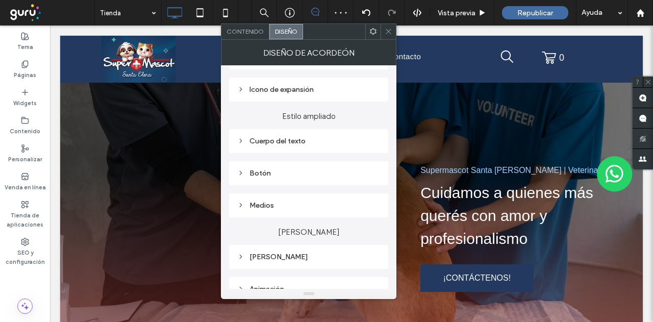
scroll to position [102, 0]
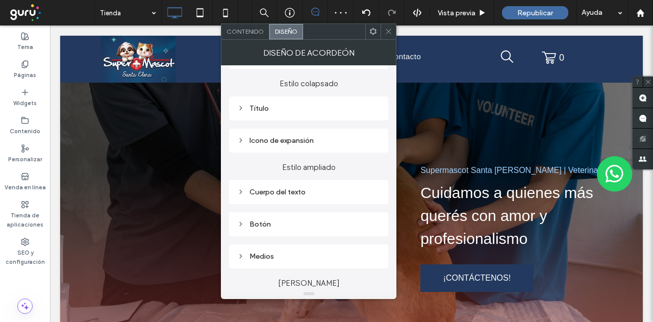
click at [271, 110] on div "Título" at bounding box center [308, 108] width 143 height 9
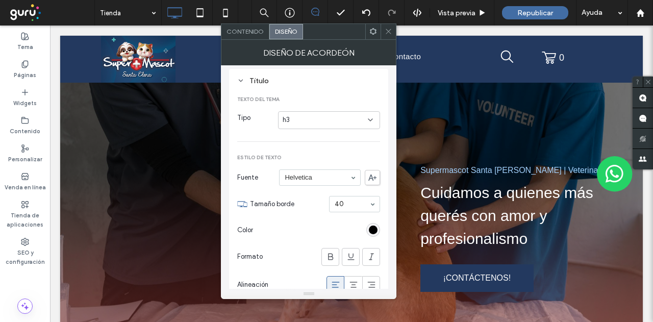
scroll to position [153, 0]
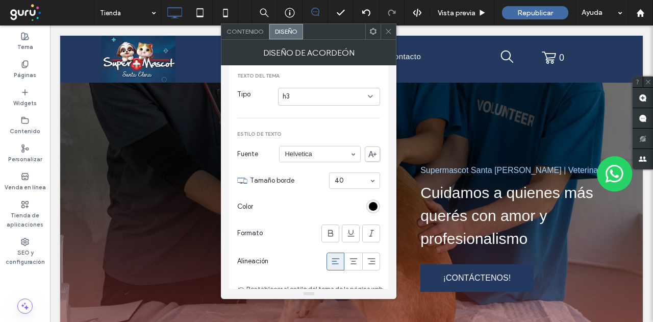
drag, startPoint x: 331, startPoint y: 230, endPoint x: 340, endPoint y: 197, distance: 34.1
click at [332, 229] on icon at bounding box center [331, 233] width 10 height 10
type input "*"
type input "**"
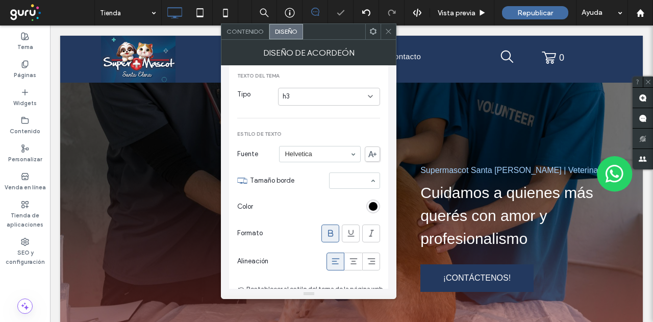
type input "*"
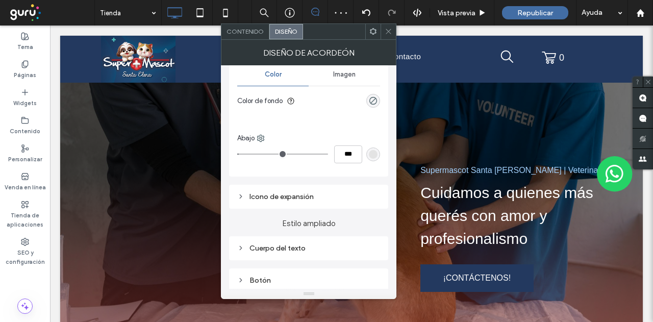
scroll to position [459, 0]
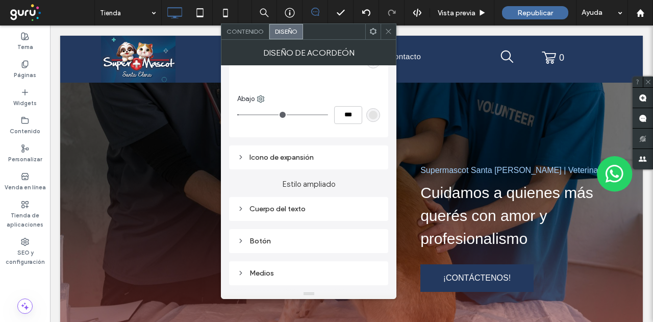
click at [273, 215] on div "Cuerpo del texto" at bounding box center [308, 209] width 159 height 24
click at [296, 211] on div "Cuerpo del texto" at bounding box center [308, 209] width 143 height 9
type input "**"
type input "*"
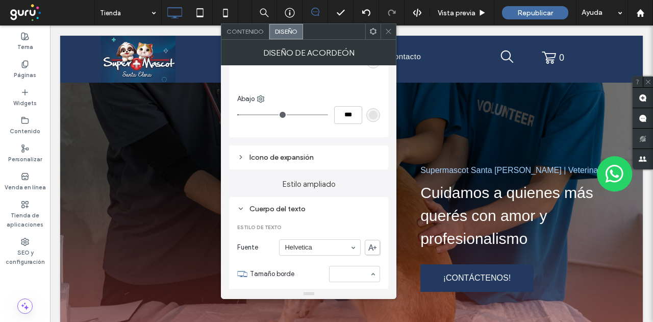
type input "*"
click at [396, 38] on div at bounding box center [388, 31] width 15 height 15
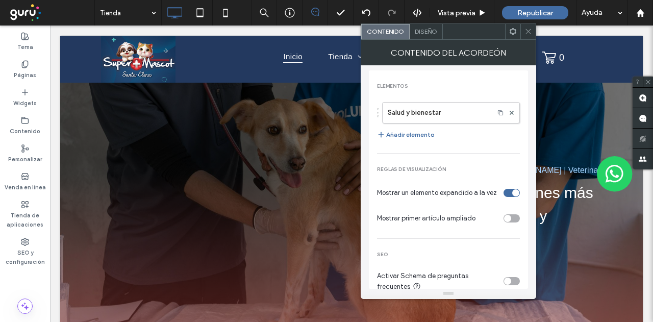
click at [423, 34] on span "Diseño" at bounding box center [426, 32] width 22 height 8
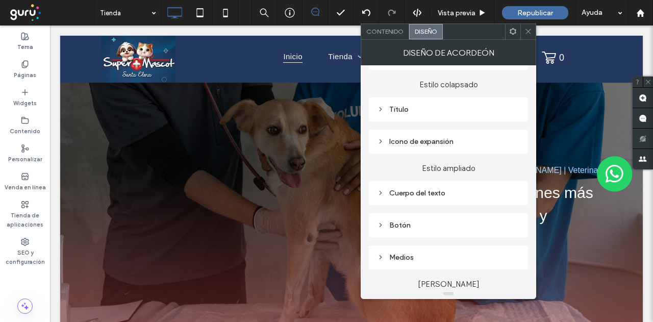
scroll to position [102, 0]
click at [401, 100] on div "Título" at bounding box center [448, 108] width 159 height 24
click at [399, 114] on div "Título" at bounding box center [448, 109] width 143 height 14
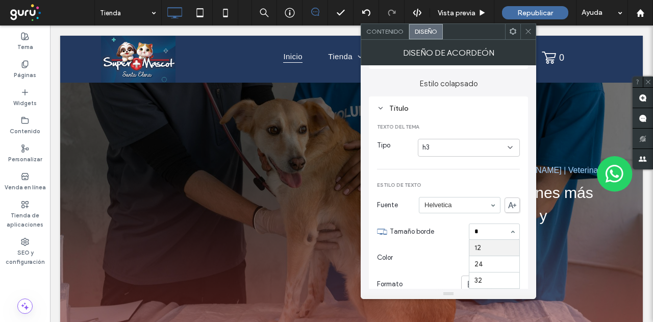
scroll to position [0, 0]
type input "**"
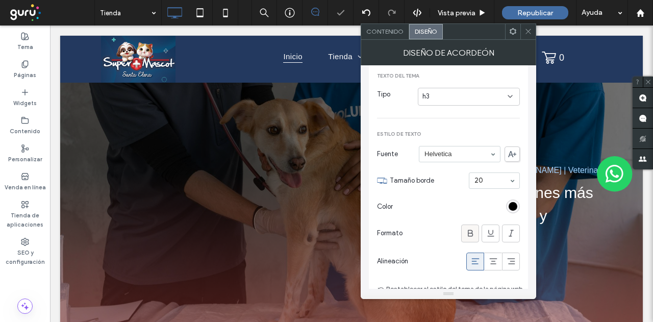
click at [473, 233] on icon at bounding box center [471, 233] width 10 height 10
type input "*"
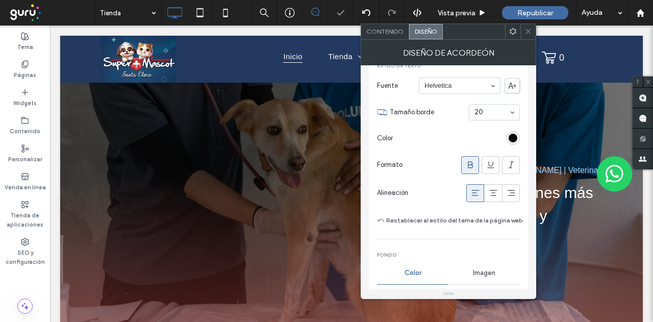
scroll to position [459, 0]
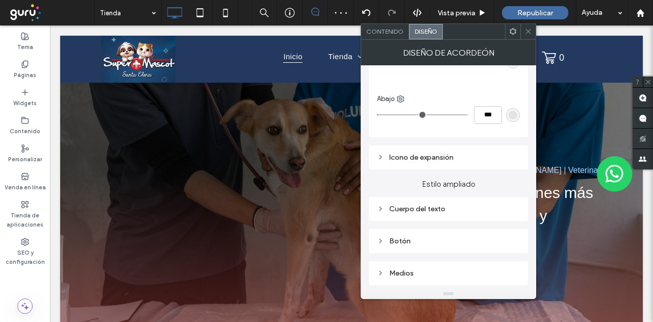
drag, startPoint x: 405, startPoint y: 206, endPoint x: 410, endPoint y: 207, distance: 5.2
click at [405, 206] on div "Cuerpo del texto" at bounding box center [448, 209] width 143 height 9
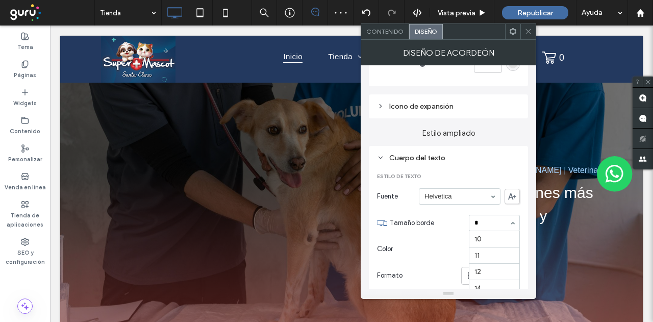
scroll to position [0, 0]
type input "**"
type input "*"
click at [527, 34] on icon at bounding box center [529, 32] width 8 height 8
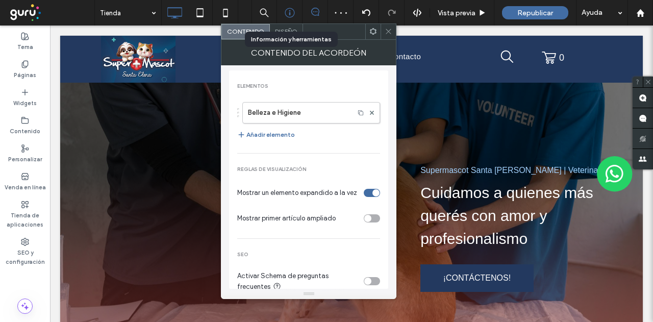
click at [277, 21] on div at bounding box center [290, 13] width 26 height 26
click at [290, 37] on div "Diseño" at bounding box center [286, 31] width 33 height 15
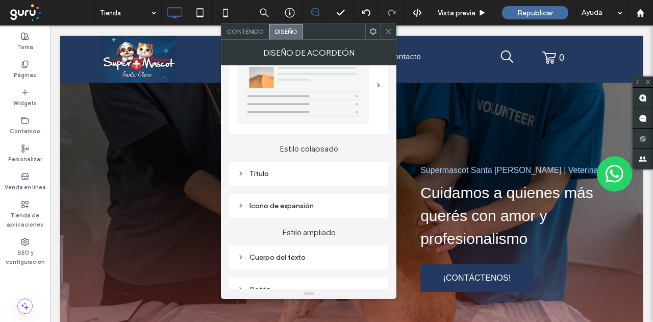
scroll to position [102, 0]
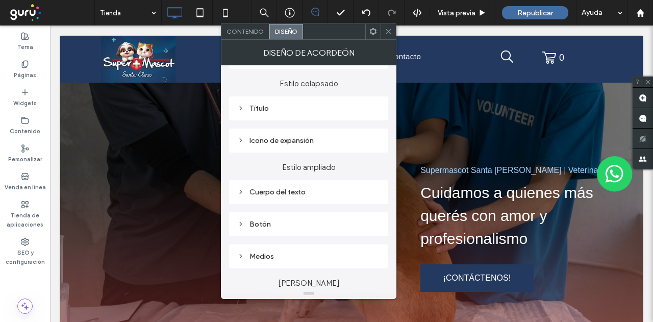
click at [264, 101] on div "Título" at bounding box center [308, 108] width 159 height 24
click at [269, 112] on div "Título" at bounding box center [308, 108] width 143 height 9
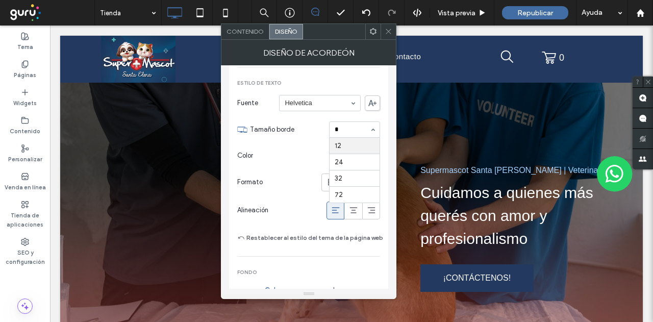
scroll to position [0, 0]
type input "**"
click at [330, 181] on icon at bounding box center [331, 182] width 10 height 10
type input "*"
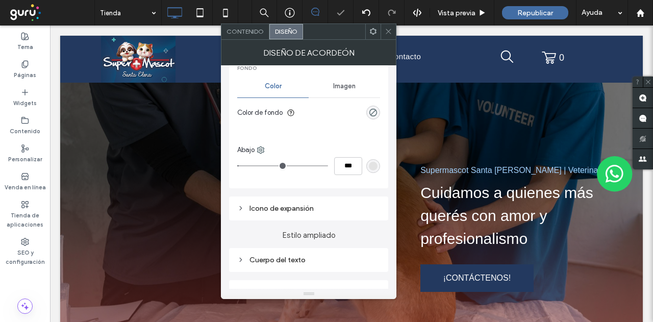
scroll to position [510, 0]
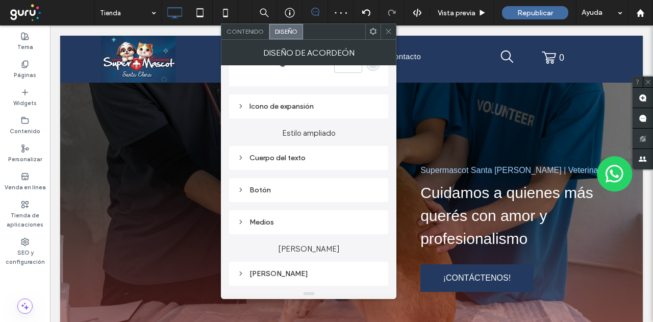
click at [272, 157] on div "Cuerpo del texto" at bounding box center [308, 158] width 143 height 9
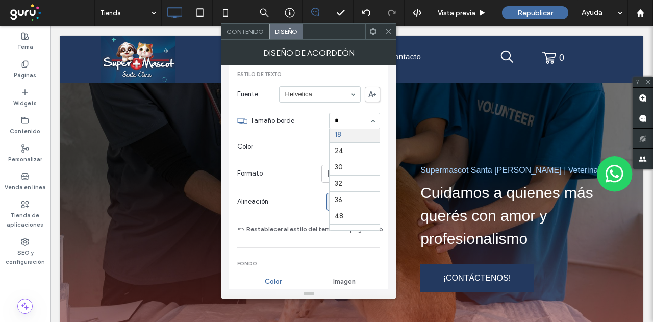
scroll to position [0, 0]
type input "**"
type input "*"
click at [387, 34] on icon at bounding box center [389, 32] width 8 height 8
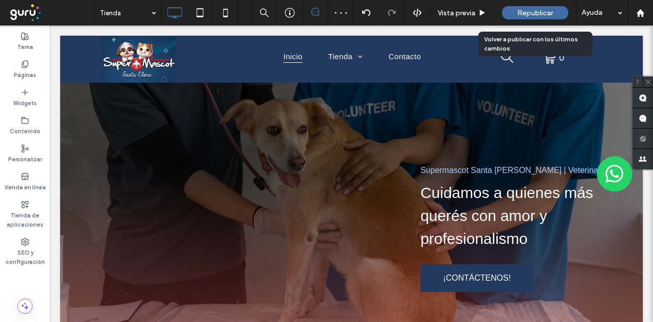
click at [526, 9] on span "Republicar" at bounding box center [536, 13] width 36 height 9
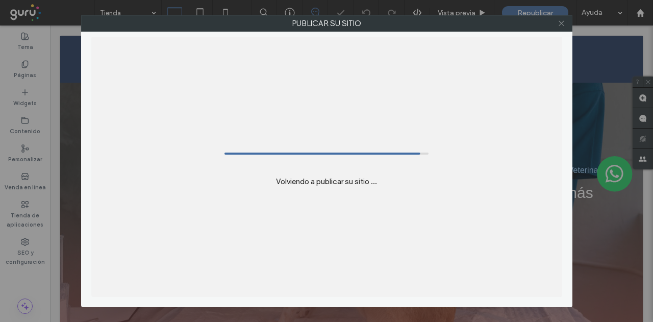
click at [564, 25] on use at bounding box center [561, 23] width 5 height 5
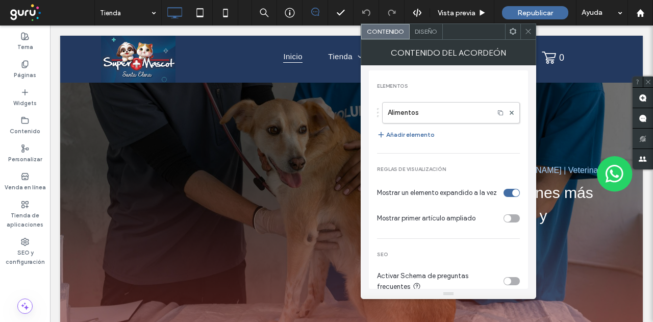
click at [421, 29] on span "Diseño" at bounding box center [426, 32] width 22 height 8
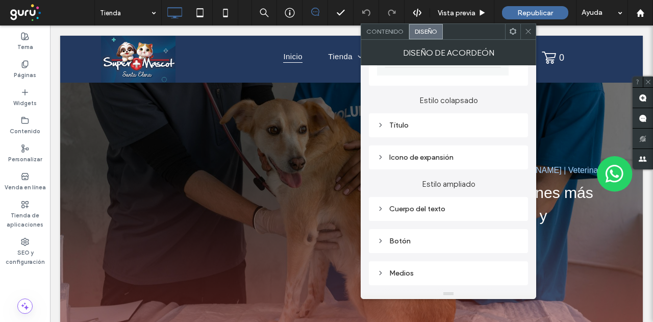
scroll to position [102, 0]
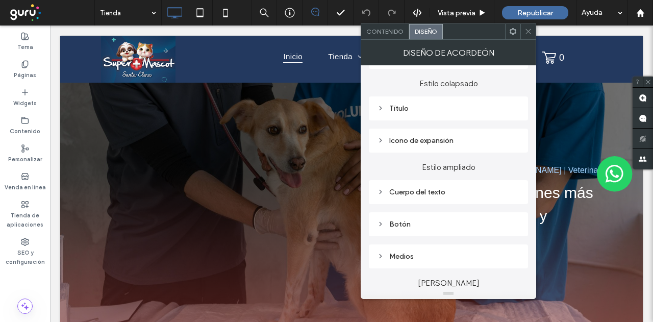
click at [412, 111] on div "Título" at bounding box center [448, 108] width 143 height 9
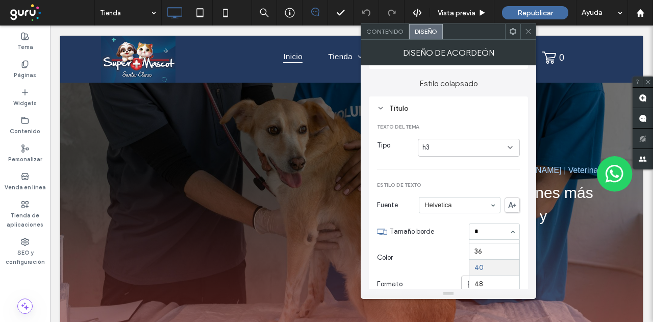
scroll to position [0, 0]
type input "**"
click at [470, 284] on icon at bounding box center [471, 284] width 10 height 10
type input "*"
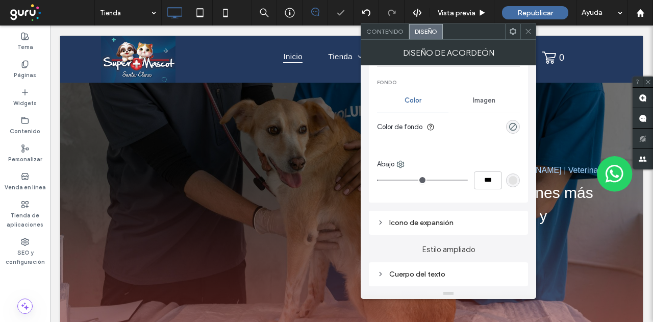
scroll to position [408, 0]
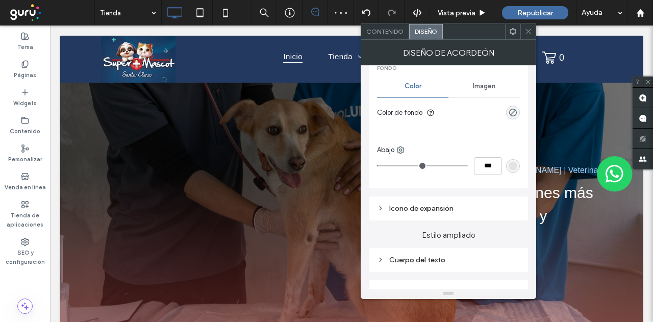
click at [424, 256] on div "Cuerpo del texto" at bounding box center [448, 260] width 143 height 9
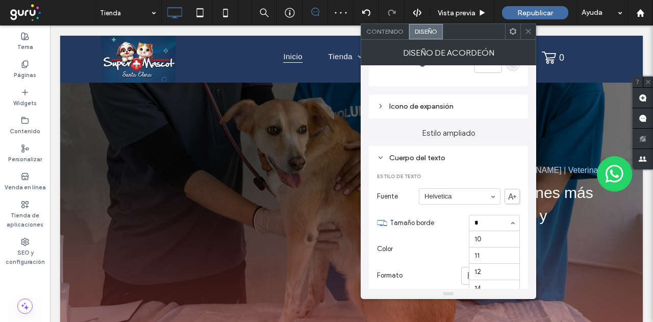
scroll to position [0, 0]
type input "**"
type input "*"
click at [528, 35] on icon at bounding box center [529, 32] width 8 height 8
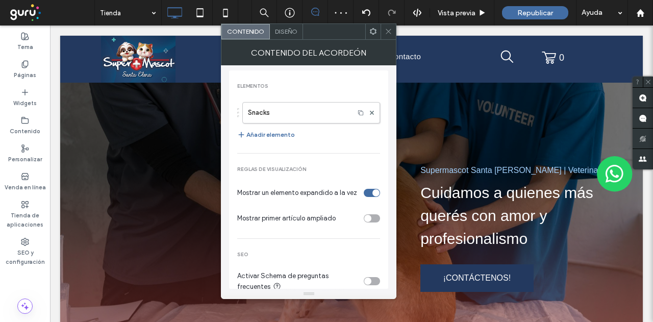
click at [278, 40] on div "Contenido del acordeón" at bounding box center [309, 53] width 176 height 26
click at [284, 32] on span "Diseño" at bounding box center [286, 32] width 22 height 8
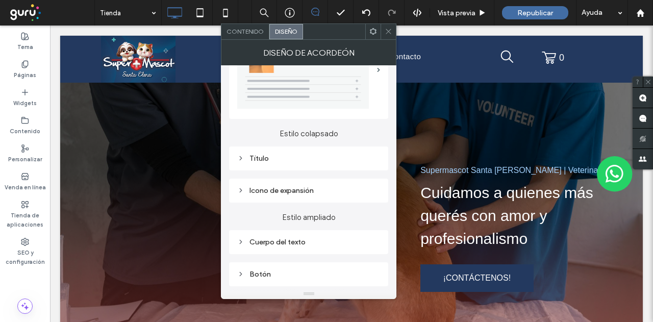
scroll to position [102, 0]
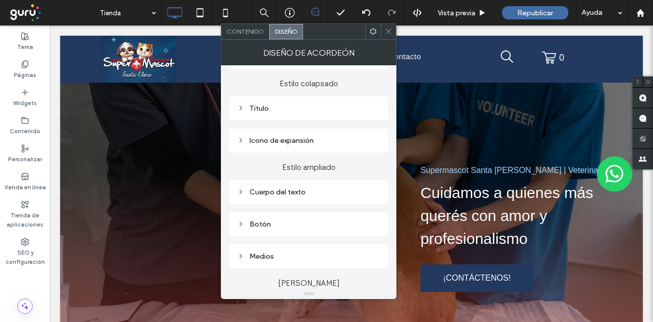
click at [286, 109] on div "Título" at bounding box center [308, 108] width 143 height 9
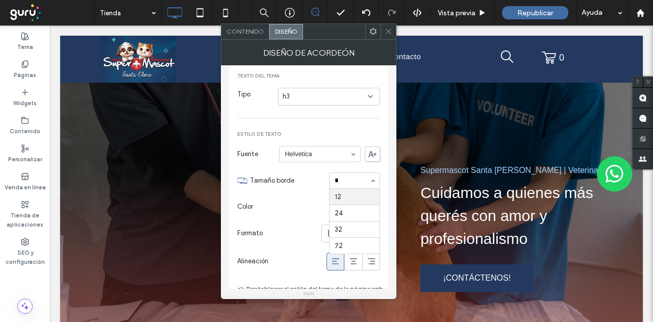
scroll to position [0, 0]
type input "**"
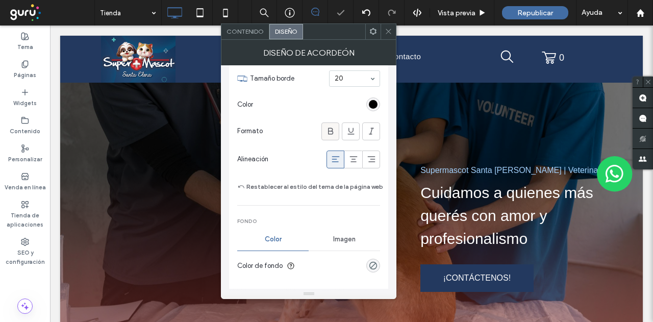
click at [330, 128] on icon at bounding box center [331, 131] width 10 height 10
type input "*"
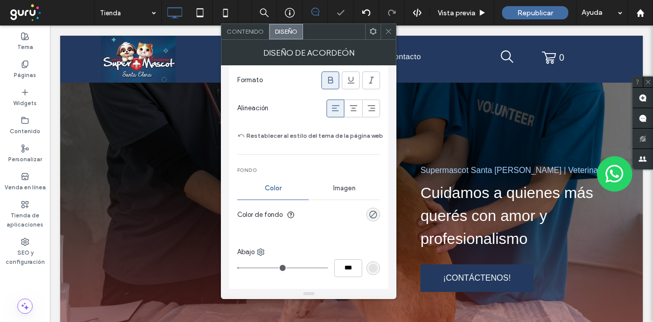
scroll to position [408, 0]
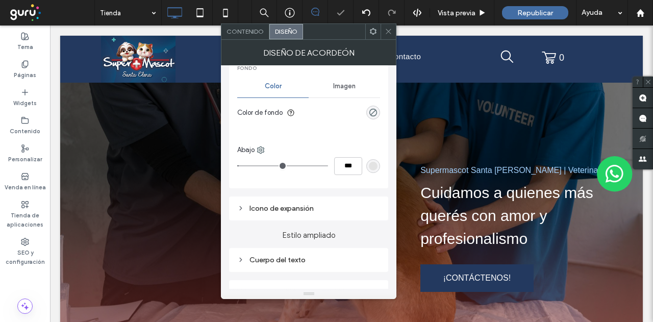
click at [290, 260] on div "Cuerpo del texto" at bounding box center [308, 260] width 143 height 9
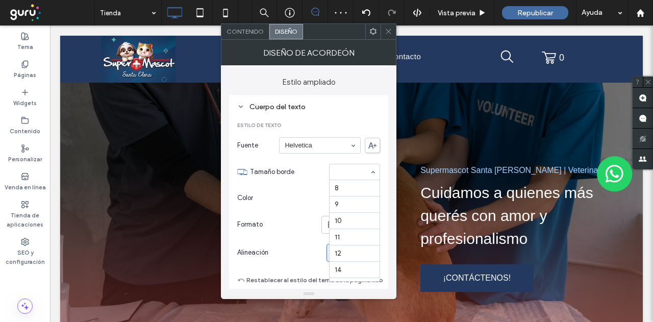
scroll to position [117, 0]
type input "**"
type input "*"
click at [387, 28] on icon at bounding box center [389, 32] width 8 height 8
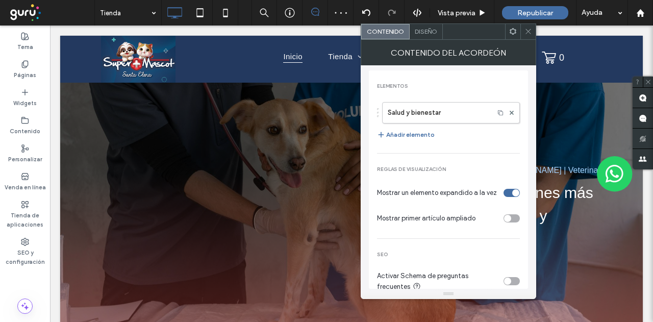
click at [420, 35] on div "Diseño" at bounding box center [426, 31] width 33 height 15
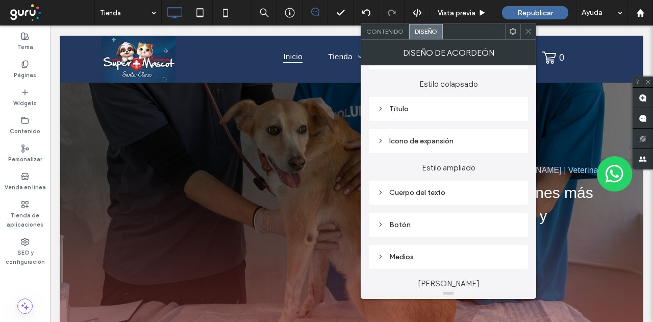
scroll to position [102, 0]
click at [409, 116] on div "Título" at bounding box center [448, 108] width 159 height 24
click at [412, 111] on div "Título" at bounding box center [448, 108] width 143 height 9
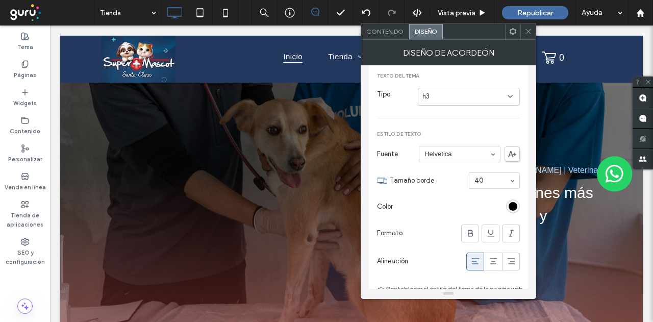
scroll to position [204, 0]
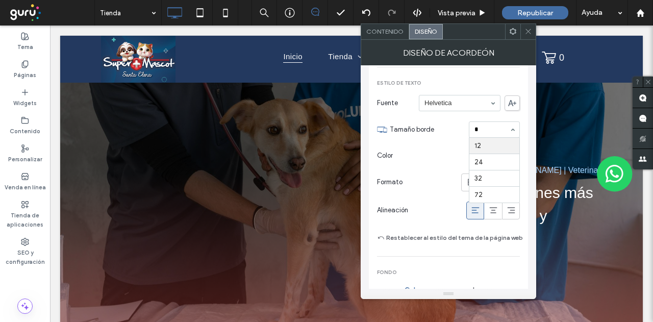
type input "**"
click at [467, 181] on icon at bounding box center [471, 182] width 10 height 10
type input "*"
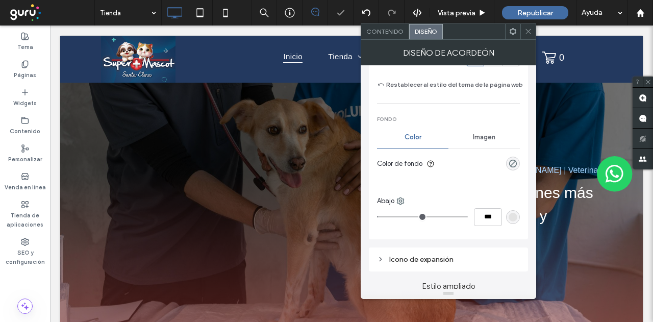
scroll to position [459, 0]
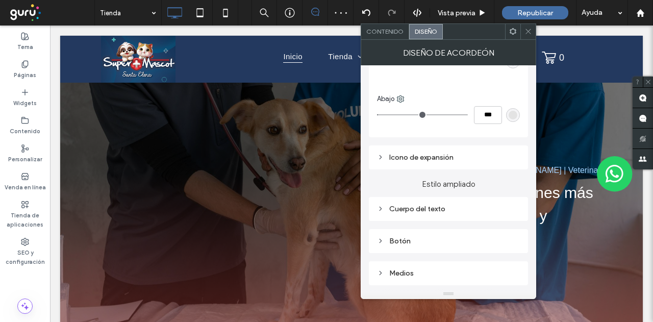
click at [434, 199] on div "Cuerpo del texto" at bounding box center [448, 209] width 159 height 24
click at [435, 205] on div "Cuerpo del texto" at bounding box center [448, 209] width 143 height 9
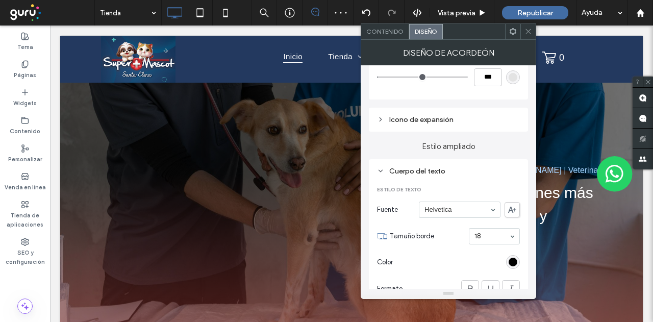
scroll to position [510, 0]
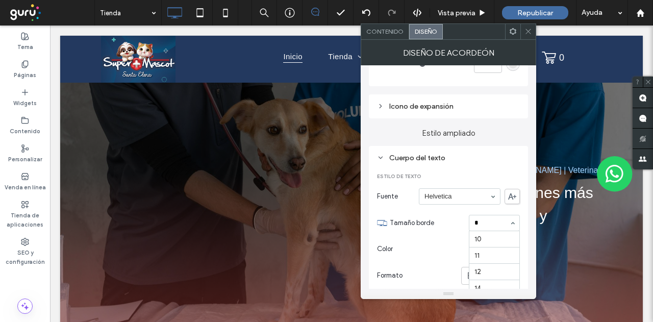
type input "**"
type input "*"
click at [531, 32] on icon at bounding box center [529, 32] width 8 height 8
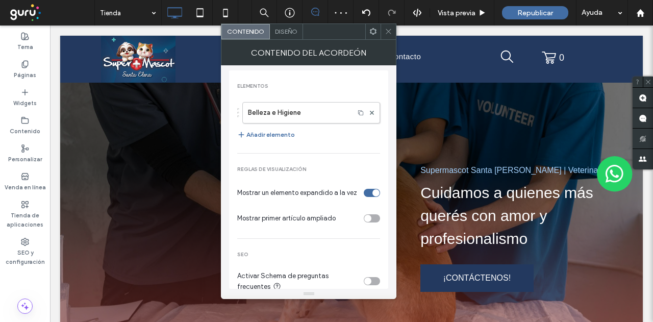
click at [294, 30] on span "Diseño" at bounding box center [286, 32] width 22 height 8
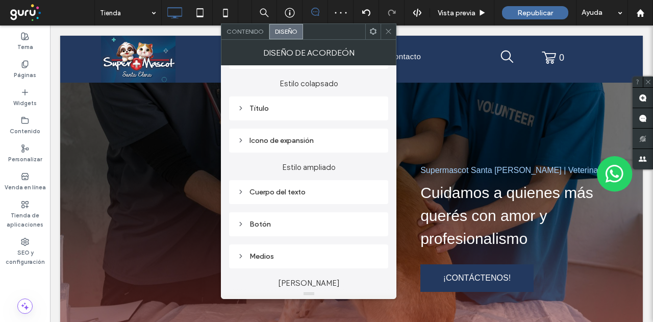
click at [295, 107] on div "Título" at bounding box center [308, 108] width 143 height 9
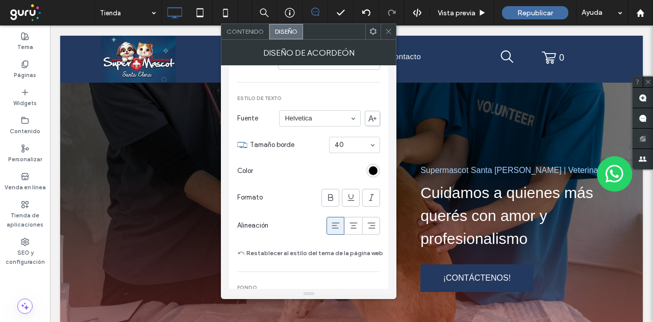
scroll to position [204, 0]
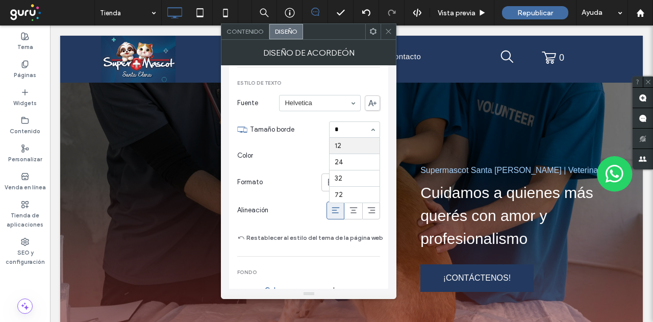
type input "**"
type input "*"
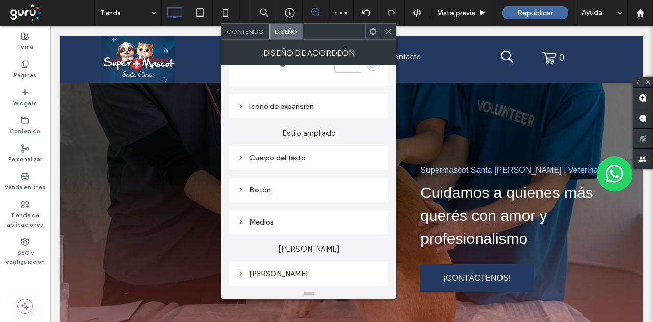
drag, startPoint x: 305, startPoint y: 157, endPoint x: 318, endPoint y: 161, distance: 12.9
click at [305, 157] on div "Cuerpo del texto" at bounding box center [308, 158] width 143 height 9
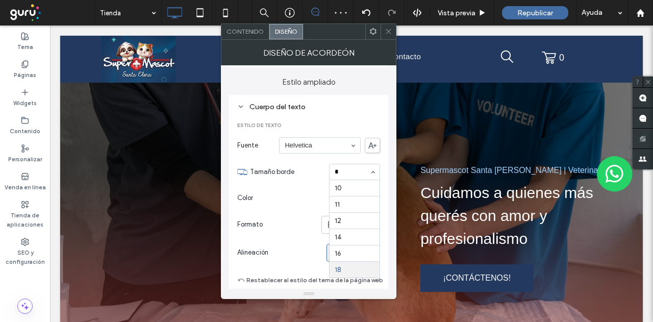
type input "**"
type input "*"
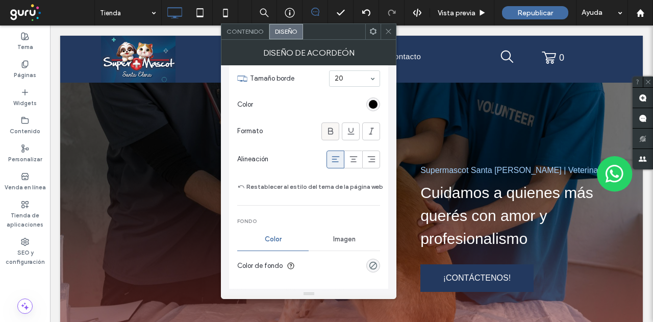
click at [330, 124] on span at bounding box center [331, 131] width 10 height 17
type input "*"
click at [387, 33] on icon at bounding box center [389, 32] width 8 height 8
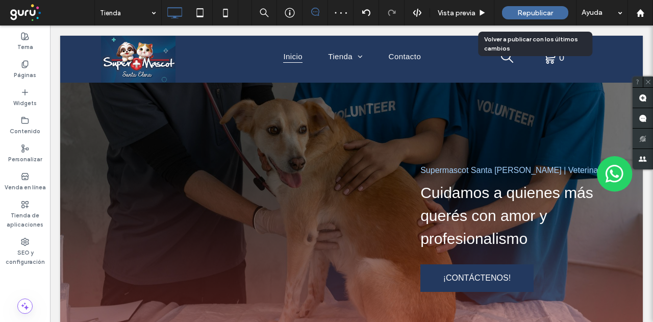
click at [519, 13] on span "Republicar" at bounding box center [536, 13] width 36 height 9
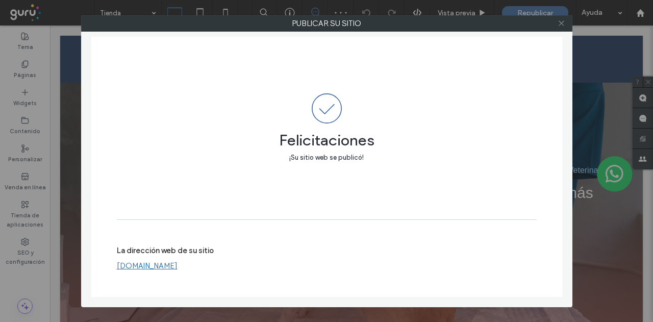
click at [563, 25] on icon at bounding box center [562, 23] width 8 height 8
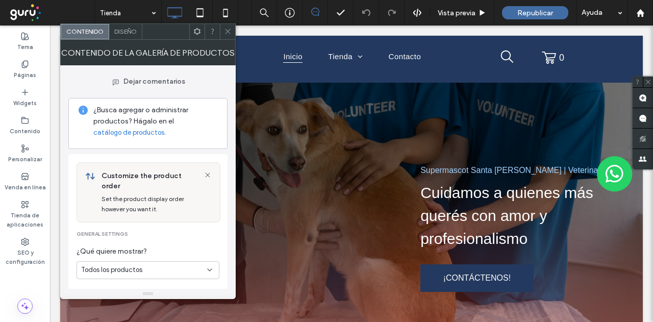
click at [119, 30] on span "Diseño" at bounding box center [125, 32] width 22 height 8
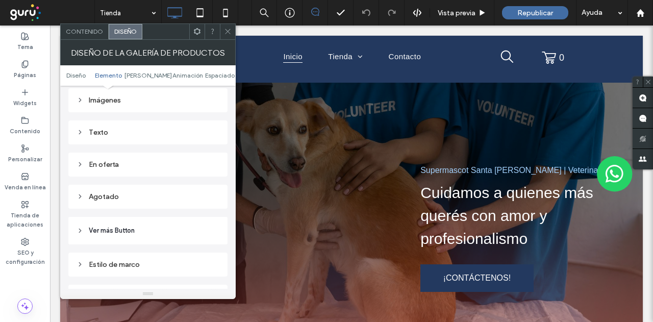
scroll to position [562, 0]
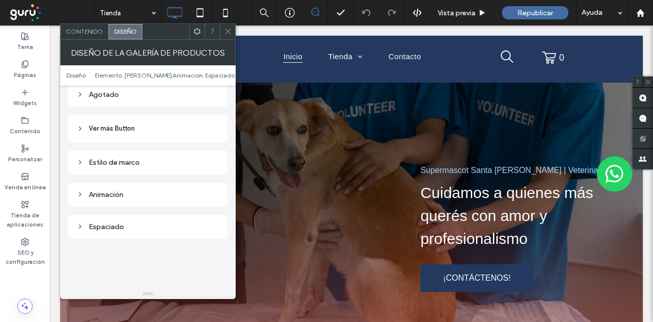
click at [224, 26] on div at bounding box center [227, 31] width 15 height 15
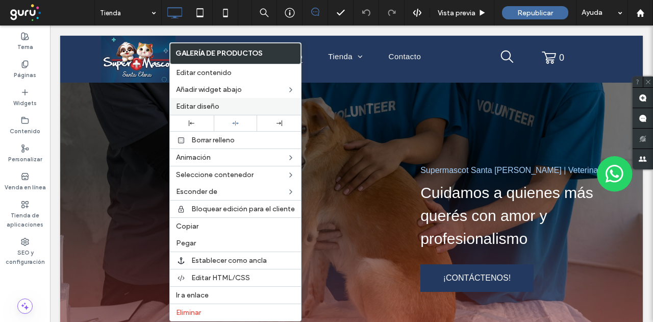
click at [217, 104] on span "Editar diseño" at bounding box center [197, 106] width 43 height 9
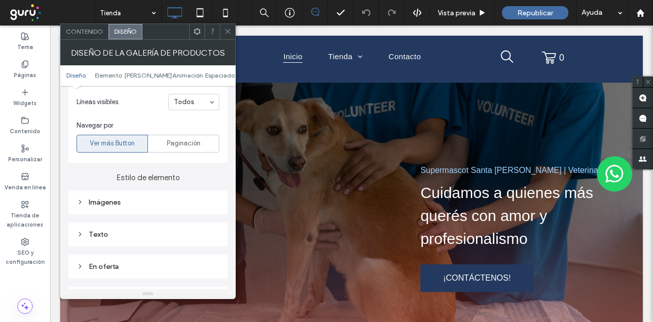
click at [123, 230] on div "Texto" at bounding box center [148, 234] width 143 height 9
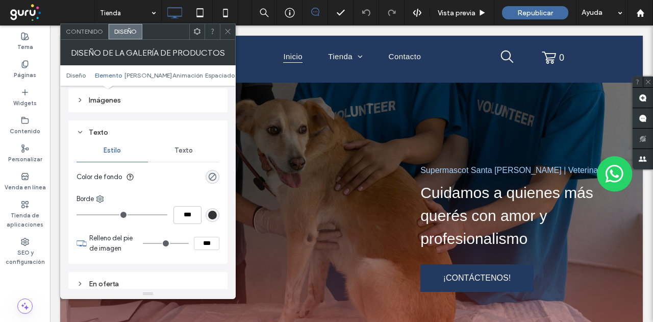
click at [189, 139] on div "Texto" at bounding box center [183, 150] width 71 height 22
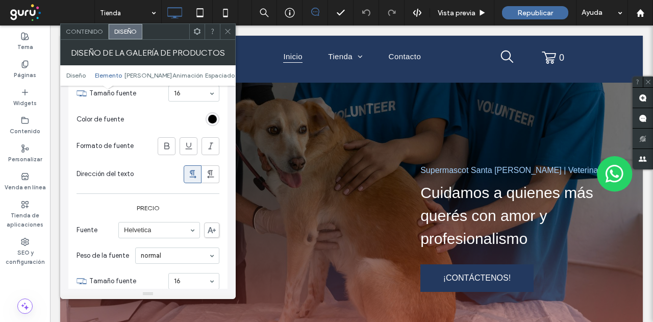
scroll to position [664, 0]
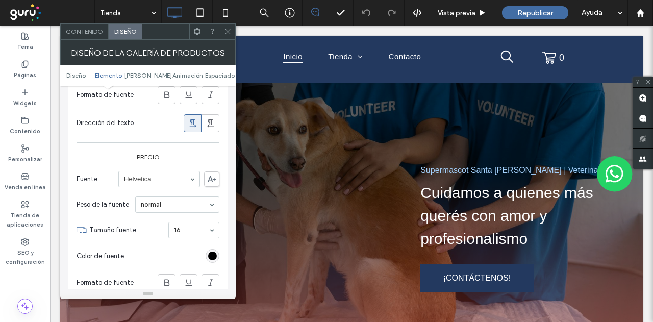
click at [147, 243] on section "Color de fuente" at bounding box center [148, 256] width 143 height 26
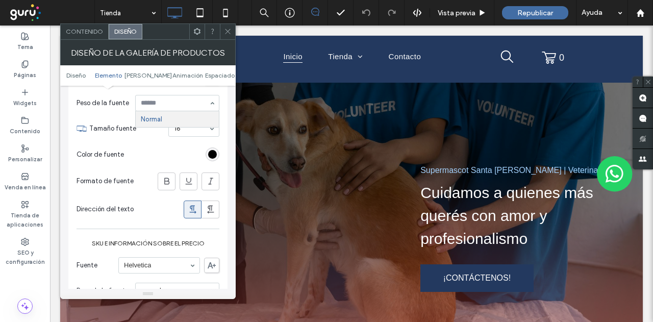
scroll to position [766, 0]
click at [145, 151] on section "Color de fuente" at bounding box center [148, 154] width 143 height 26
click at [167, 176] on icon at bounding box center [167, 181] width 10 height 10
click at [226, 37] on span at bounding box center [228, 31] width 8 height 15
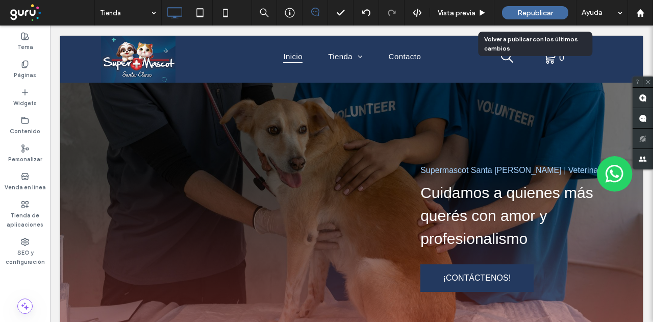
click at [539, 12] on span "Republicar" at bounding box center [536, 13] width 36 height 9
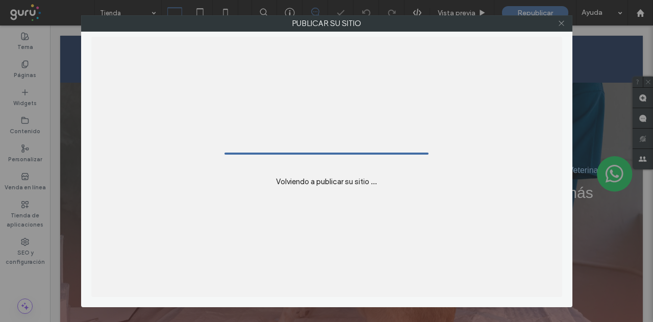
click at [563, 24] on use at bounding box center [561, 23] width 5 height 5
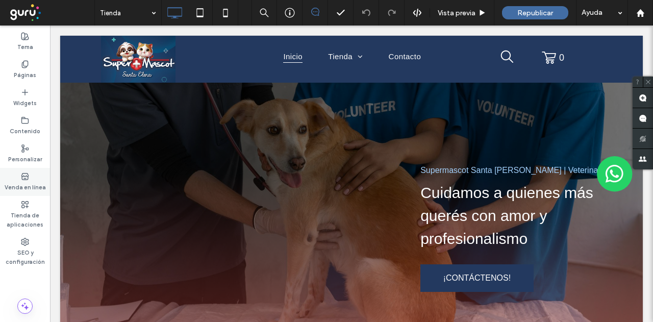
click at [29, 181] on label "Venda en línea" at bounding box center [25, 186] width 41 height 11
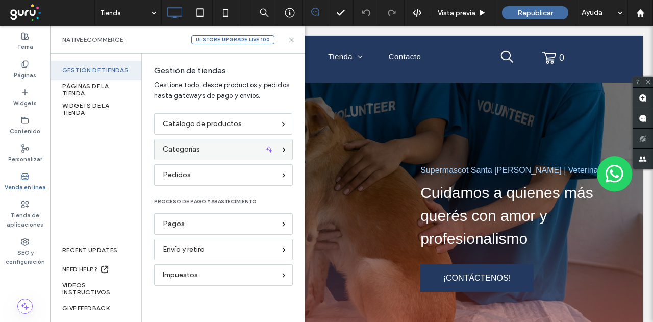
click at [168, 144] on span "Categorías" at bounding box center [181, 149] width 37 height 11
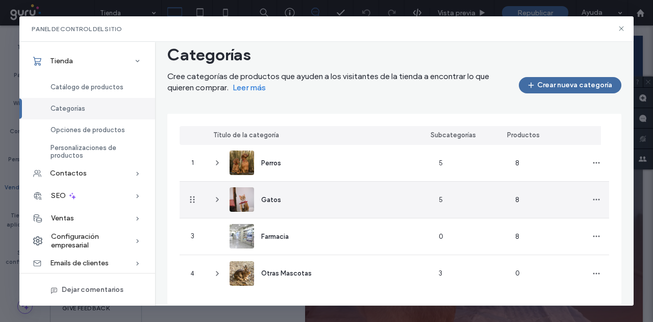
scroll to position [28, 0]
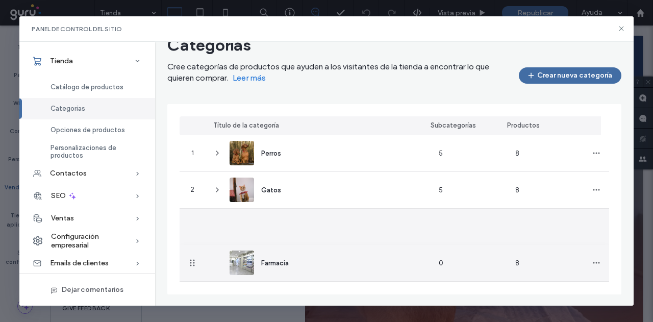
drag, startPoint x: 190, startPoint y: 227, endPoint x: 197, endPoint y: 278, distance: 52.0
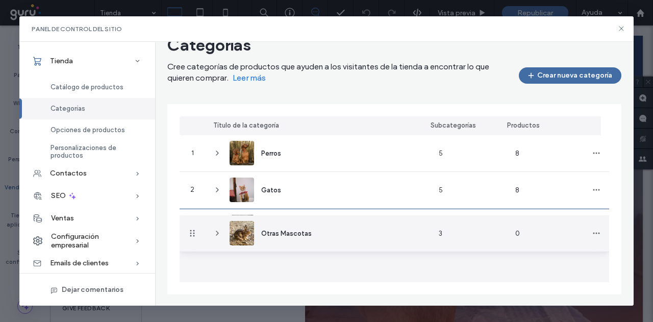
drag, startPoint x: 192, startPoint y: 263, endPoint x: 191, endPoint y: 233, distance: 30.2
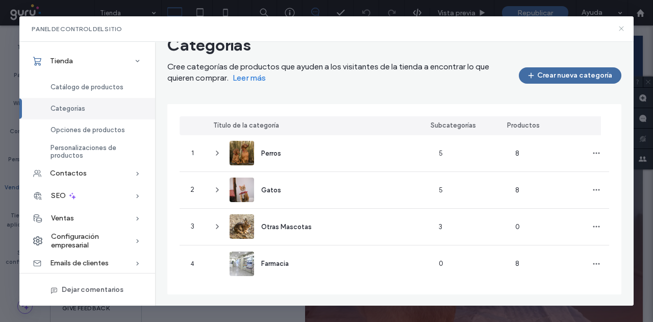
click at [621, 28] on icon at bounding box center [622, 29] width 8 height 8
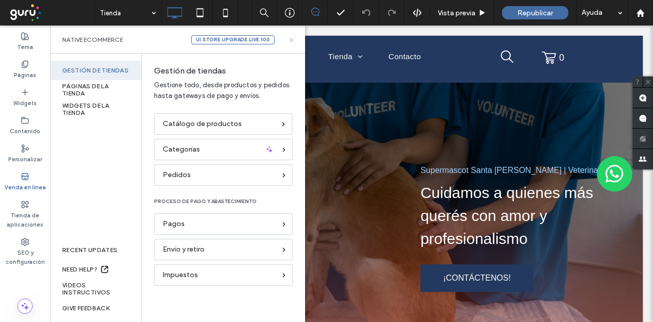
click at [291, 38] on icon at bounding box center [292, 40] width 8 height 8
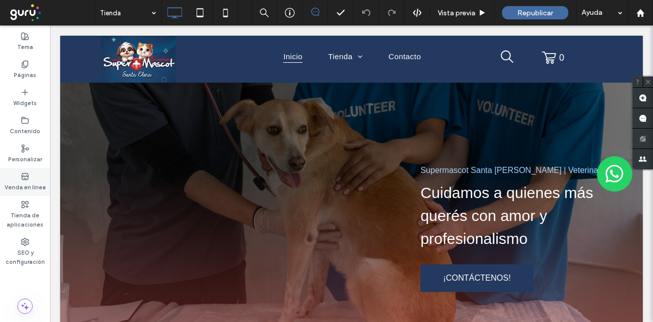
click at [19, 178] on div "Venda en línea" at bounding box center [25, 182] width 50 height 28
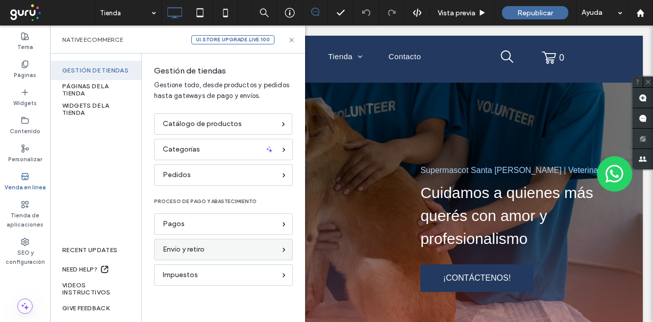
click at [192, 251] on span "Envío y retiro" at bounding box center [184, 249] width 42 height 11
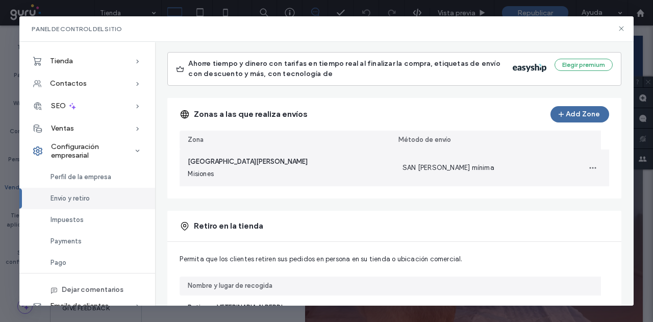
scroll to position [147, 0]
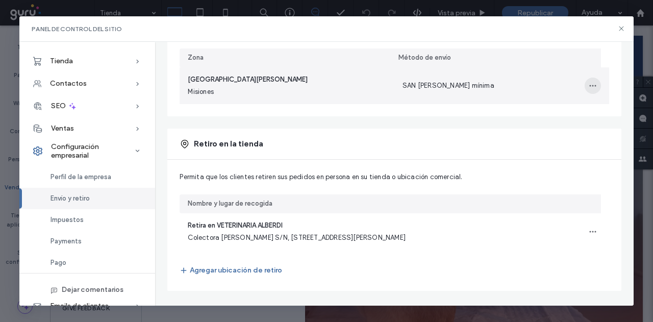
click at [589, 87] on icon "button" at bounding box center [593, 86] width 8 height 8
click at [532, 133] on span "Eliminar zona de envío" at bounding box center [550, 131] width 68 height 10
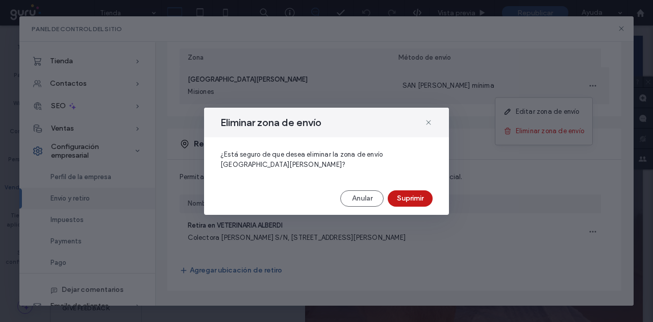
click at [415, 192] on button "Suprimir" at bounding box center [410, 198] width 45 height 16
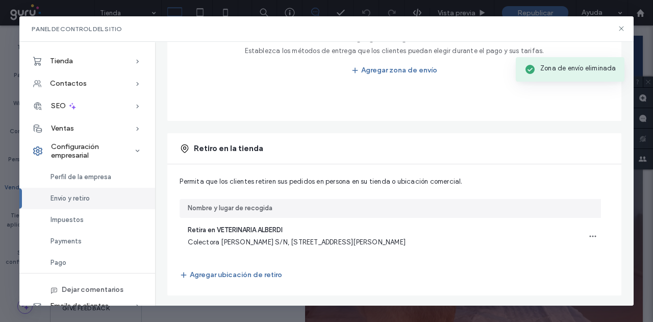
scroll to position [270, 0]
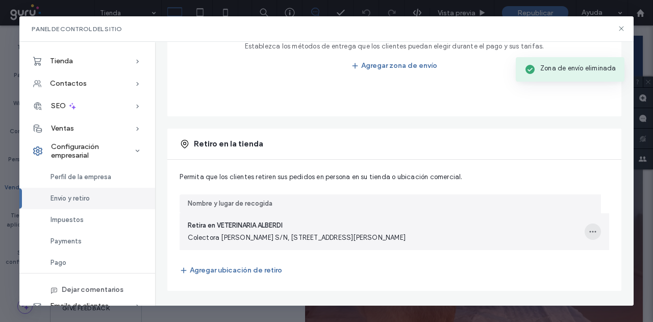
click at [589, 230] on icon "button" at bounding box center [593, 232] width 8 height 8
click at [550, 275] on span "Eliminar ubicación de retiro" at bounding box center [541, 277] width 85 height 10
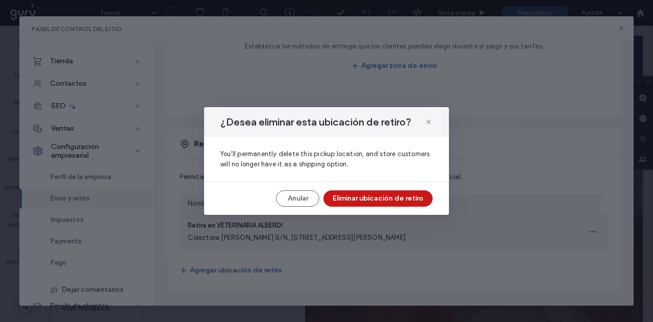
click at [425, 203] on button "Eliminar ubicación de retiro" at bounding box center [378, 198] width 109 height 16
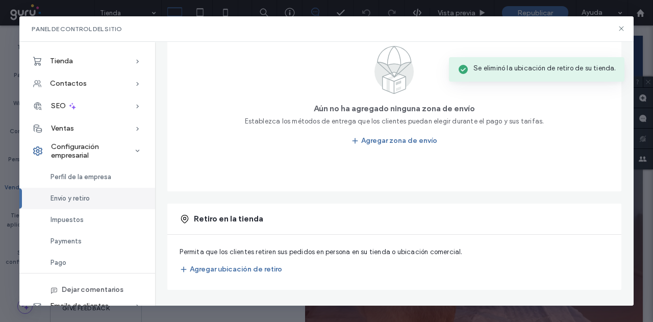
scroll to position [194, 0]
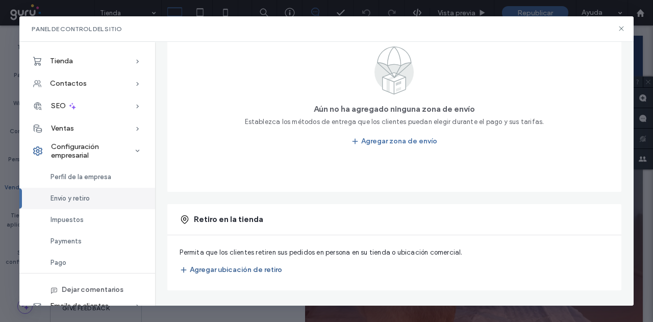
click at [219, 268] on button "Agregar ubicación de retiro" at bounding box center [231, 270] width 103 height 16
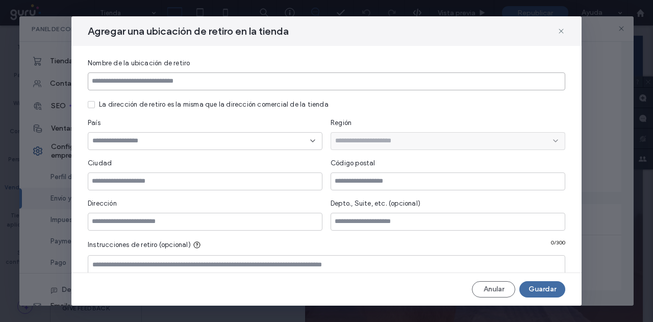
click at [159, 75] on input at bounding box center [327, 81] width 478 height 18
type input "**********"
type input "*******"
type input "****"
type input "**********"
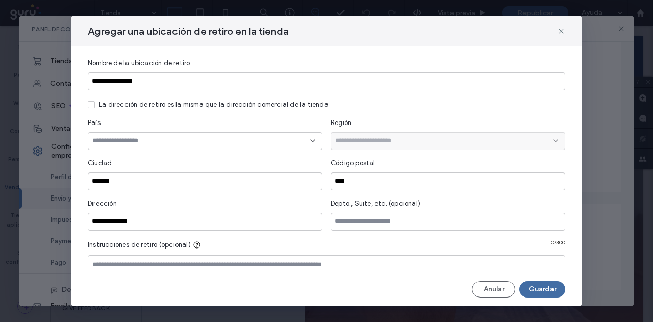
click at [135, 140] on input at bounding box center [201, 141] width 218 height 8
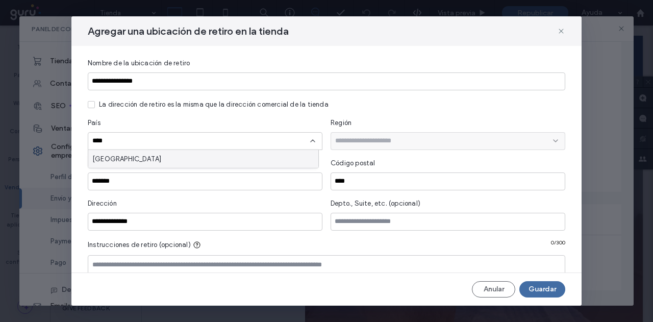
type input "****"
click at [137, 156] on div "[GEOGRAPHIC_DATA]" at bounding box center [203, 159] width 230 height 18
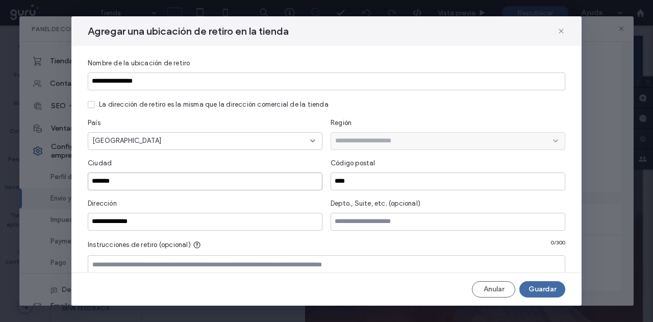
drag, startPoint x: 215, startPoint y: 181, endPoint x: 88, endPoint y: 181, distance: 126.6
click at [88, 181] on input "*******" at bounding box center [205, 182] width 235 height 18
type input "****"
drag, startPoint x: 170, startPoint y: 240, endPoint x: 166, endPoint y: 234, distance: 7.1
click at [167, 240] on span "Instrucciones de retiro (opcional)" at bounding box center [139, 245] width 103 height 10
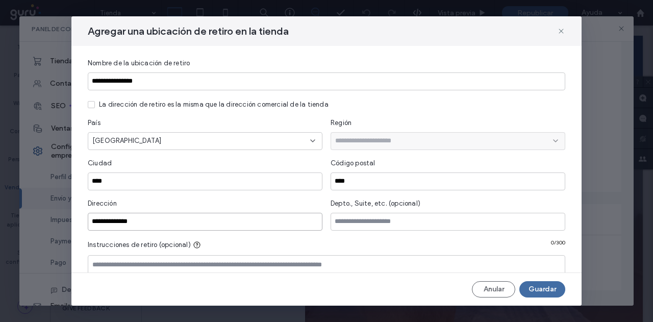
drag, startPoint x: 164, startPoint y: 225, endPoint x: 0, endPoint y: 211, distance: 165.0
click at [0, 211] on div "**********" at bounding box center [326, 161] width 653 height 322
paste input "**********"
type input "**********"
drag, startPoint x: 361, startPoint y: 186, endPoint x: 286, endPoint y: 186, distance: 75.0
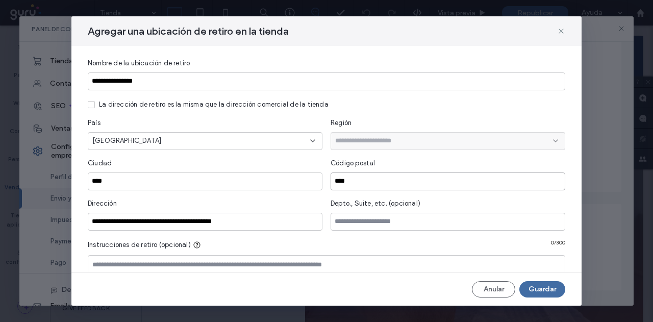
click at [286, 186] on div "Ciudad **** Código postal ****" at bounding box center [327, 174] width 478 height 32
type input "*"
click at [282, 200] on div "Dirección" at bounding box center [205, 204] width 235 height 10
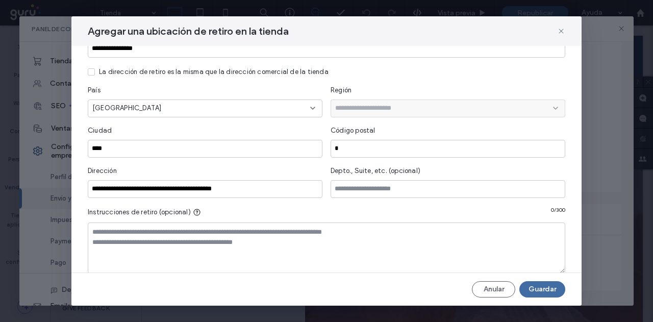
scroll to position [47, 0]
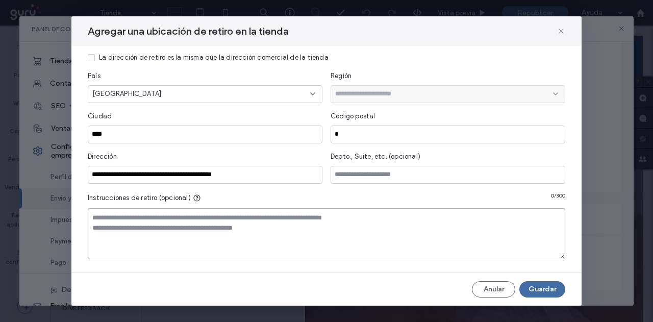
click at [264, 222] on textarea at bounding box center [327, 233] width 478 height 51
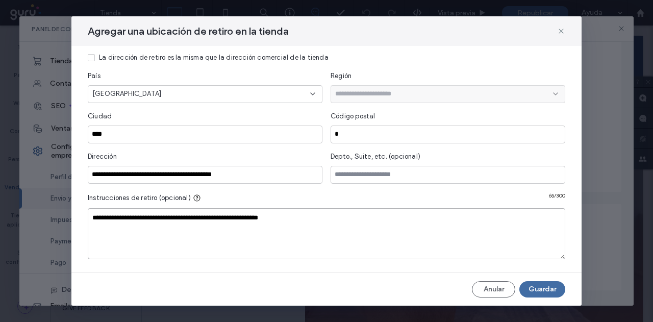
paste textarea "**********"
click at [295, 221] on textarea "**********" at bounding box center [327, 233] width 478 height 51
click at [93, 239] on textarea "**********" at bounding box center [327, 233] width 478 height 51
click at [381, 263] on div "**********" at bounding box center [326, 159] width 510 height 227
click at [323, 244] on textarea "**********" at bounding box center [327, 233] width 478 height 51
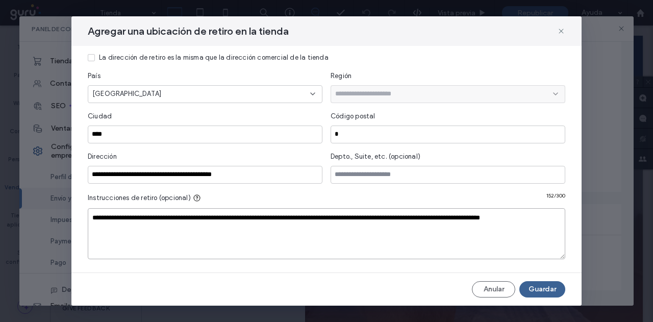
type textarea "**********"
click at [562, 296] on button "Guardar" at bounding box center [543, 289] width 46 height 16
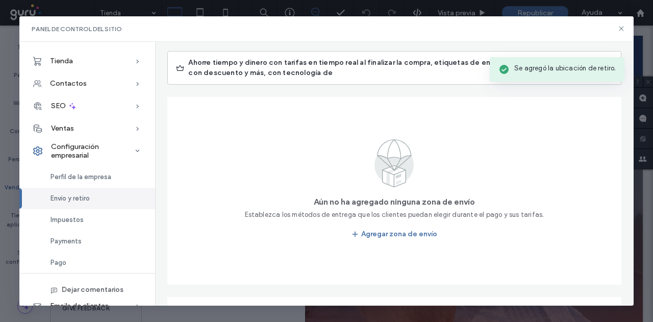
scroll to position [0, 0]
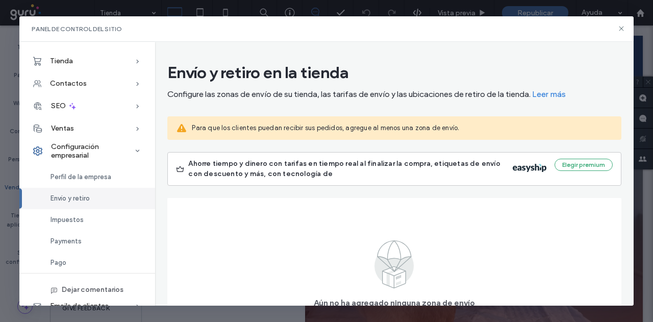
click at [617, 30] on div "Panel de control del sitio" at bounding box center [326, 29] width 614 height 26
click at [623, 28] on icon at bounding box center [622, 29] width 8 height 8
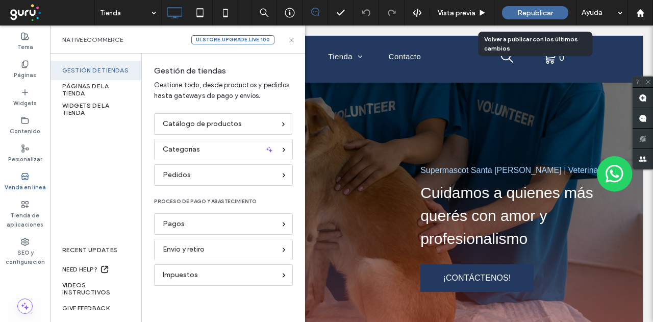
click at [511, 12] on div "Republicar" at bounding box center [535, 12] width 66 height 13
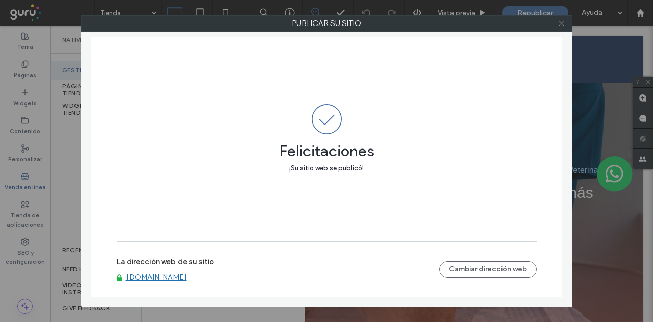
click at [559, 30] on span at bounding box center [562, 23] width 8 height 15
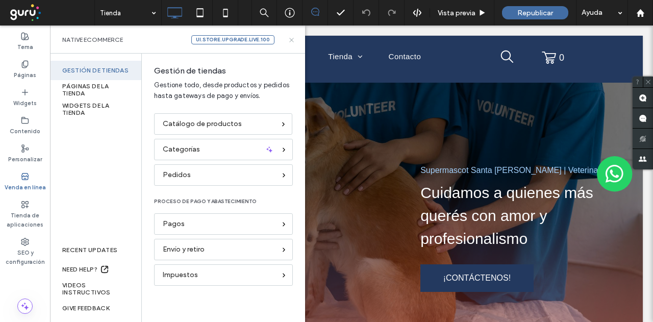
click at [293, 39] on icon at bounding box center [292, 40] width 8 height 8
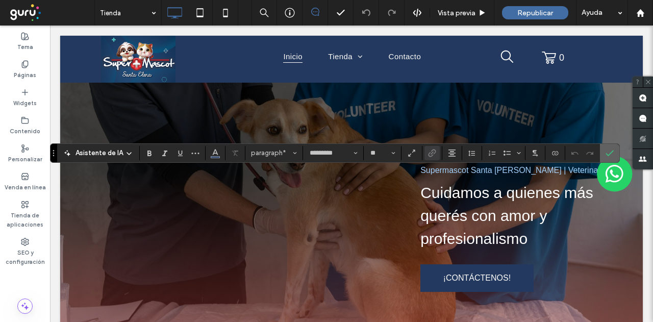
click at [602, 151] on label "Confirmar" at bounding box center [609, 153] width 15 height 18
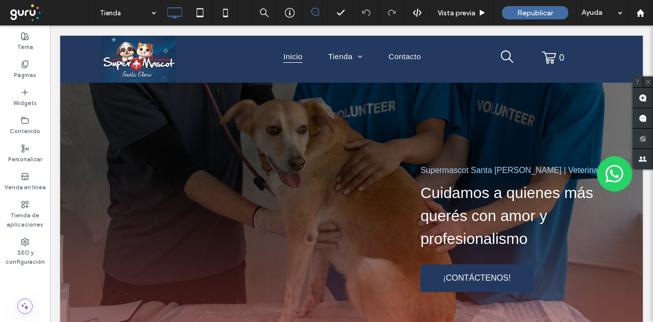
type input "*********"
type input "**"
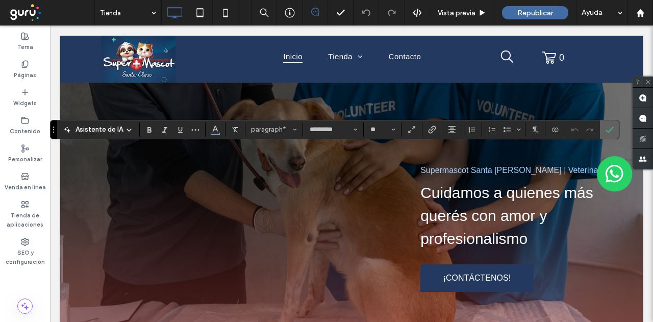
click at [606, 129] on icon "Confirmar" at bounding box center [610, 130] width 8 height 8
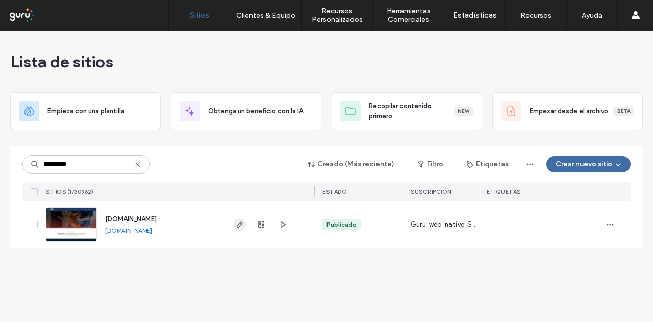
type input "*********"
click at [238, 228] on icon "button" at bounding box center [240, 225] width 8 height 8
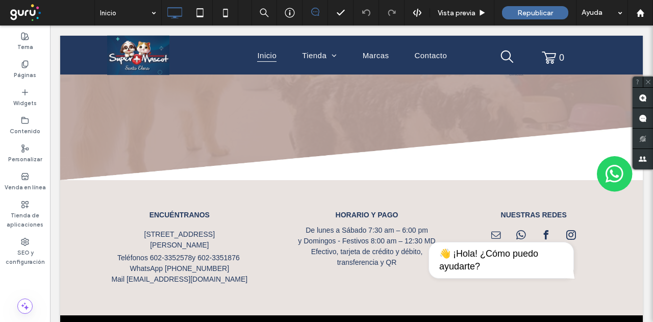
scroll to position [1777, 0]
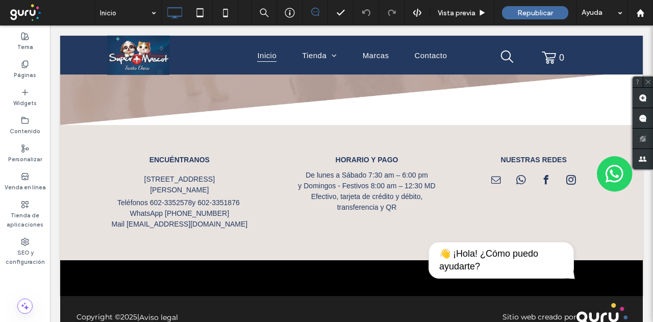
drag, startPoint x: 315, startPoint y: 119, endPoint x: 326, endPoint y: 254, distance: 135.7
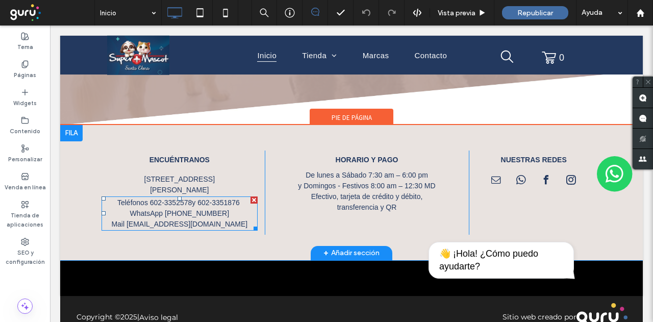
click at [143, 198] on p "Teléfonos [PHONE_NUMBER] y 602-3351876" at bounding box center [180, 203] width 156 height 11
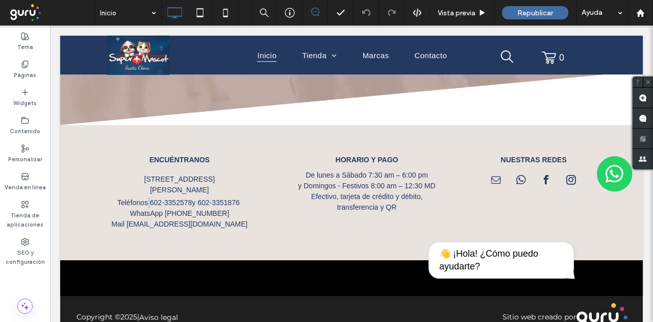
click at [143, 198] on p "Teléfonos [PHONE_NUMBER] y 602-3351876" at bounding box center [180, 203] width 156 height 11
type input "*********"
type input "**"
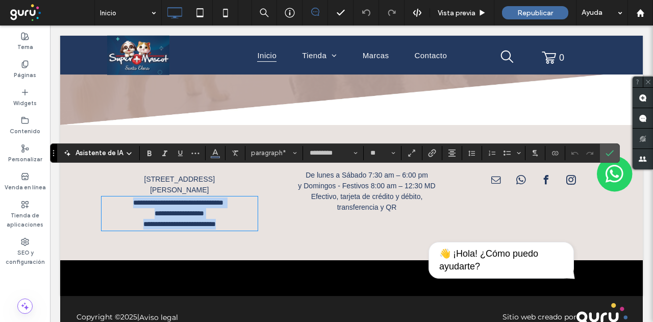
click at [148, 198] on p "**********" at bounding box center [180, 203] width 156 height 11
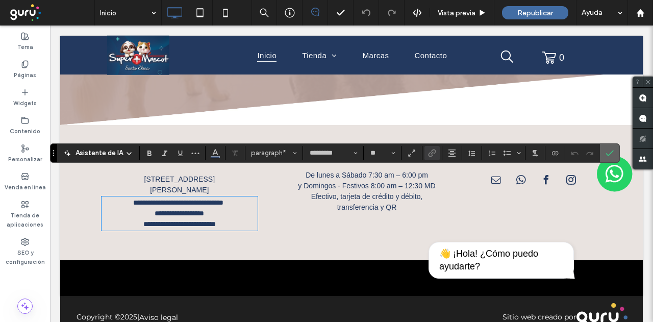
click at [606, 154] on use "Confirmar" at bounding box center [610, 153] width 8 height 6
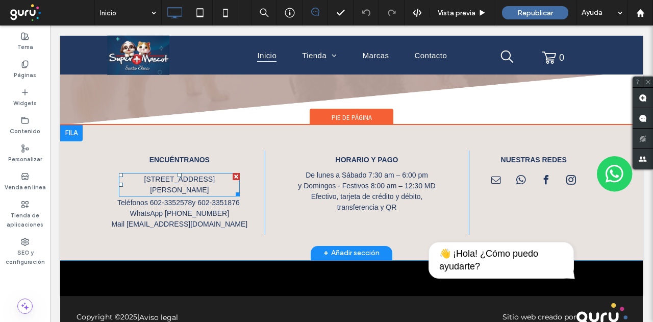
click at [200, 175] on span "[STREET_ADDRESS][PERSON_NAME]" at bounding box center [179, 184] width 70 height 19
type input "*********"
type input "**"
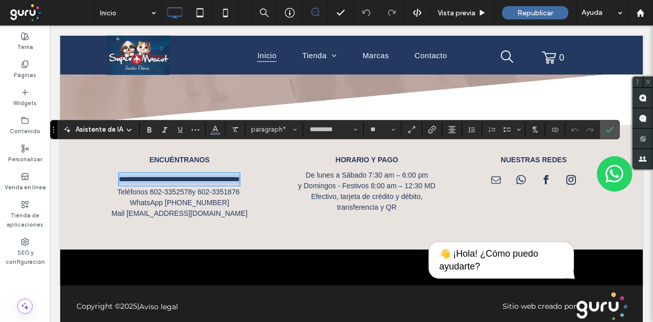
copy span "**********"
click at [353, 192] on span "Efectivo, tarjeta de crédito y débito, transferencia y QR" at bounding box center [367, 201] width 112 height 19
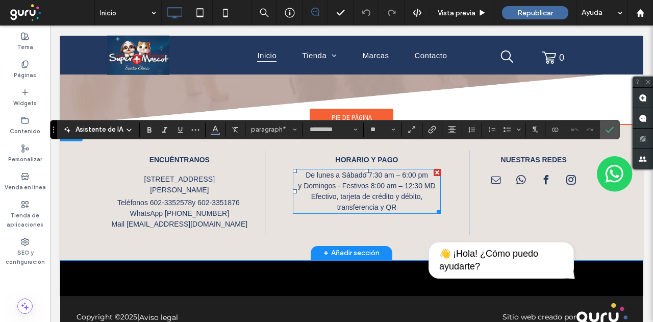
click at [353, 192] on span "Efectivo, tarjeta de crédito y débito, transferencia y QR" at bounding box center [367, 201] width 112 height 19
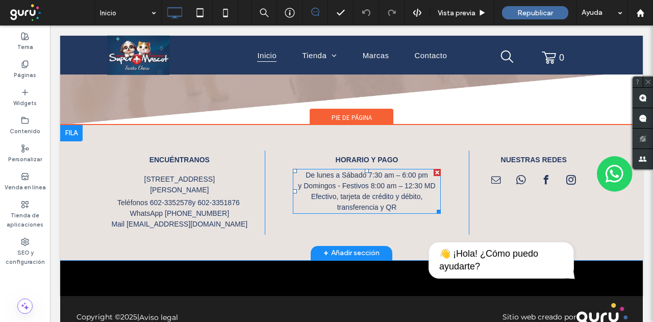
type input "*********"
type input "**"
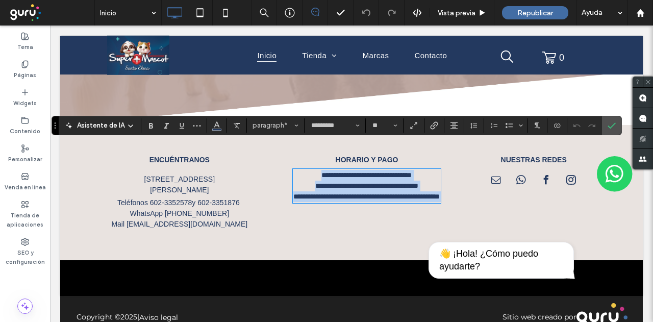
click at [322, 172] on span "**********" at bounding box center [367, 175] width 90 height 7
drag, startPoint x: 299, startPoint y: 147, endPoint x: 432, endPoint y: 163, distance: 134.2
click at [432, 170] on div "**********" at bounding box center [367, 186] width 148 height 32
copy div "**********"
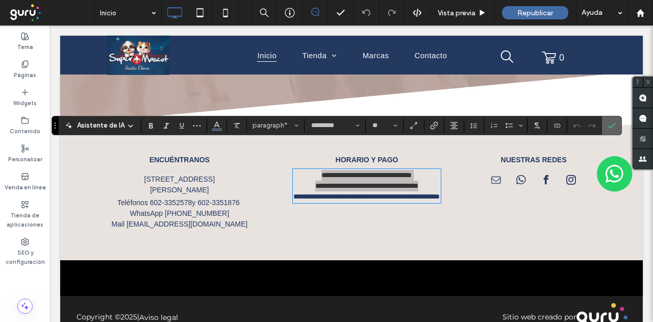
drag, startPoint x: 547, startPoint y: 96, endPoint x: 604, endPoint y: 122, distance: 62.8
click at [608, 122] on icon "Confirmar" at bounding box center [612, 125] width 8 height 8
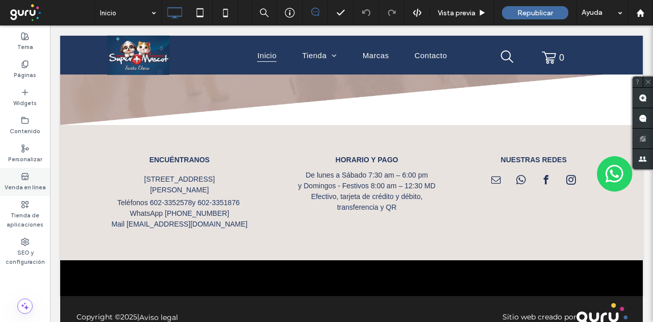
click at [27, 184] on label "Venda en línea" at bounding box center [25, 186] width 41 height 11
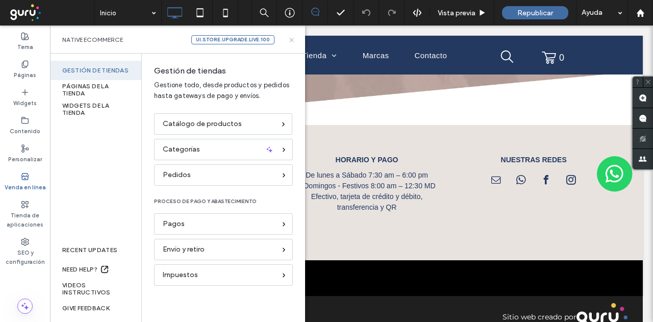
click at [295, 47] on div "Native eCommerce ui.store.upgrade.live.100" at bounding box center [177, 40] width 255 height 28
click at [292, 42] on icon at bounding box center [292, 40] width 8 height 8
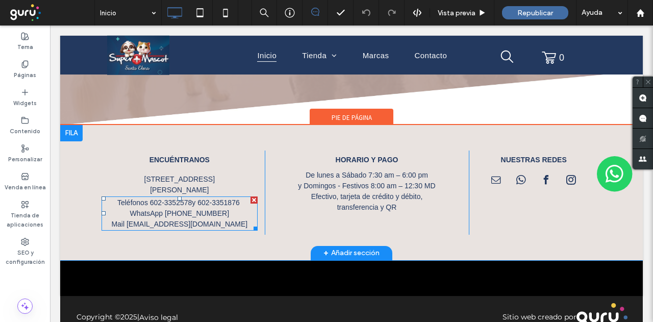
click at [176, 220] on link "[EMAIL_ADDRESS][DOMAIN_NAME]" at bounding box center [187, 224] width 121 height 8
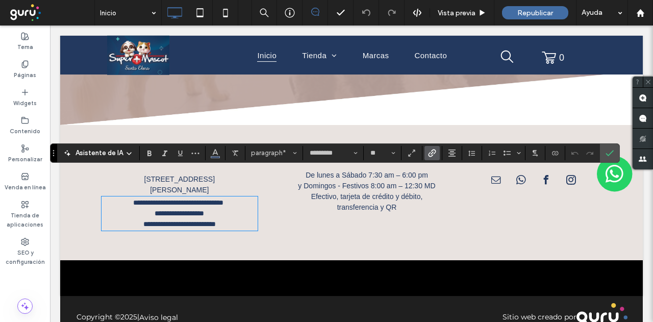
click at [179, 221] on link "**********" at bounding box center [186, 224] width 59 height 7
click at [610, 147] on span "Confirmar" at bounding box center [610, 152] width 8 height 17
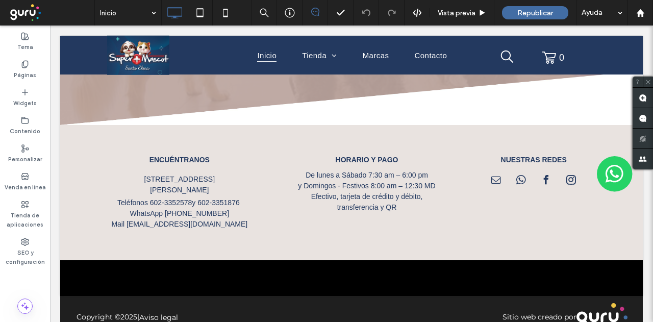
drag, startPoint x: 231, startPoint y: 189, endPoint x: 245, endPoint y: 296, distance: 107.6
click at [25, 170] on div "Venda en línea" at bounding box center [25, 182] width 50 height 28
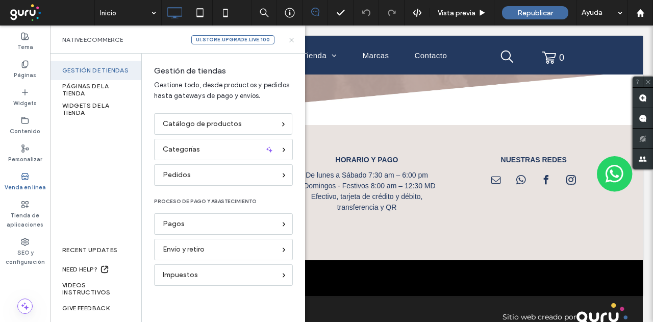
click at [293, 38] on use at bounding box center [291, 40] width 4 height 4
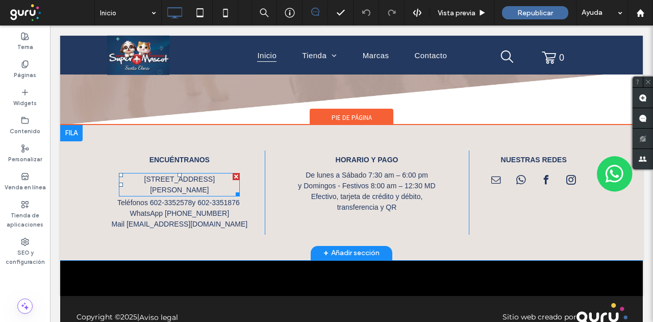
click at [178, 175] on span "[STREET_ADDRESS][PERSON_NAME]" at bounding box center [179, 184] width 70 height 19
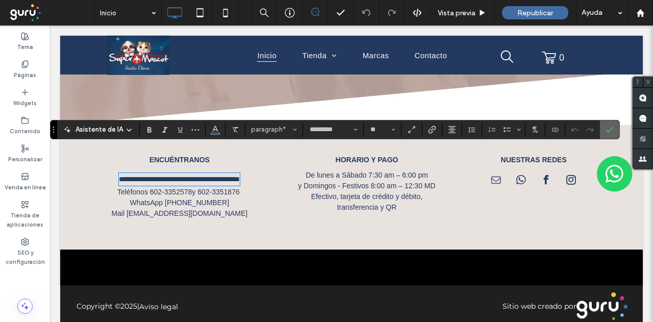
click at [608, 129] on icon "Confirmar" at bounding box center [610, 130] width 8 height 8
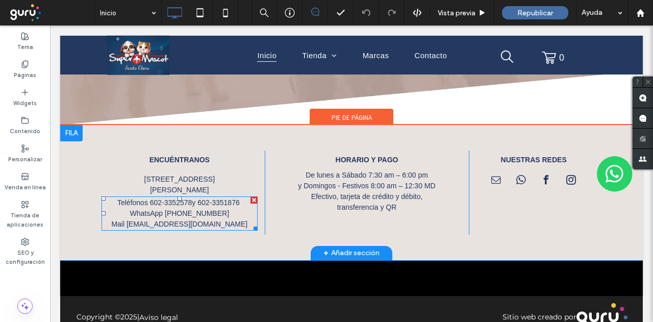
click at [172, 219] on p "Mail [EMAIL_ADDRESS][DOMAIN_NAME]" at bounding box center [180, 224] width 156 height 11
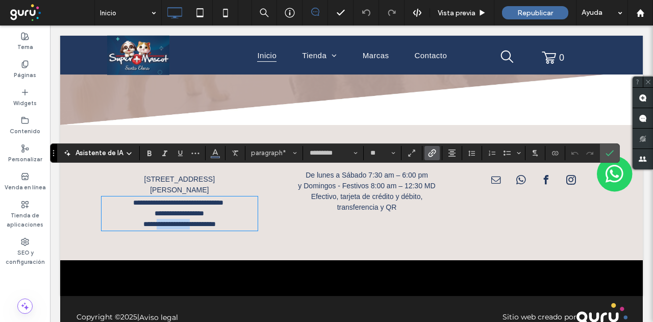
click at [172, 219] on p "**********" at bounding box center [180, 224] width 156 height 11
click at [178, 210] on link "**********" at bounding box center [180, 213] width 50 height 7
click at [178, 219] on p "**********" at bounding box center [180, 224] width 156 height 11
click at [606, 151] on icon "Confirmar" at bounding box center [610, 153] width 8 height 8
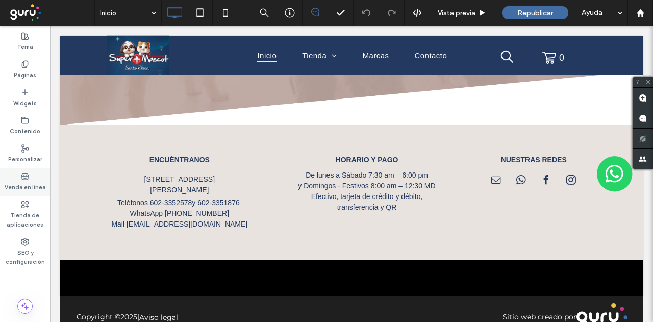
click at [27, 175] on icon at bounding box center [25, 177] width 8 height 8
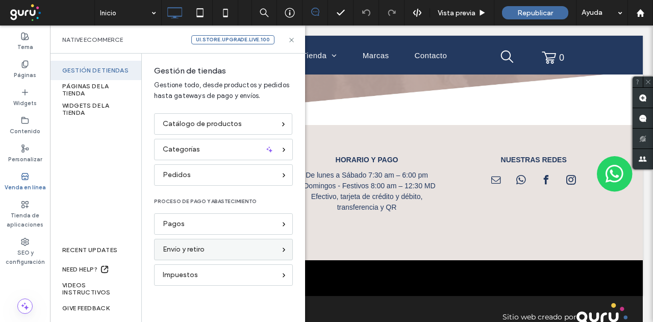
click at [189, 242] on div "Envío y retiro" at bounding box center [223, 249] width 139 height 21
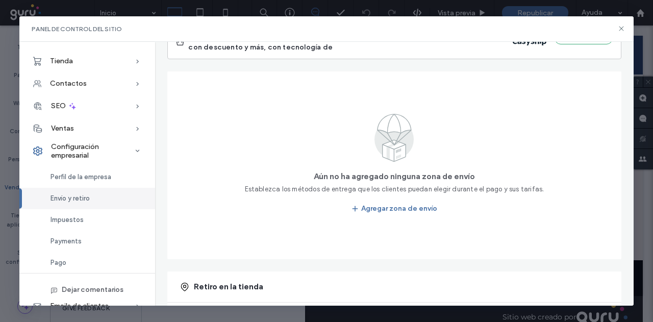
scroll to position [204, 0]
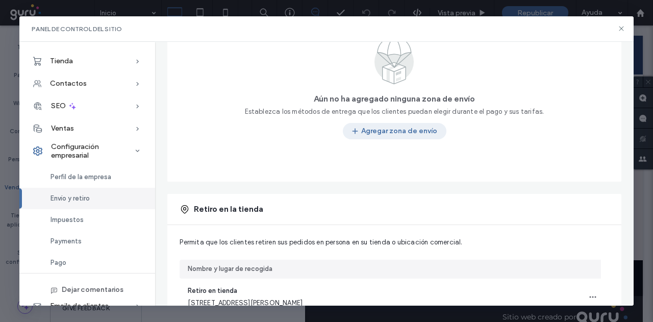
click at [373, 138] on button "Agregar zona de envío" at bounding box center [395, 131] width 104 height 16
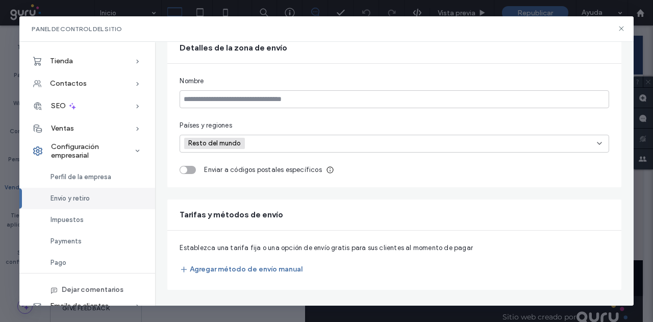
scroll to position [100, 0]
click at [267, 106] on input at bounding box center [394, 100] width 429 height 18
click at [204, 129] on span "Países y regiones" at bounding box center [206, 126] width 52 height 10
click at [257, 143] on input at bounding box center [285, 143] width 70 height 15
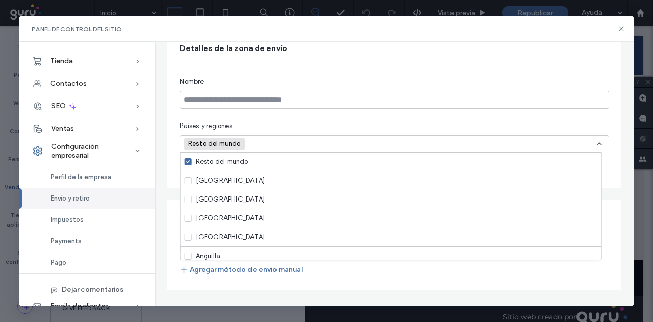
click at [244, 144] on span "Resto del mundo" at bounding box center [214, 143] width 61 height 11
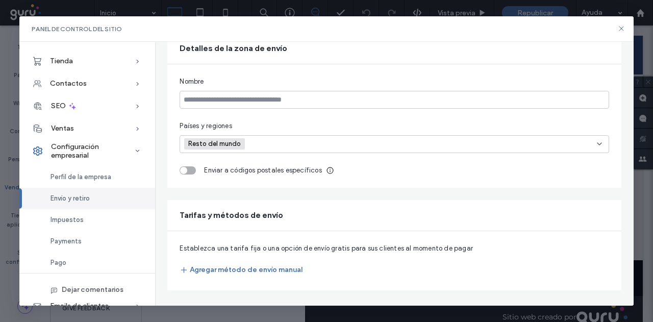
click at [232, 144] on span "Resto del mundo" at bounding box center [215, 144] width 55 height 8
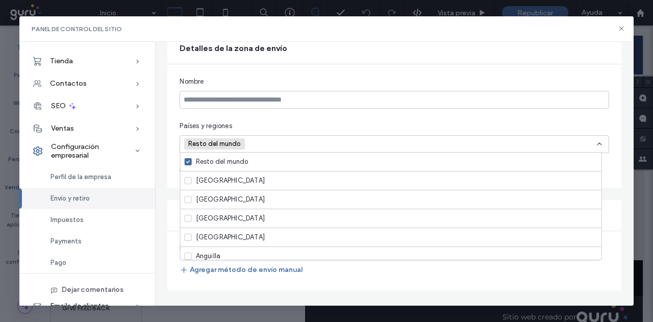
click at [253, 144] on input at bounding box center [285, 143] width 70 height 15
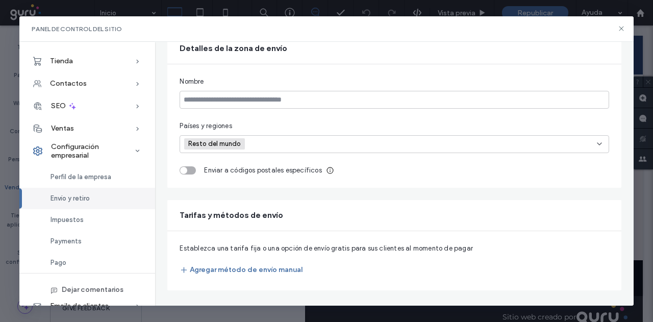
click at [255, 143] on input at bounding box center [285, 143] width 70 height 15
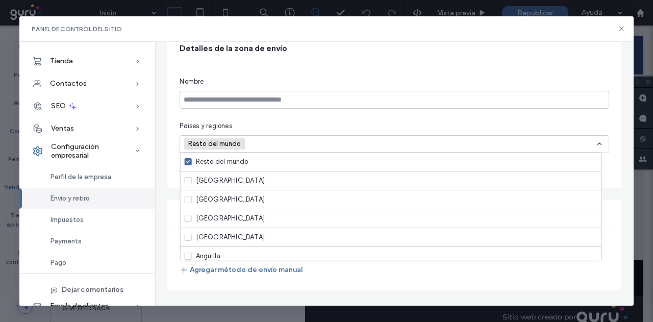
click at [185, 163] on span at bounding box center [188, 161] width 7 height 7
click at [262, 142] on input at bounding box center [285, 143] width 70 height 15
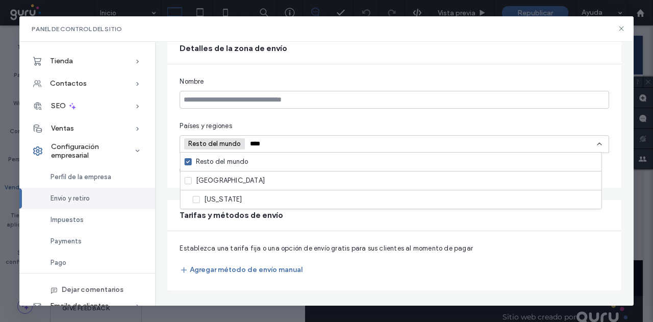
type input "****"
click at [230, 178] on div "[GEOGRAPHIC_DATA]" at bounding box center [391, 180] width 421 height 19
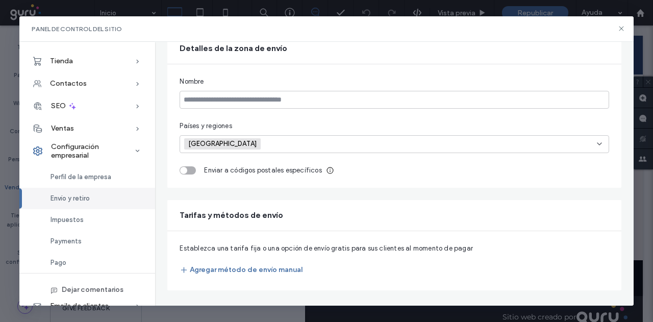
click at [275, 143] on input at bounding box center [301, 143] width 70 height 15
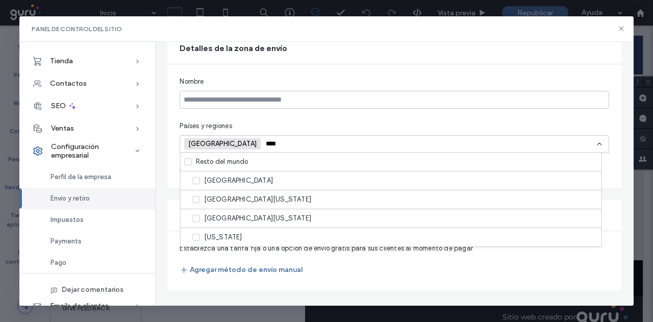
drag, startPoint x: 251, startPoint y: 146, endPoint x: 227, endPoint y: 148, distance: 24.0
click at [227, 148] on div "Colombia ****" at bounding box center [390, 143] width 412 height 15
type input "*"
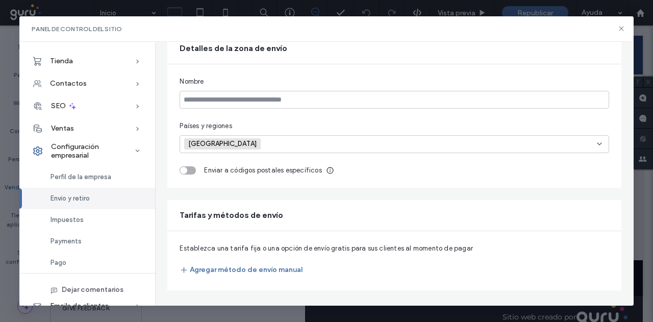
click at [194, 165] on div "Enviar a códigos postales específicos" at bounding box center [394, 170] width 429 height 10
click at [193, 167] on div "Enviar a códigos postales específicos" at bounding box center [394, 170] width 429 height 10
click at [192, 167] on div "toggle" at bounding box center [188, 170] width 16 height 8
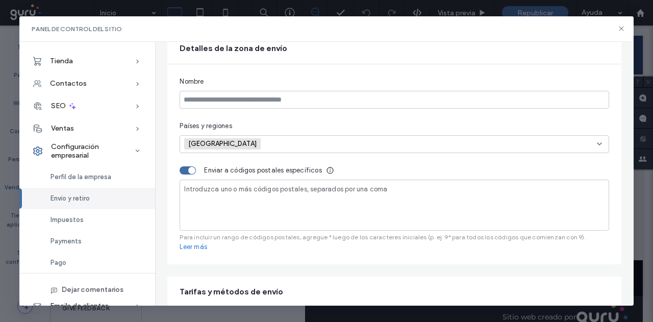
click at [210, 186] on span "Introduzca uno o más códigos postales, separados por una coma" at bounding box center [285, 189] width 203 height 8
click at [221, 190] on icon at bounding box center [222, 191] width 5 height 5
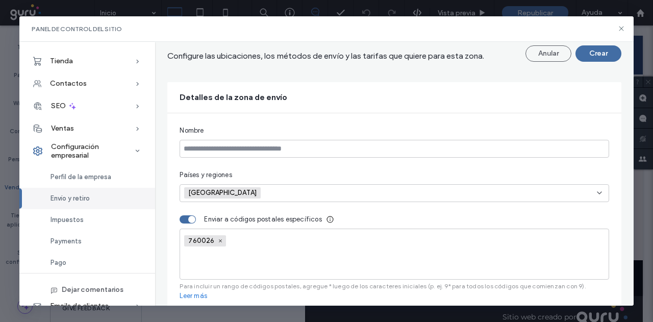
scroll to position [0, 0]
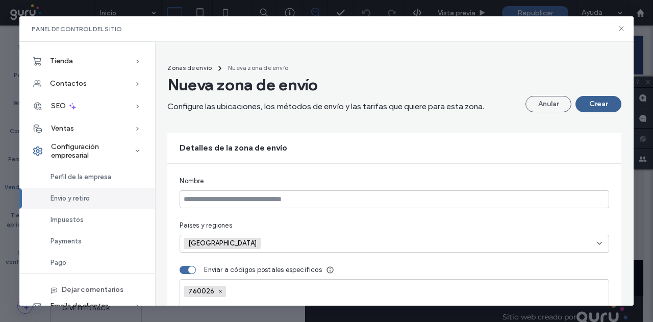
click at [596, 107] on button "Crear" at bounding box center [599, 104] width 46 height 16
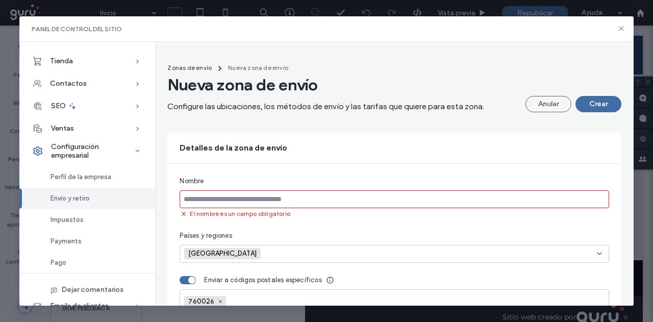
click at [218, 198] on input at bounding box center [394, 199] width 429 height 18
click at [205, 199] on input at bounding box center [394, 199] width 429 height 18
type input "*"
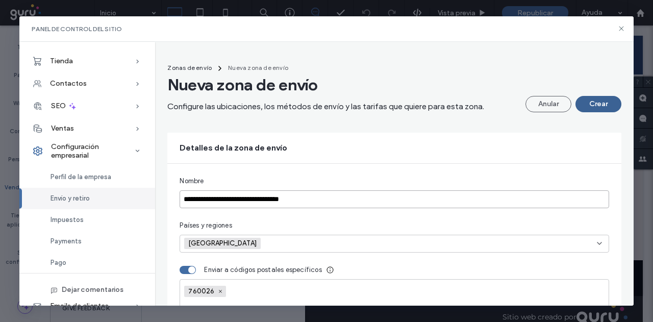
type input "**********"
click at [594, 106] on button "Crear" at bounding box center [599, 104] width 46 height 16
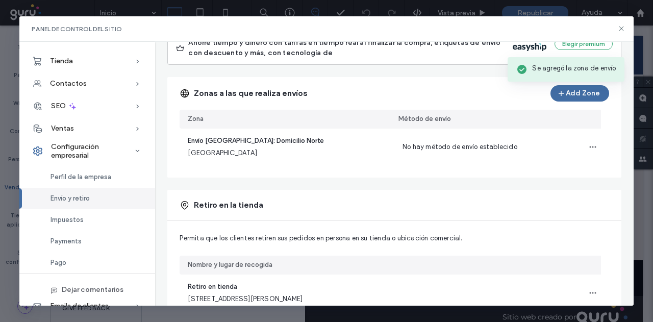
scroll to position [102, 0]
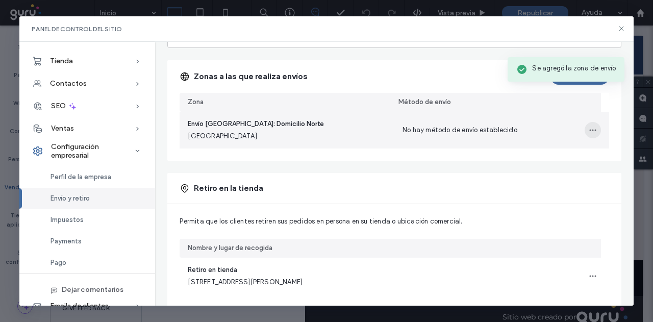
click at [586, 135] on span "button" at bounding box center [593, 130] width 16 height 16
click at [532, 160] on span "Editar zona de envío" at bounding box center [548, 156] width 64 height 10
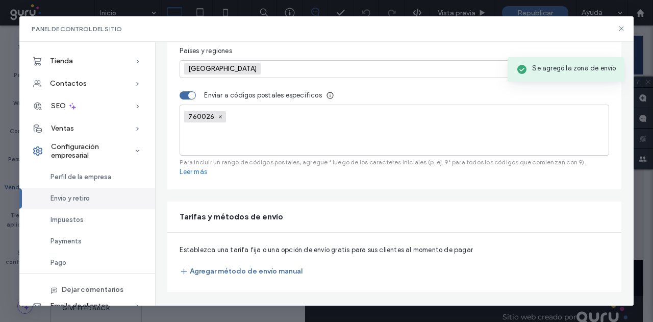
scroll to position [158, 0]
click at [227, 264] on button "Agregar método de envío manual" at bounding box center [241, 270] width 123 height 16
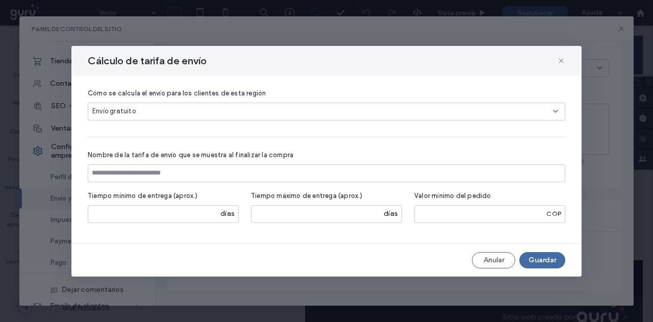
click at [168, 113] on div "Envío gratuito" at bounding box center [322, 111] width 461 height 10
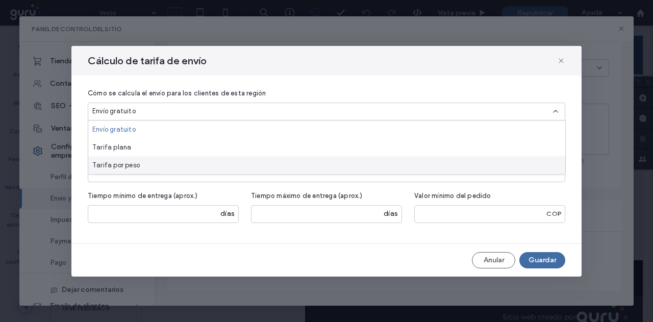
click at [142, 167] on div "Tarifa por peso" at bounding box center [326, 165] width 477 height 18
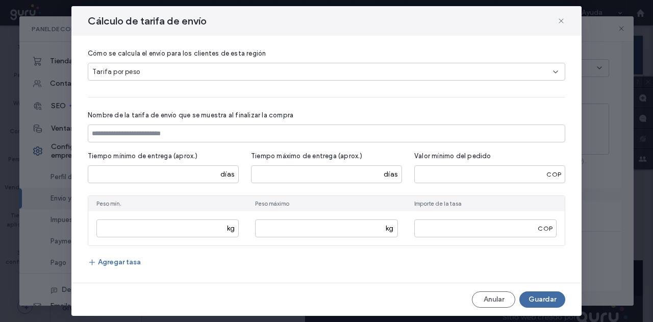
click at [166, 85] on div "Cómo se calcula el envío para los clientes de esta región [GEOGRAPHIC_DATA] por…" at bounding box center [327, 159] width 478 height 223
click at [166, 76] on div "Tarifa por peso" at bounding box center [322, 72] width 461 height 10
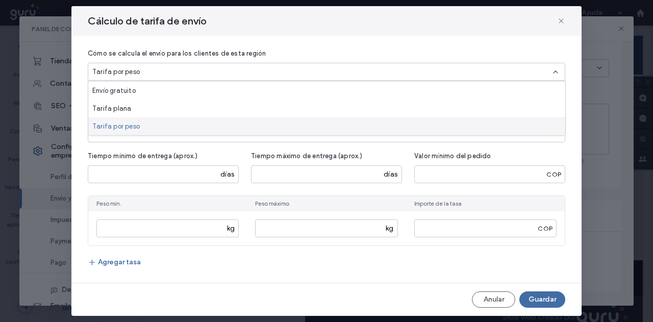
click at [133, 127] on span "Tarifa por peso" at bounding box center [115, 126] width 47 height 10
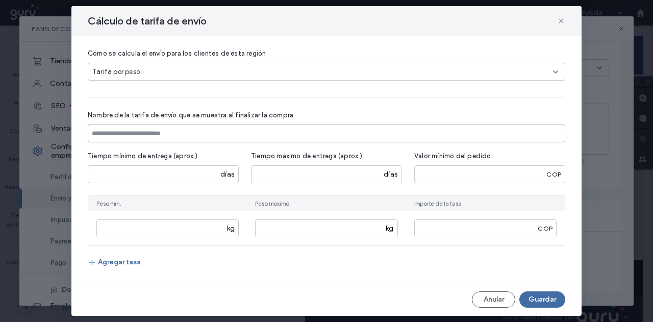
click at [142, 133] on input at bounding box center [327, 134] width 478 height 18
paste input "******"
type input "******"
drag, startPoint x: 142, startPoint y: 133, endPoint x: 48, endPoint y: 133, distance: 93.9
click at [48, 133] on div "Cálculo de tarifa de envío Cómo se calcula el envío para los clientes de esta r…" at bounding box center [326, 161] width 653 height 322
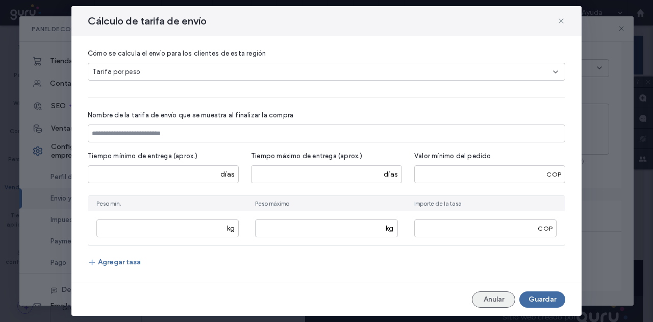
click at [497, 295] on button "Anular" at bounding box center [493, 299] width 43 height 16
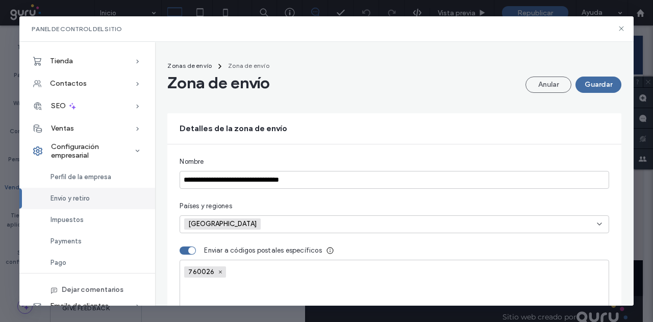
scroll to position [0, 0]
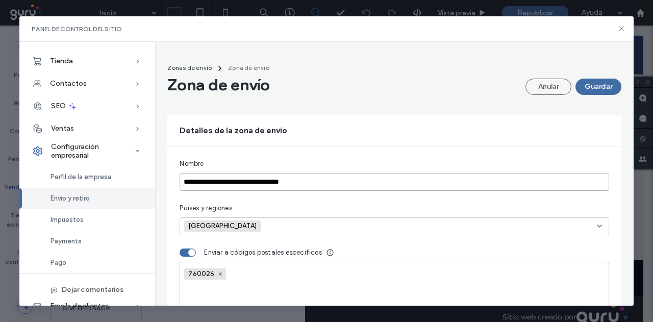
drag, startPoint x: 259, startPoint y: 182, endPoint x: 316, endPoint y: 183, distance: 57.2
click at [313, 182] on input "**********" at bounding box center [394, 182] width 429 height 18
click at [329, 184] on input "**********" at bounding box center [394, 182] width 429 height 18
drag, startPoint x: 329, startPoint y: 184, endPoint x: 197, endPoint y: 175, distance: 132.5
click at [196, 176] on input "**********" at bounding box center [394, 182] width 429 height 18
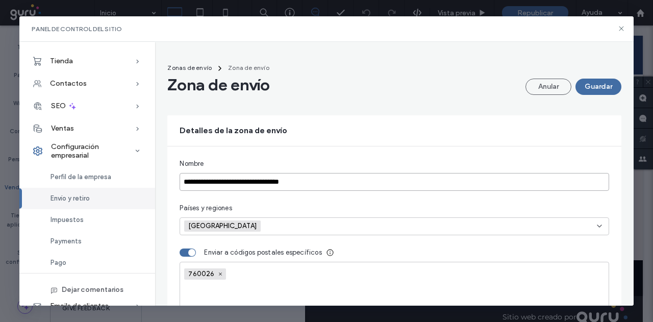
click at [299, 184] on input "**********" at bounding box center [394, 182] width 429 height 18
drag, startPoint x: 319, startPoint y: 180, endPoint x: 252, endPoint y: 184, distance: 67.5
click at [252, 184] on input "**********" at bounding box center [394, 182] width 429 height 18
click at [386, 174] on input "**********" at bounding box center [394, 182] width 429 height 18
type input "**********"
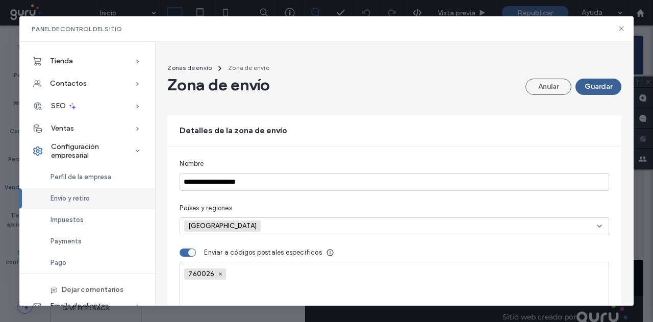
click at [606, 84] on button "Guardar" at bounding box center [599, 87] width 46 height 16
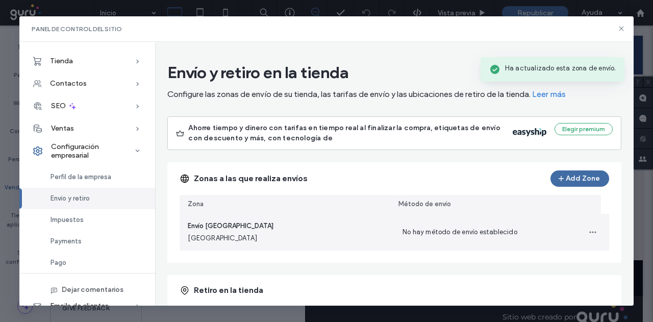
click at [253, 231] on div "Envío [GEOGRAPHIC_DATA] [GEOGRAPHIC_DATA]" at bounding box center [287, 232] width 215 height 37
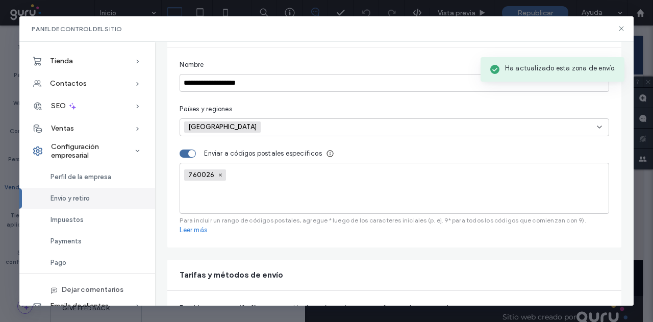
scroll to position [158, 0]
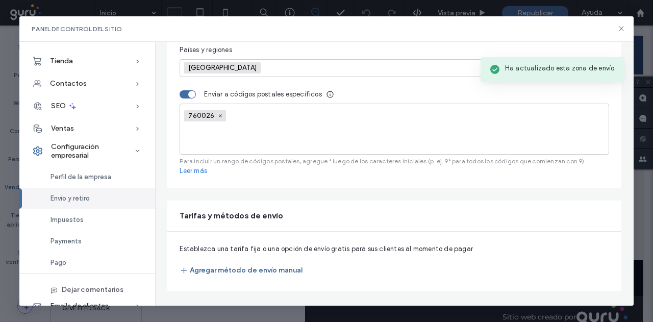
click at [224, 269] on button "Agregar método de envío manual" at bounding box center [241, 270] width 123 height 16
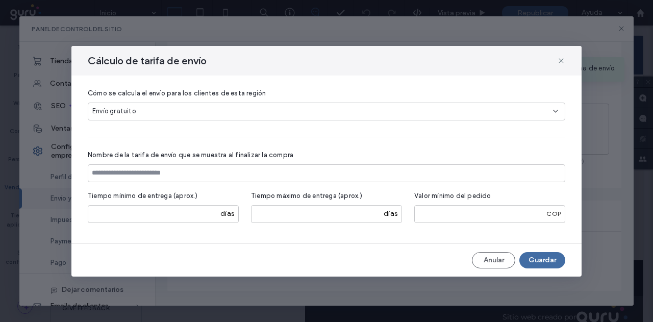
click at [178, 88] on div "Cómo se calcula el envío para los clientes de esta región Envío gratuito" at bounding box center [327, 104] width 478 height 33
drag, startPoint x: 161, startPoint y: 110, endPoint x: 152, endPoint y: 119, distance: 13.0
click at [160, 110] on div "Envío gratuito" at bounding box center [322, 111] width 461 height 10
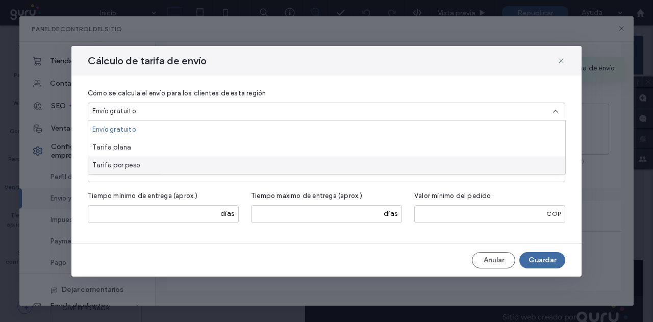
click at [135, 160] on span "Tarifa por peso" at bounding box center [115, 165] width 47 height 10
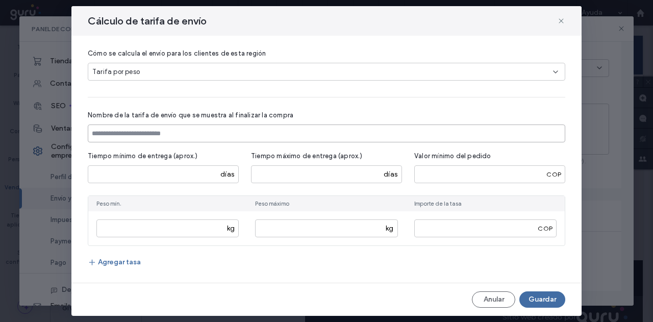
click at [143, 130] on input at bounding box center [327, 134] width 478 height 18
paste input "**********"
type input "**********"
click at [136, 171] on input "number" at bounding box center [163, 174] width 151 height 18
click at [423, 177] on input "number" at bounding box center [490, 174] width 151 height 18
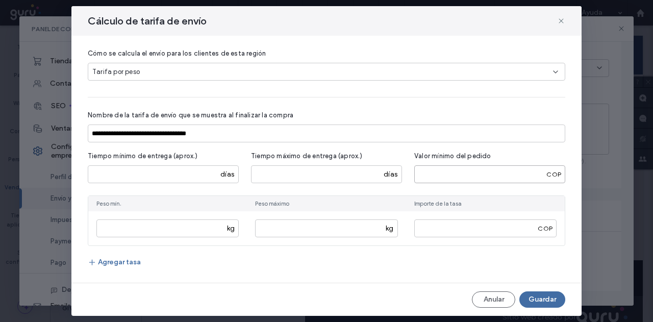
type input "****"
click at [200, 78] on div "Tarifa por peso" at bounding box center [327, 72] width 478 height 18
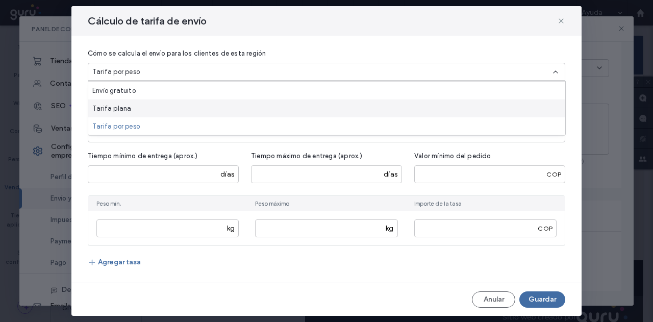
click at [179, 109] on div "Tarifa plana" at bounding box center [326, 109] width 477 height 18
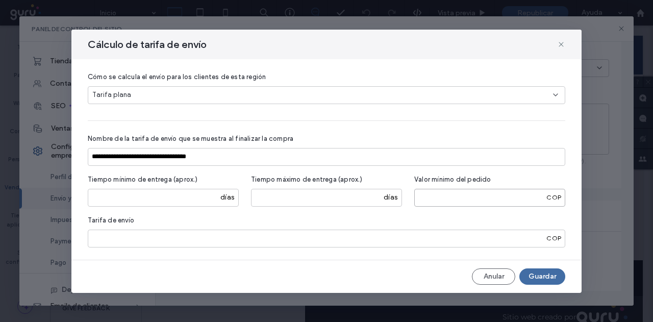
drag, startPoint x: 457, startPoint y: 198, endPoint x: 374, endPoint y: 198, distance: 83.2
click at [374, 198] on div "Tiempo mínimo de entrega (aprox.) días Tiempo máximo de entrega (aprox.) días V…" at bounding box center [327, 190] width 478 height 33
drag, startPoint x: 144, startPoint y: 234, endPoint x: 0, endPoint y: 220, distance: 144.6
click at [0, 220] on div "**********" at bounding box center [326, 161] width 653 height 322
type input "****"
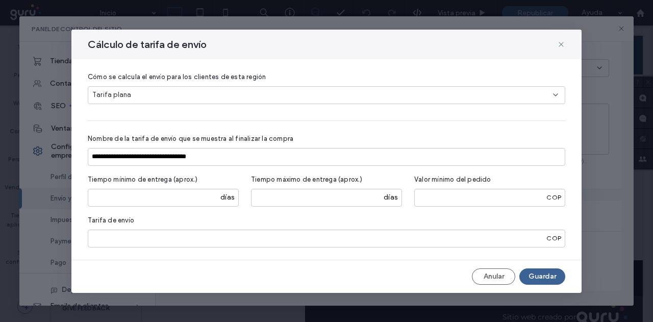
click at [547, 277] on button "Guardar" at bounding box center [543, 277] width 46 height 16
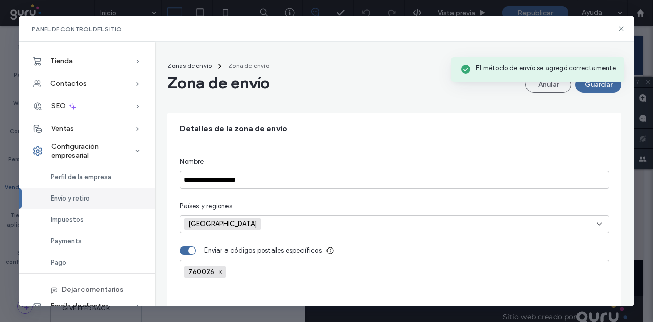
scroll to position [0, 0]
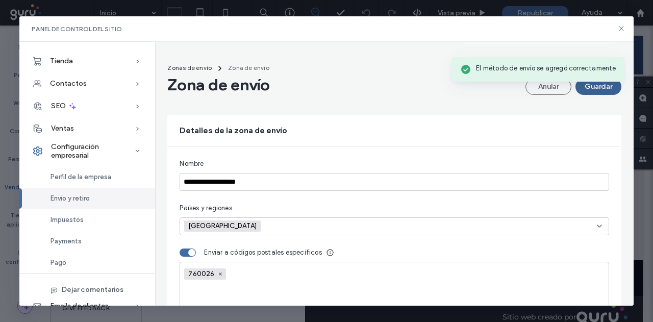
click at [589, 81] on button "Guardar" at bounding box center [599, 87] width 46 height 16
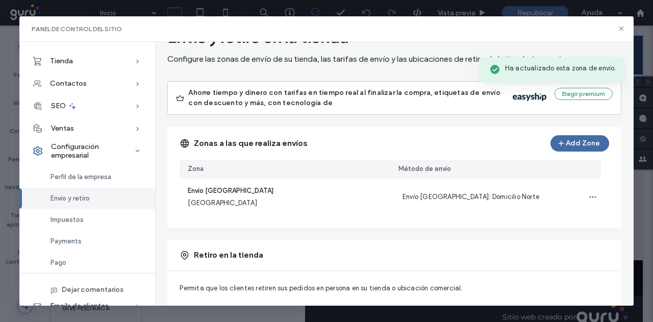
scroll to position [51, 0]
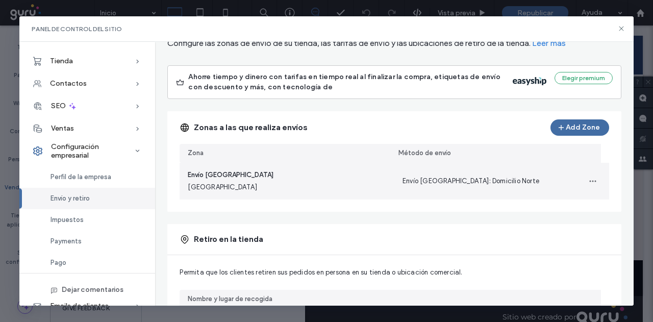
click at [488, 182] on span "Envío [GEOGRAPHIC_DATA]: Domicilio Norte" at bounding box center [471, 181] width 137 height 8
click at [308, 176] on div "Envío [GEOGRAPHIC_DATA] [GEOGRAPHIC_DATA]" at bounding box center [287, 181] width 215 height 37
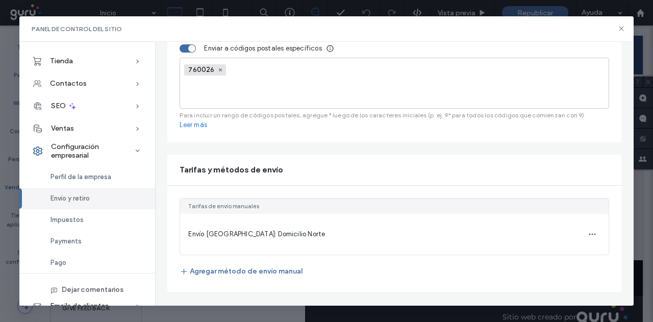
scroll to position [205, 0]
click at [231, 266] on button "Agregar método de envío manual" at bounding box center [241, 271] width 123 height 16
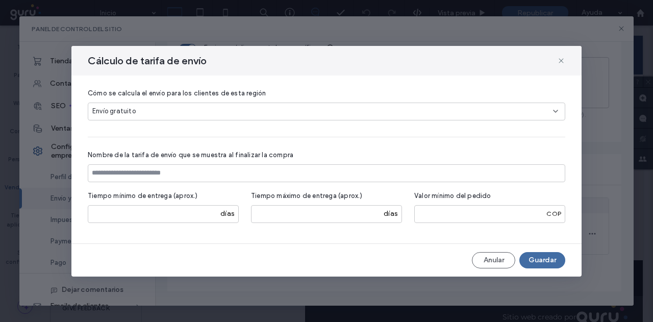
click at [165, 116] on div "Envío gratuito" at bounding box center [322, 111] width 461 height 10
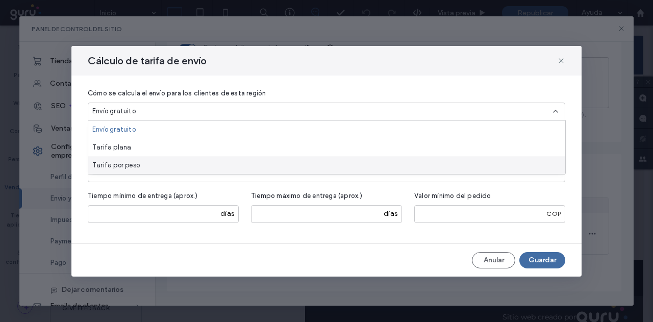
click at [157, 165] on div "Tarifa por peso" at bounding box center [326, 165] width 477 height 18
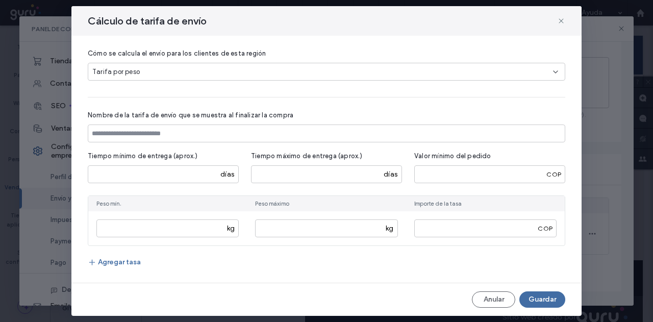
click at [181, 65] on div "Tarifa por peso" at bounding box center [327, 72] width 478 height 18
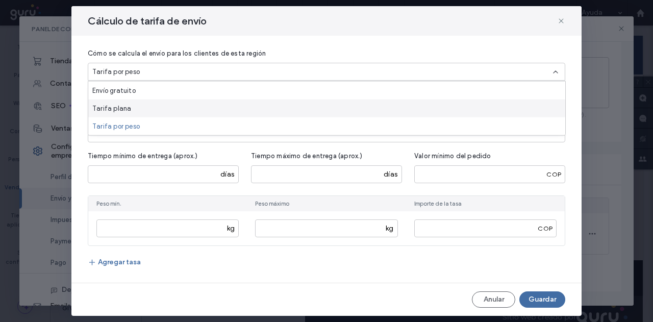
click at [142, 108] on div "Tarifa plana" at bounding box center [326, 109] width 477 height 18
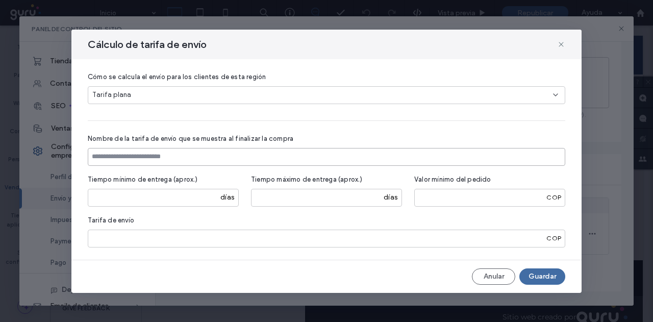
click at [124, 161] on input at bounding box center [327, 157] width 478 height 18
paste input "**********"
drag, startPoint x: 226, startPoint y: 154, endPoint x: 189, endPoint y: 158, distance: 36.9
click at [189, 158] on input "**********" at bounding box center [327, 157] width 478 height 18
type input "**********"
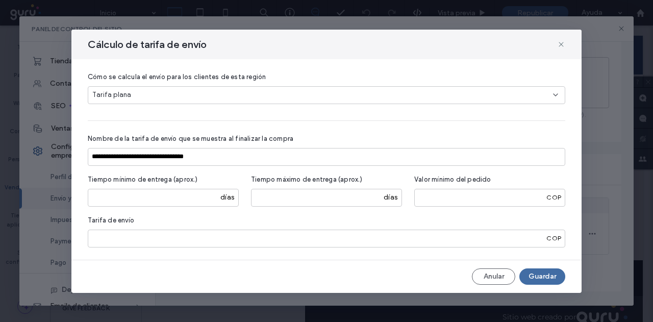
drag, startPoint x: 322, startPoint y: 224, endPoint x: 116, endPoint y: 227, distance: 205.2
click at [119, 227] on div "Tarifa de envío * COP" at bounding box center [327, 231] width 478 height 33
drag, startPoint x: 76, startPoint y: 239, endPoint x: 57, endPoint y: 241, distance: 19.0
click at [57, 241] on div "**********" at bounding box center [326, 161] width 653 height 322
type input "****"
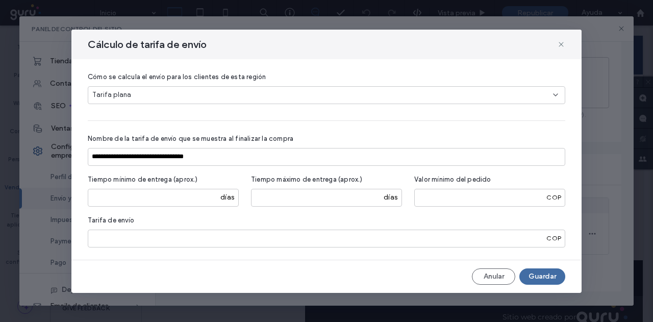
click at [579, 288] on div "**********" at bounding box center [326, 161] width 510 height 263
click at [543, 284] on div "**********" at bounding box center [326, 161] width 510 height 263
click at [541, 283] on button "Guardar" at bounding box center [543, 277] width 46 height 16
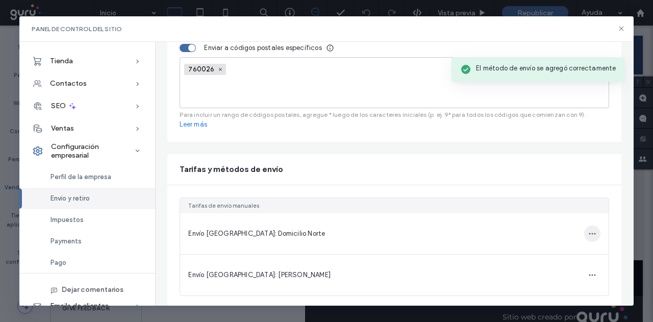
click at [589, 234] on icon "button" at bounding box center [593, 234] width 8 height 8
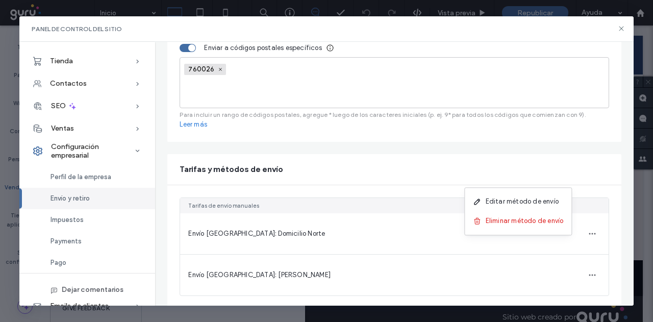
scroll to position [246, 0]
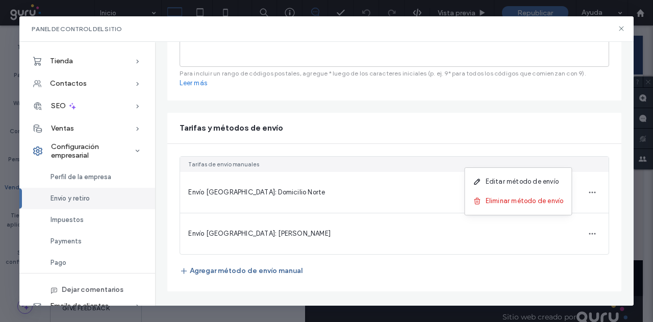
click at [245, 267] on button "Agregar método de envío manual" at bounding box center [241, 271] width 123 height 16
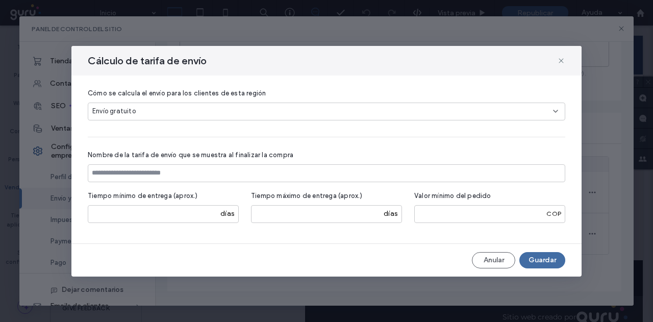
click at [144, 111] on div "Envío gratuito" at bounding box center [322, 111] width 461 height 10
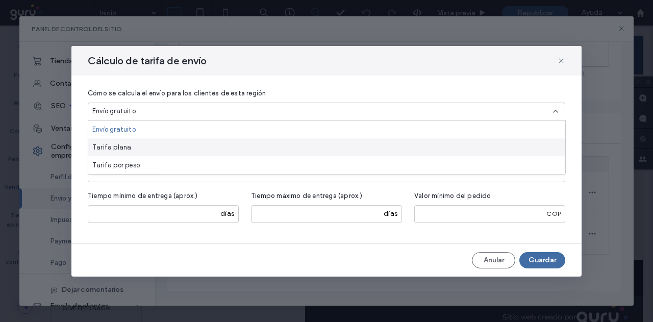
click at [127, 147] on span "Tarifa plana" at bounding box center [111, 147] width 39 height 10
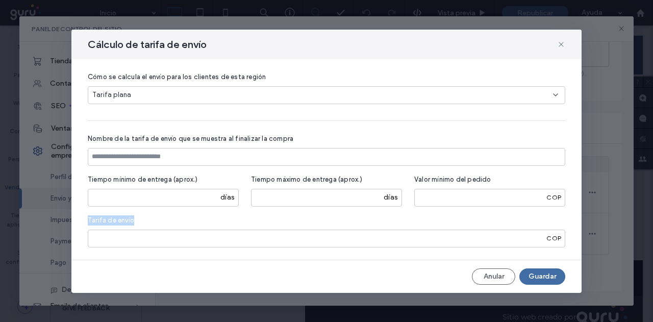
drag, startPoint x: 121, startPoint y: 228, endPoint x: 87, endPoint y: 228, distance: 33.7
click at [87, 228] on div "Cómo se calcula el envío para los clientes de esta región Tarifa plana Nombre d…" at bounding box center [326, 159] width 510 height 201
drag, startPoint x: 95, startPoint y: 235, endPoint x: 57, endPoint y: 236, distance: 37.8
click at [57, 236] on div "Cálculo de tarifa de envío Cómo se calcula el envío para los clientes de esta r…" at bounding box center [326, 161] width 653 height 322
type input "****"
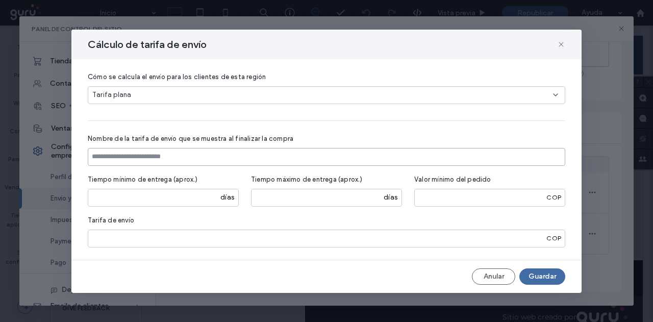
click at [152, 158] on input at bounding box center [327, 157] width 478 height 18
paste input "**********"
drag, startPoint x: 221, startPoint y: 160, endPoint x: 190, endPoint y: 162, distance: 30.7
click at [190, 162] on input "**********" at bounding box center [327, 157] width 478 height 18
type input "**********"
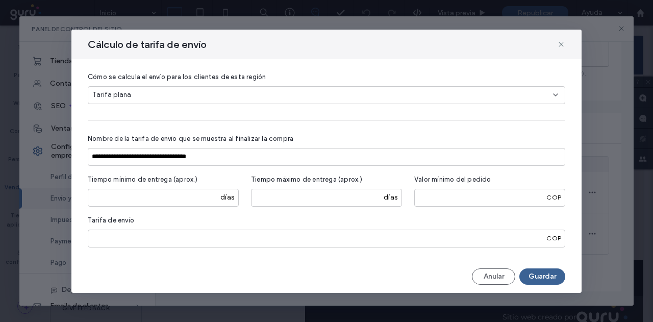
click at [533, 277] on button "Guardar" at bounding box center [543, 277] width 46 height 16
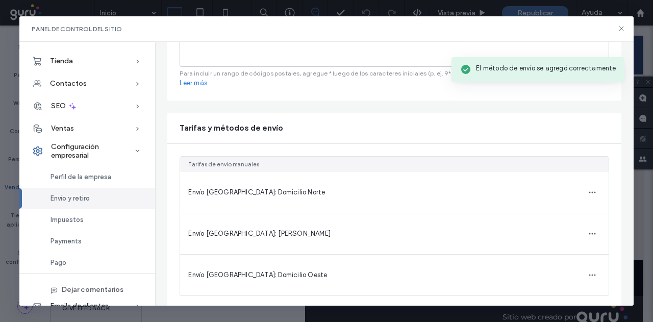
scroll to position [287, 0]
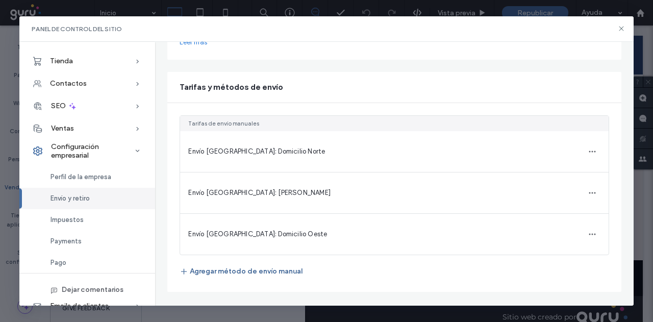
click at [255, 268] on button "Agregar método de envío manual" at bounding box center [241, 271] width 123 height 16
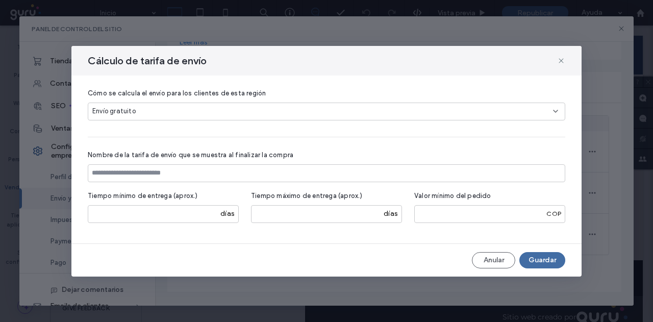
click at [177, 111] on div "Envío gratuito" at bounding box center [322, 111] width 461 height 10
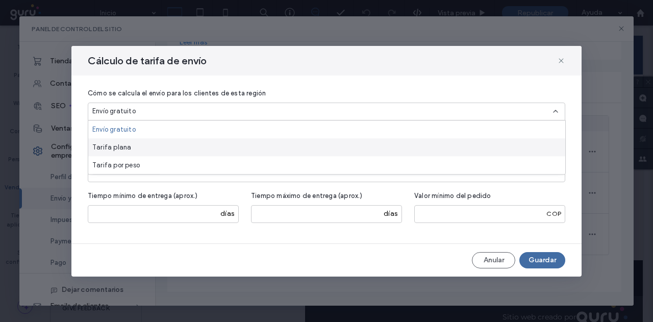
click at [121, 149] on span "Tarifa plana" at bounding box center [111, 147] width 39 height 10
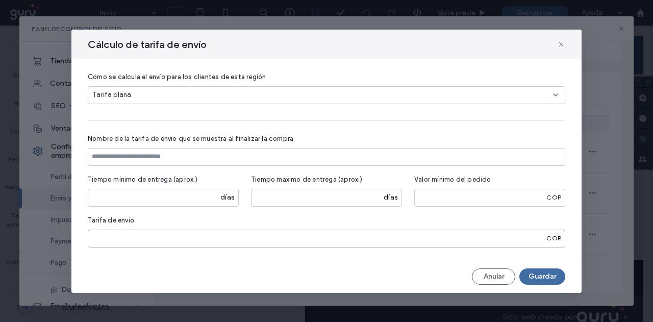
drag, startPoint x: 86, startPoint y: 238, endPoint x: 67, endPoint y: 241, distance: 19.1
click at [72, 239] on div "Cómo se calcula el envío para los clientes de esta región Tarifa plana Nombre d…" at bounding box center [326, 159] width 510 height 201
click at [154, 158] on input at bounding box center [327, 157] width 478 height 18
type input "*"
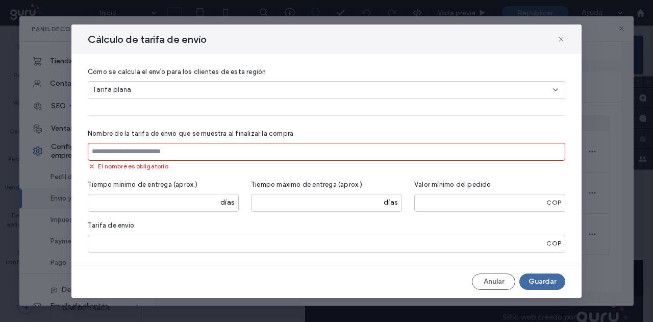
paste input "*"
type input "*"
paste input "*"
type input "*"
click at [562, 42] on icon at bounding box center [561, 39] width 8 height 8
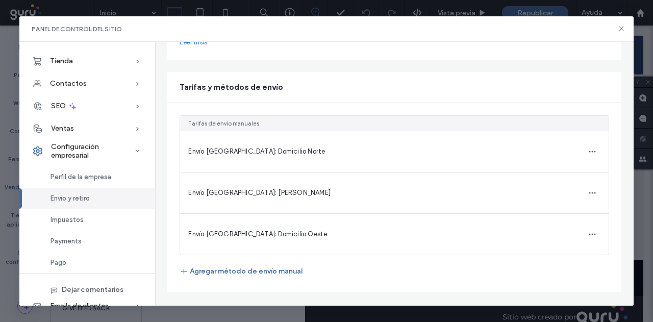
click at [279, 239] on div "Envío [GEOGRAPHIC_DATA]: Domicilio Oeste" at bounding box center [394, 233] width 428 height 41
click at [281, 234] on span "Envío [GEOGRAPHIC_DATA]: Domicilio Oeste" at bounding box center [257, 234] width 139 height 8
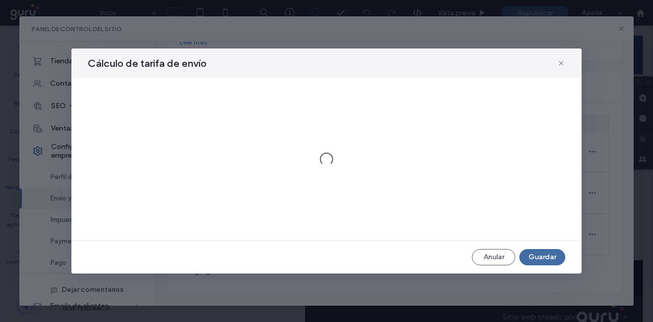
click at [281, 234] on div at bounding box center [326, 159] width 510 height 162
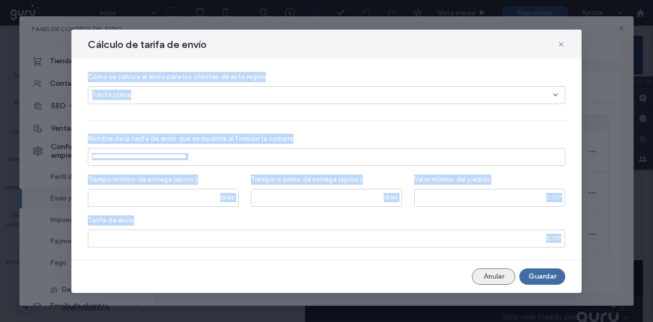
click at [493, 274] on button "Anular" at bounding box center [493, 277] width 43 height 16
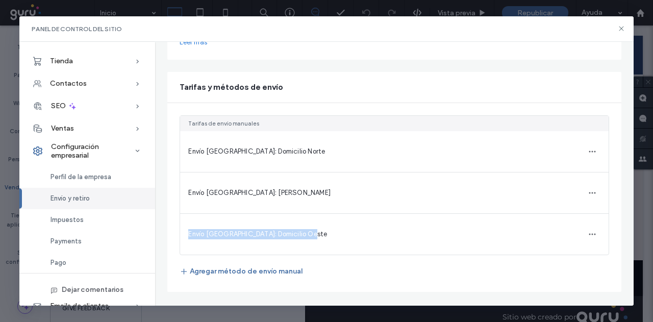
drag, startPoint x: 266, startPoint y: 233, endPoint x: 186, endPoint y: 230, distance: 80.7
click at [186, 230] on div "Envío [GEOGRAPHIC_DATA]: Domicilio Oeste" at bounding box center [394, 233] width 428 height 41
copy span "Envío [GEOGRAPHIC_DATA]: Domicilio Oeste"
click at [215, 277] on button "Agregar método de envío manual" at bounding box center [241, 271] width 123 height 16
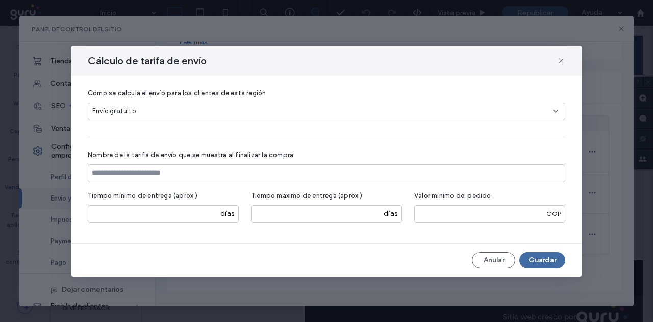
click at [159, 110] on div "Envío gratuito" at bounding box center [322, 111] width 461 height 10
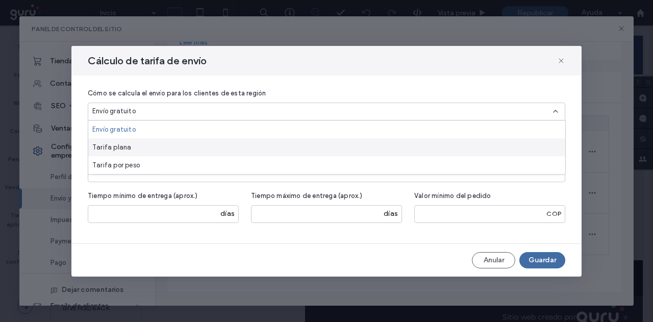
click at [143, 151] on div "Tarifa plana" at bounding box center [326, 147] width 477 height 18
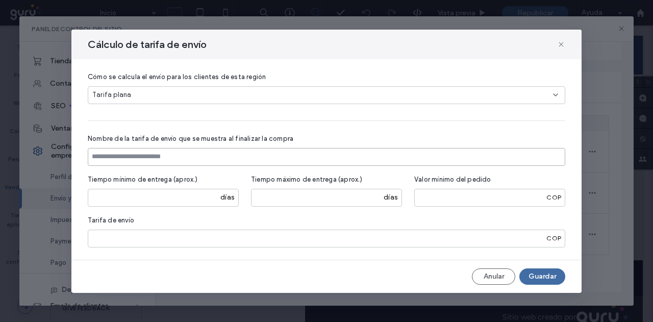
drag, startPoint x: 152, startPoint y: 153, endPoint x: 135, endPoint y: 158, distance: 18.1
click at [132, 159] on input at bounding box center [327, 157] width 478 height 18
paste input "**********"
click at [169, 167] on div "**********" at bounding box center [327, 159] width 478 height 176
drag, startPoint x: 206, startPoint y: 158, endPoint x: 191, endPoint y: 159, distance: 15.3
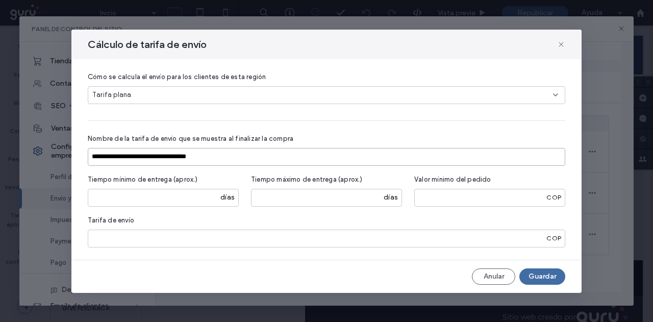
click at [191, 159] on input "**********" at bounding box center [327, 157] width 478 height 18
type input "**********"
drag, startPoint x: 130, startPoint y: 237, endPoint x: 59, endPoint y: 240, distance: 71.5
click at [61, 240] on div "**********" at bounding box center [326, 161] width 653 height 322
type input "****"
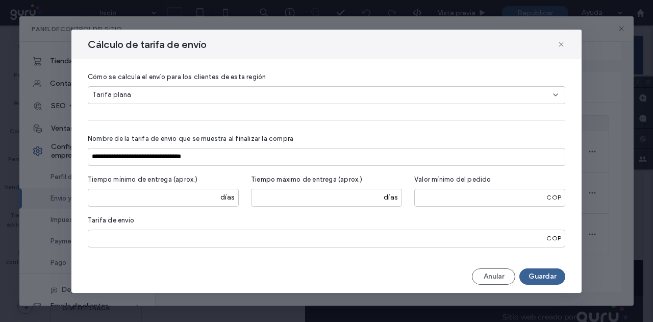
click at [565, 276] on button "Guardar" at bounding box center [543, 277] width 46 height 16
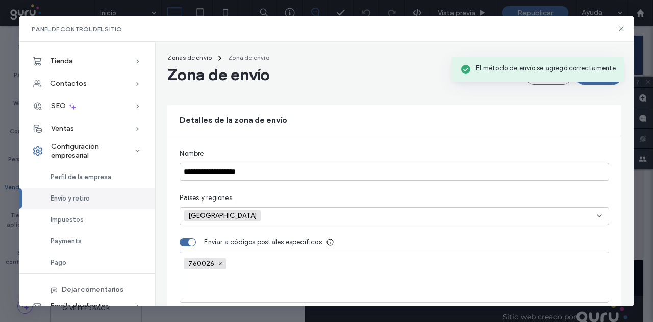
scroll to position [0, 0]
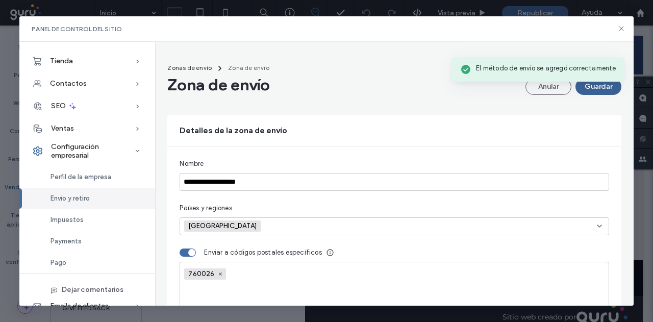
click at [594, 85] on button "Guardar" at bounding box center [599, 87] width 46 height 16
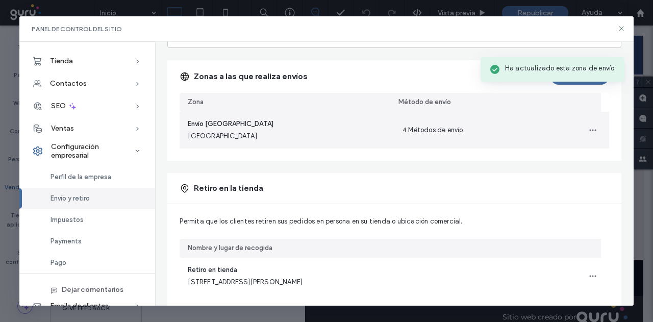
scroll to position [51, 0]
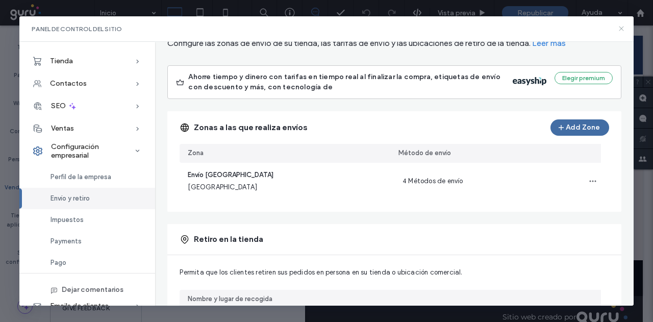
click at [623, 29] on icon at bounding box center [622, 29] width 8 height 8
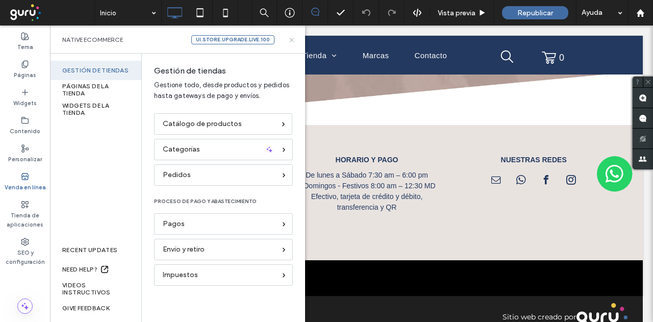
click at [289, 39] on icon at bounding box center [292, 40] width 8 height 8
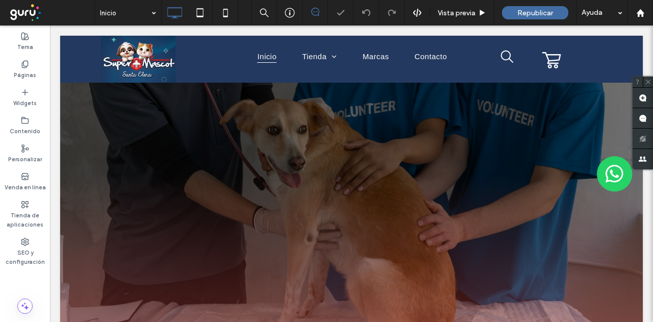
click at [510, 18] on div "Republicar" at bounding box center [535, 12] width 66 height 13
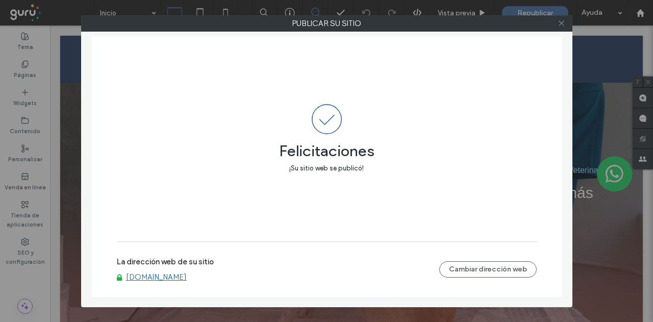
click at [561, 23] on icon at bounding box center [562, 23] width 8 height 8
